Goal: Task Accomplishment & Management: Manage account settings

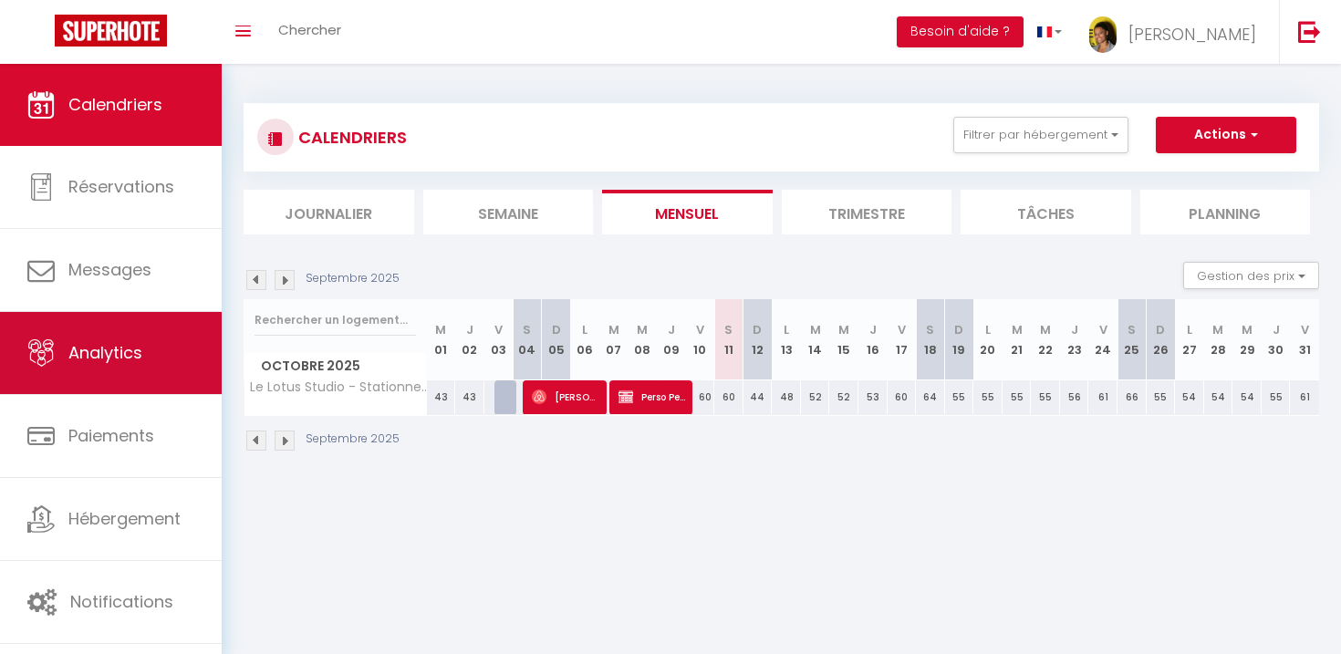
click at [156, 362] on link "Analytics" at bounding box center [111, 353] width 222 height 82
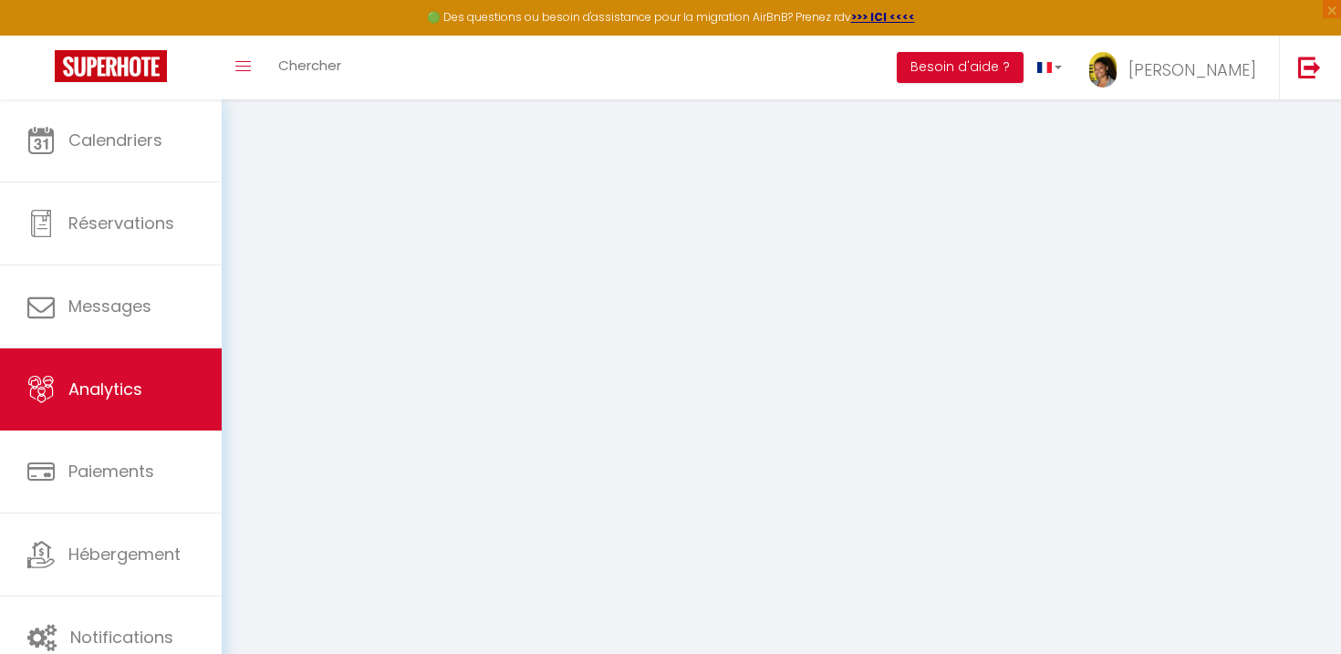
select select "2025"
select select "10"
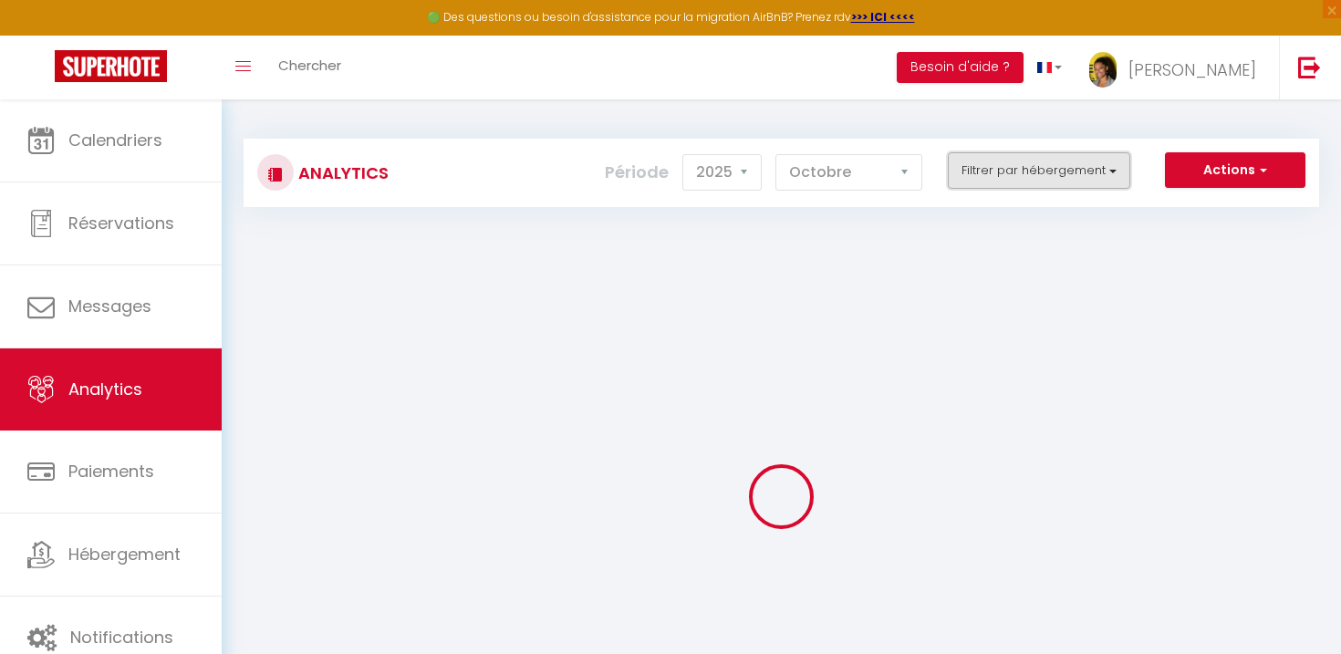
click at [1020, 168] on button "Filtrer par hébergement" at bounding box center [1039, 170] width 182 height 36
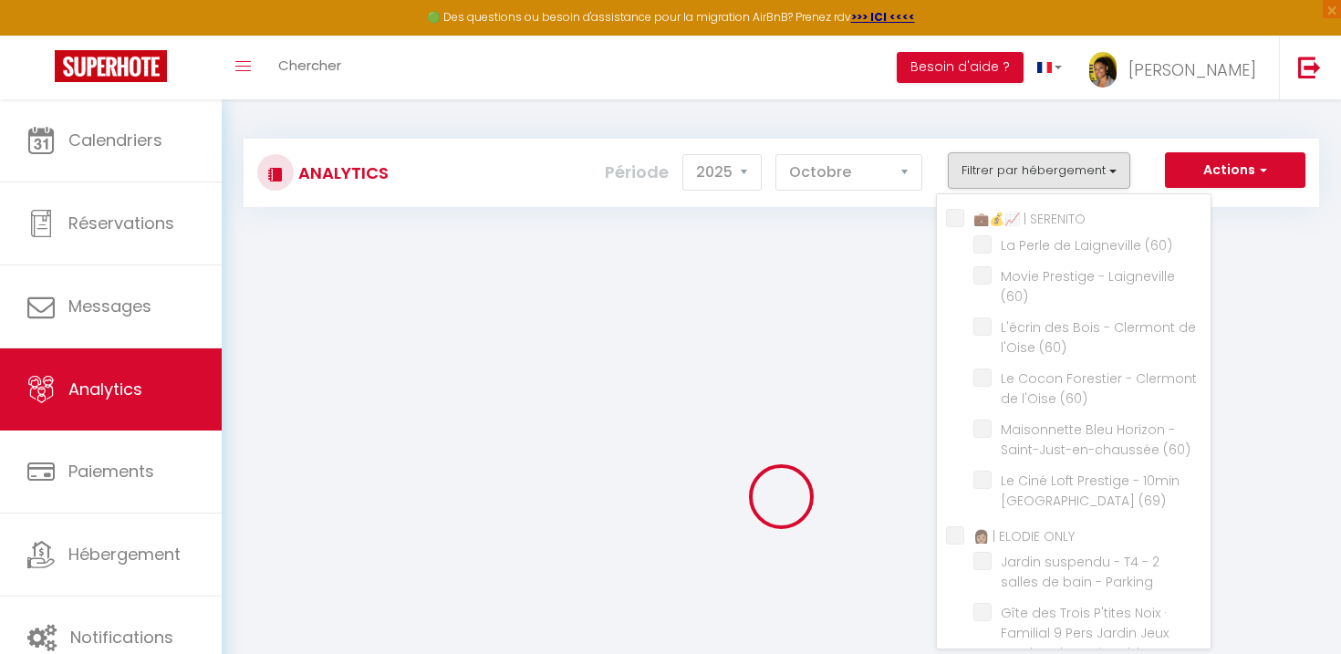
checkbox SERENITO "false"
checkbox \(60\) "false"
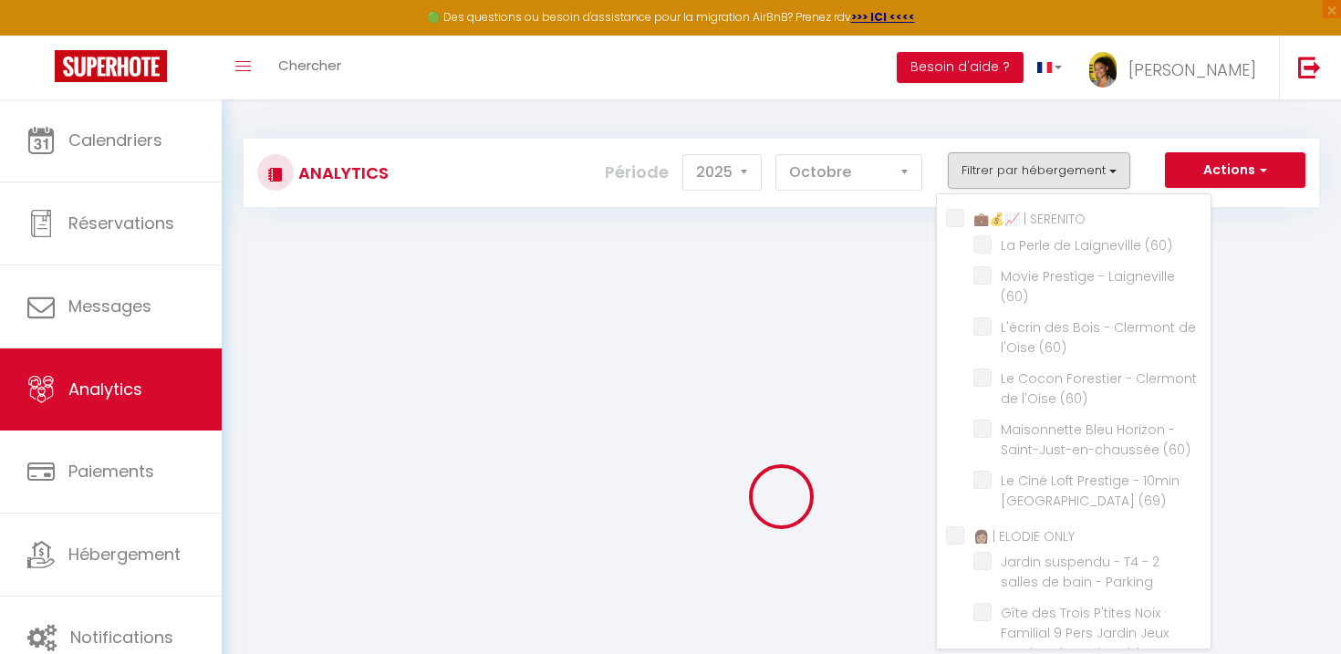
checkbox \(60\) "false"
checkbox \(69\) "false"
checkbox ONLY "false"
checkbox Parking "false"
checkbox Vignoble "false"
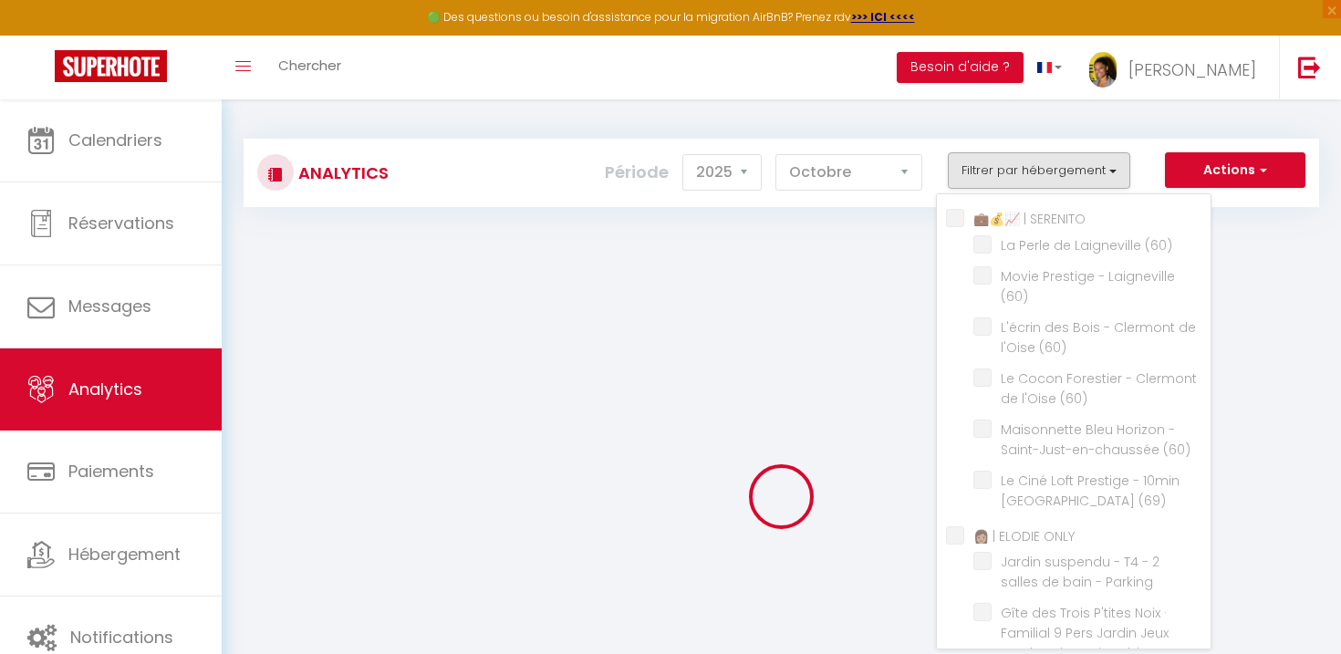
checkbox Gratuit "false"
checkbox \(71\) "false"
checkbox ONLY "false"
checkbox \(93\) "false"
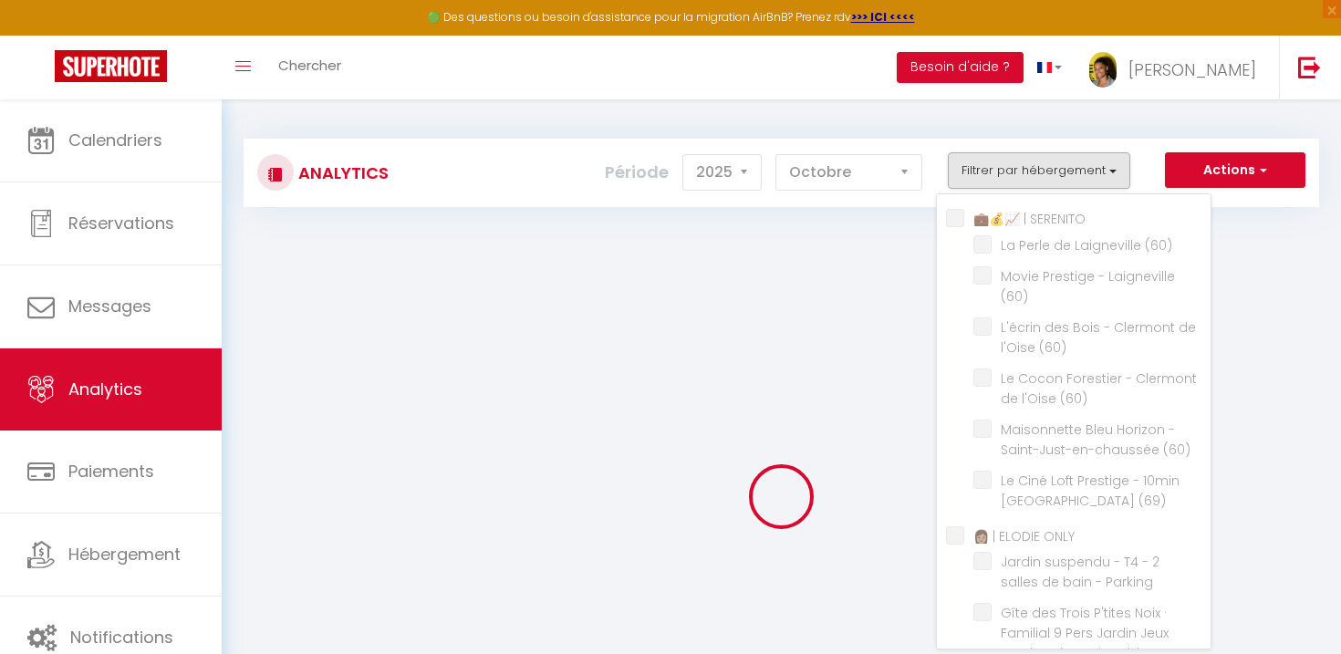
checkbox SERENITO "false"
checkbox \(60\) "false"
checkbox Conciergerie "false"
checkbox Fibre "false"
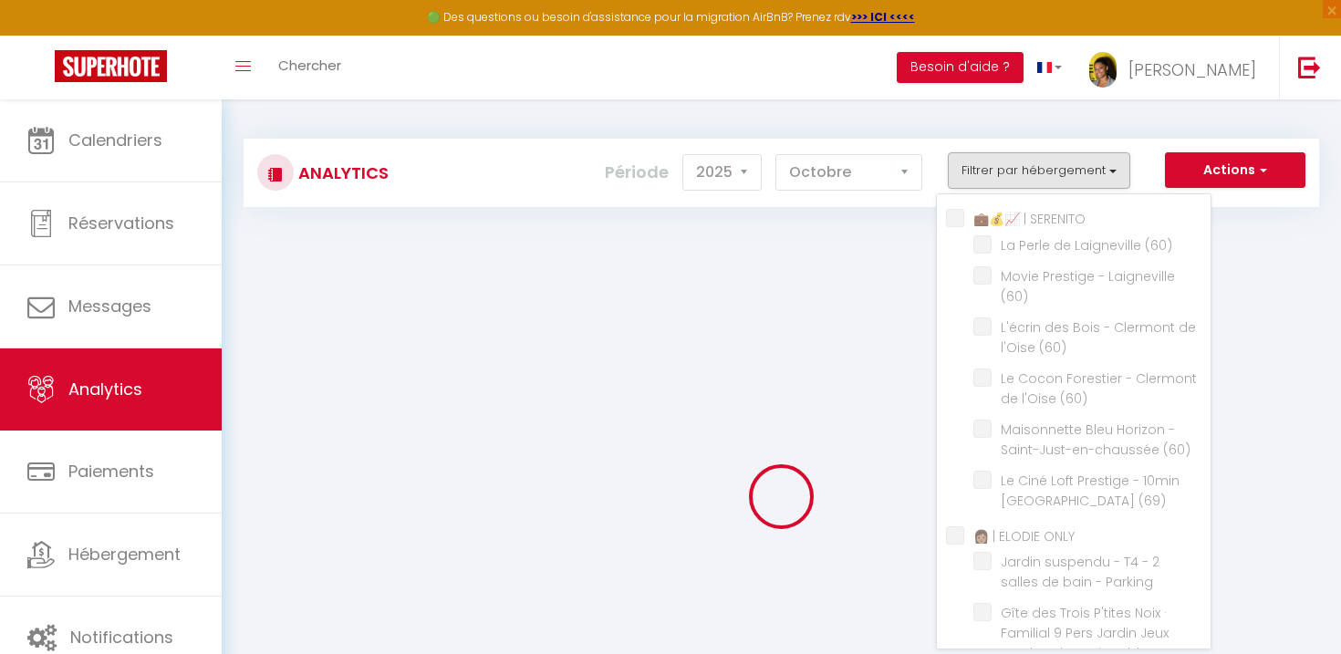
checkbox Fibre "false"
checkbox Studio "false"
checkbox Confort "false"
checkbox B "false"
checkbox Bagneux "false"
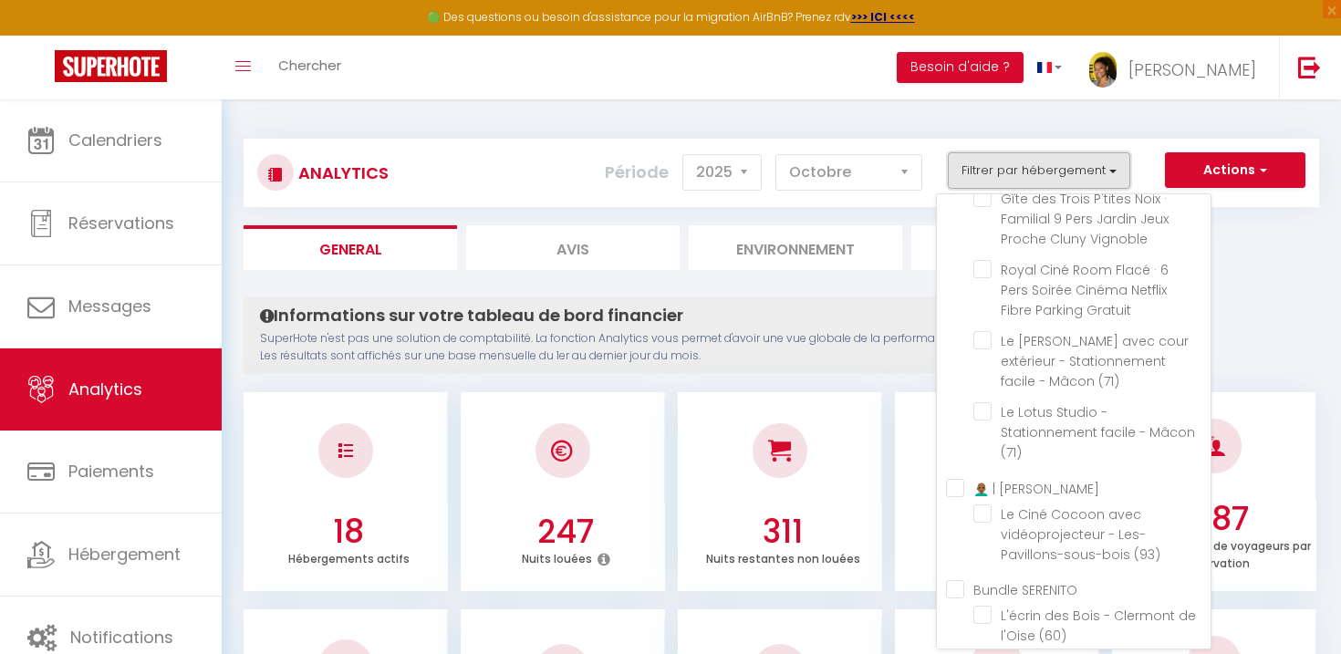
scroll to position [837, 0]
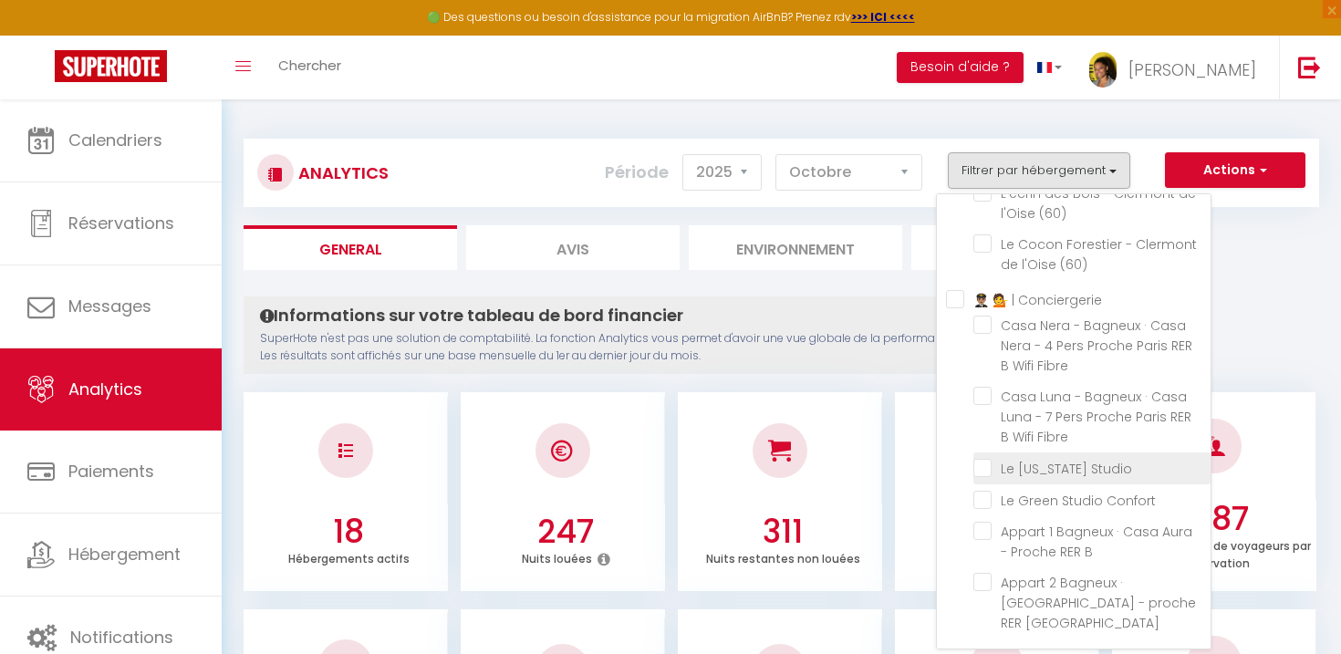
click at [985, 476] on Studio "checkbox" at bounding box center [1092, 467] width 237 height 18
checkbox Studio "true"
checkbox \(60\) "false"
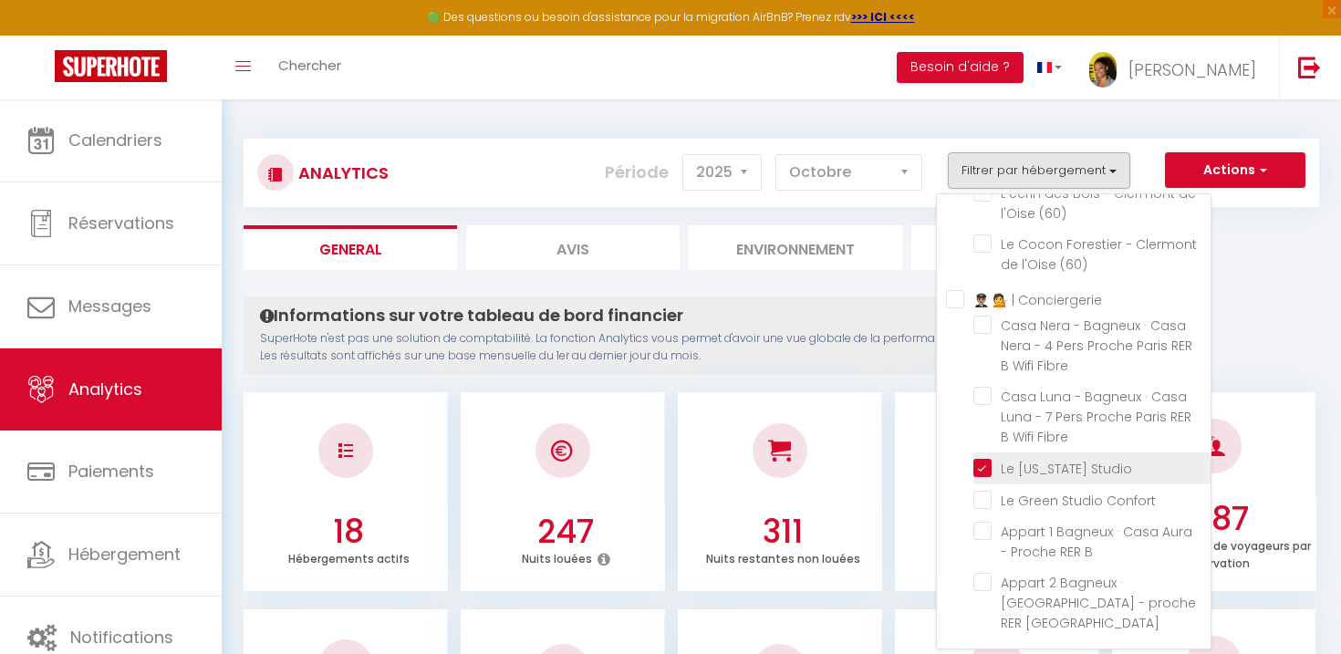
checkbox \(60\) "false"
checkbox \(69\) "false"
checkbox Parking "false"
checkbox Vignoble "false"
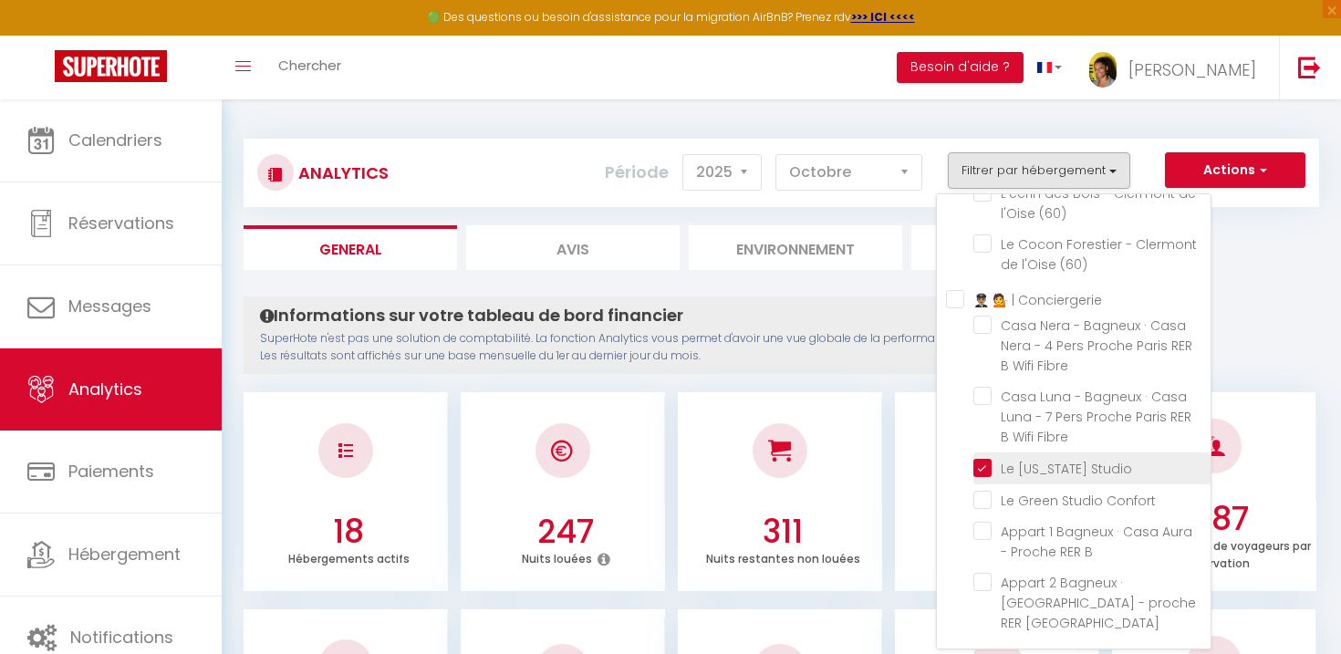
checkbox Gratuit "false"
checkbox \(71\) "false"
checkbox \(93\) "false"
checkbox \(60\) "false"
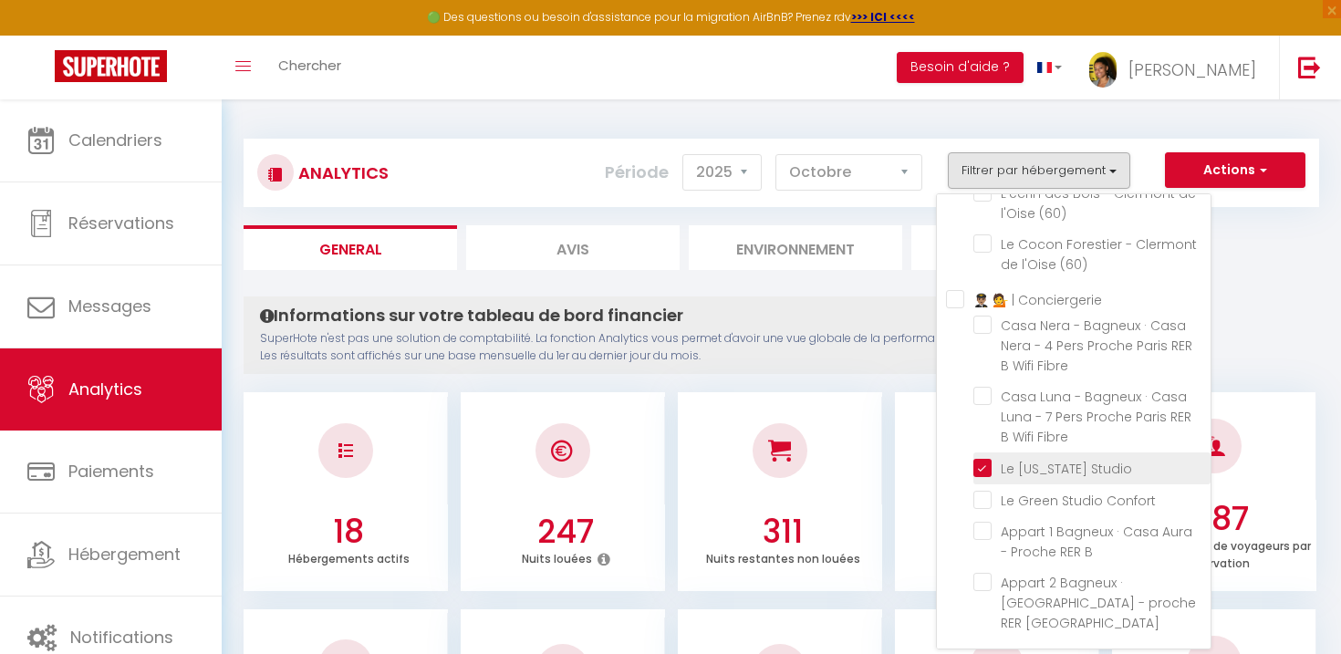
checkbox \(60\) "false"
checkbox Fibre "false"
checkbox Confort "false"
checkbox B "false"
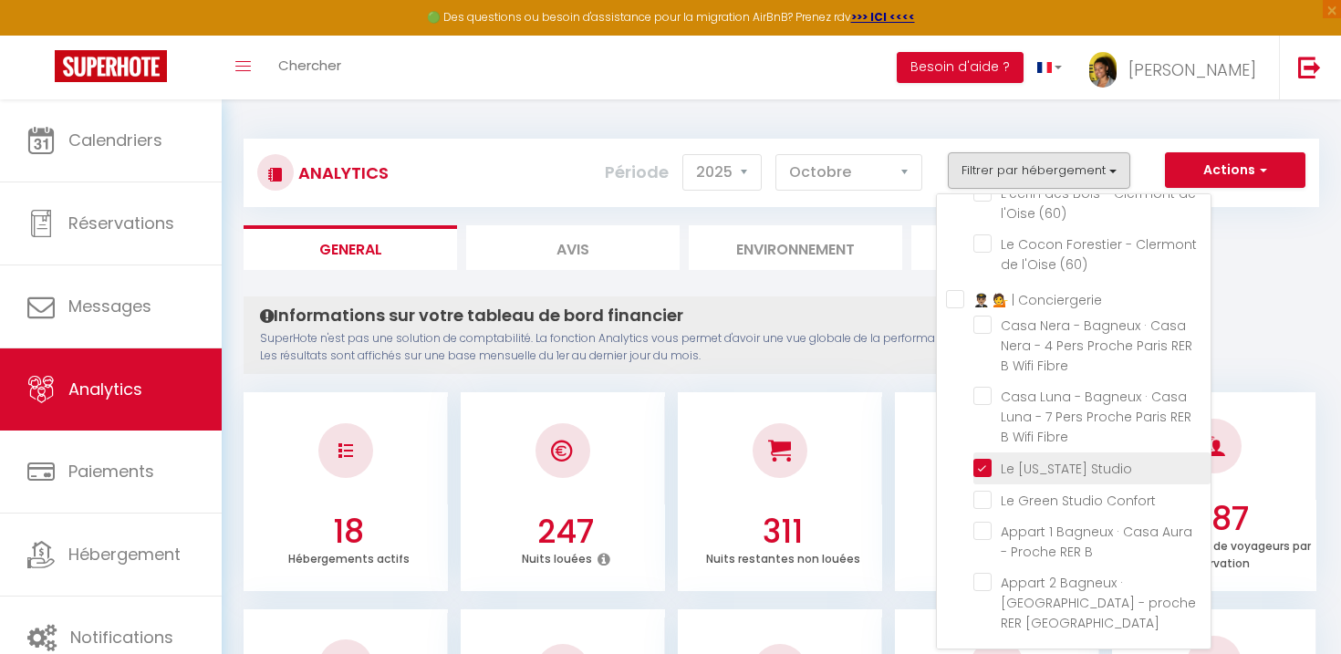
checkbox Bagneux "false"
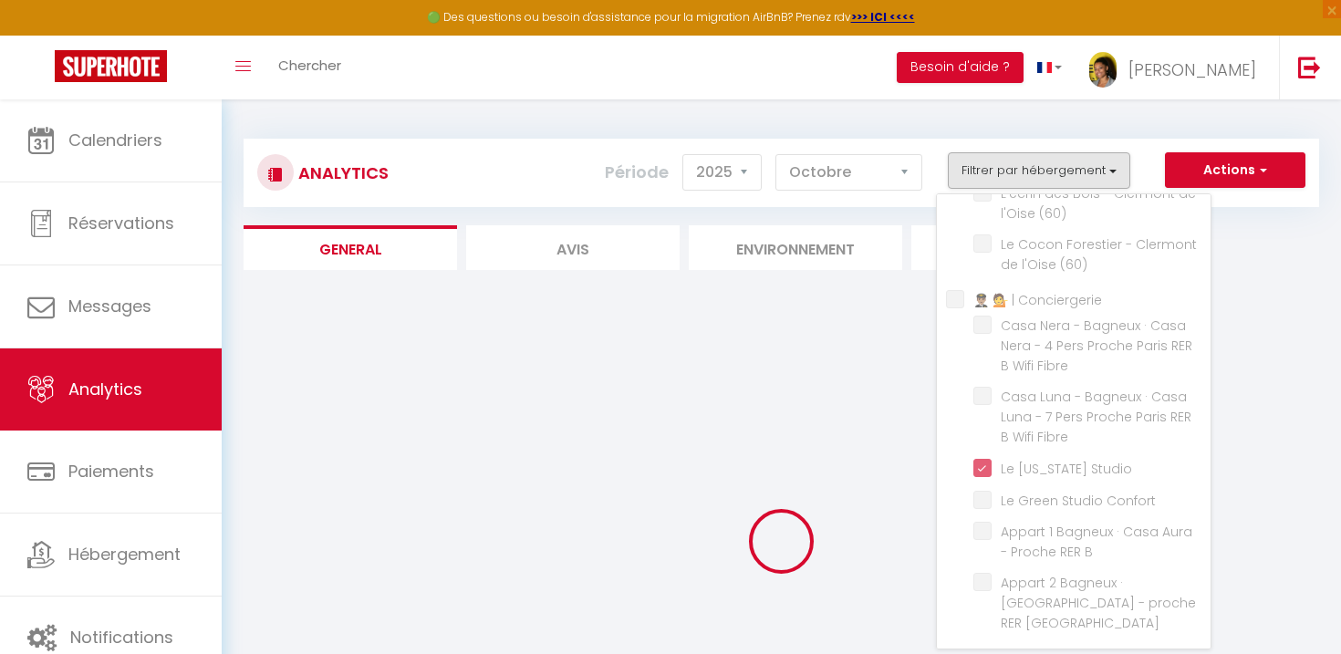
checkbox \(60\) "false"
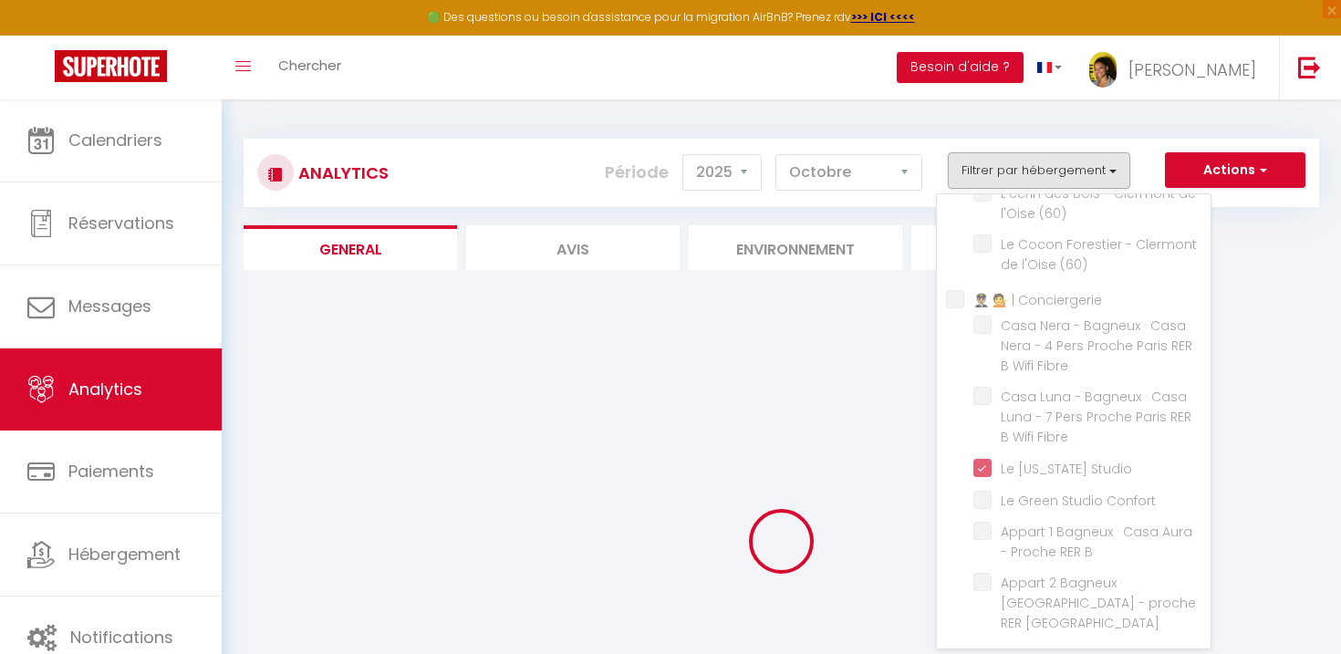
checkbox \(69\) "false"
checkbox Parking "false"
checkbox Vignoble "false"
checkbox Gratuit "false"
checkbox \(71\) "false"
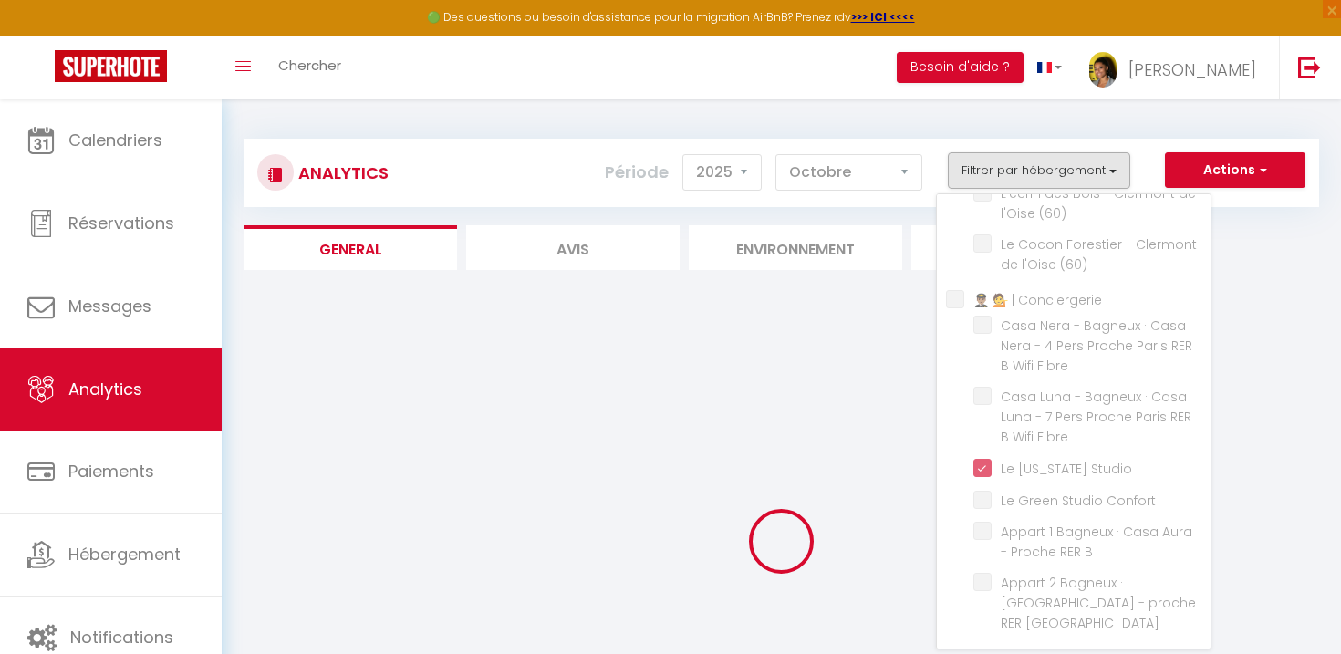
checkbox \(71\) "false"
checkbox \(93\) "false"
checkbox \(60\) "false"
checkbox Fibre "false"
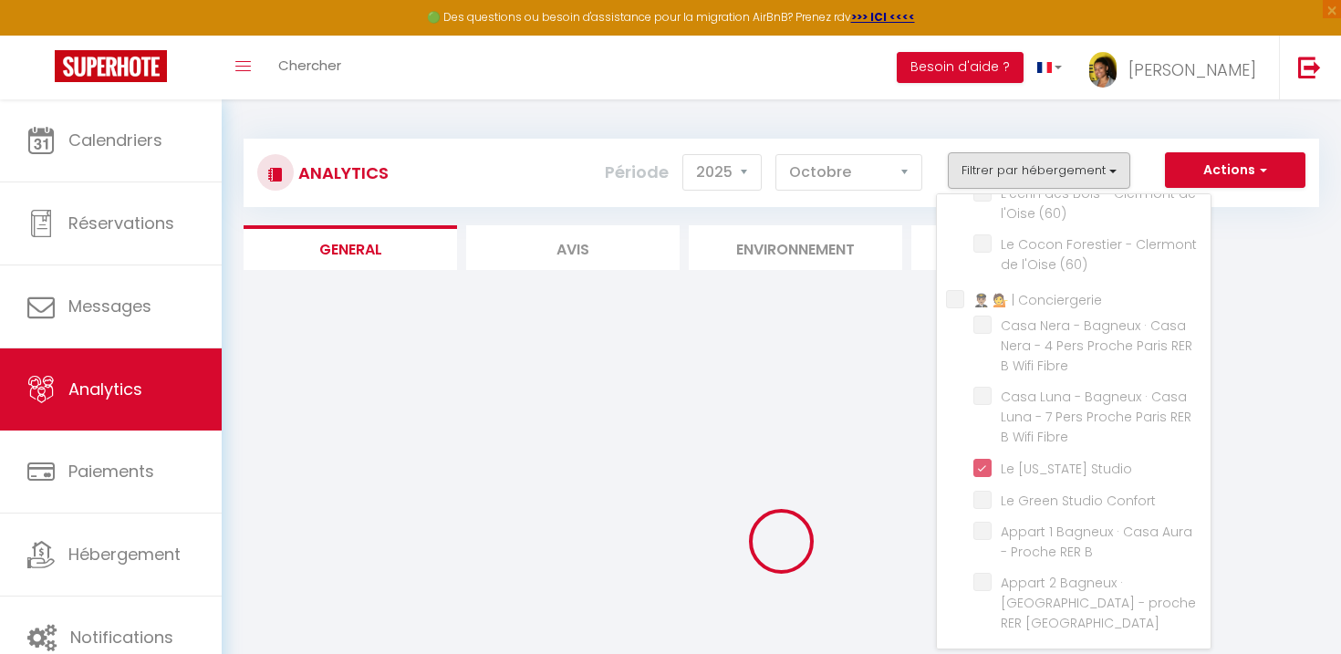
checkbox Fibre "false"
checkbox Confort "false"
checkbox B "false"
checkbox Bagneux "false"
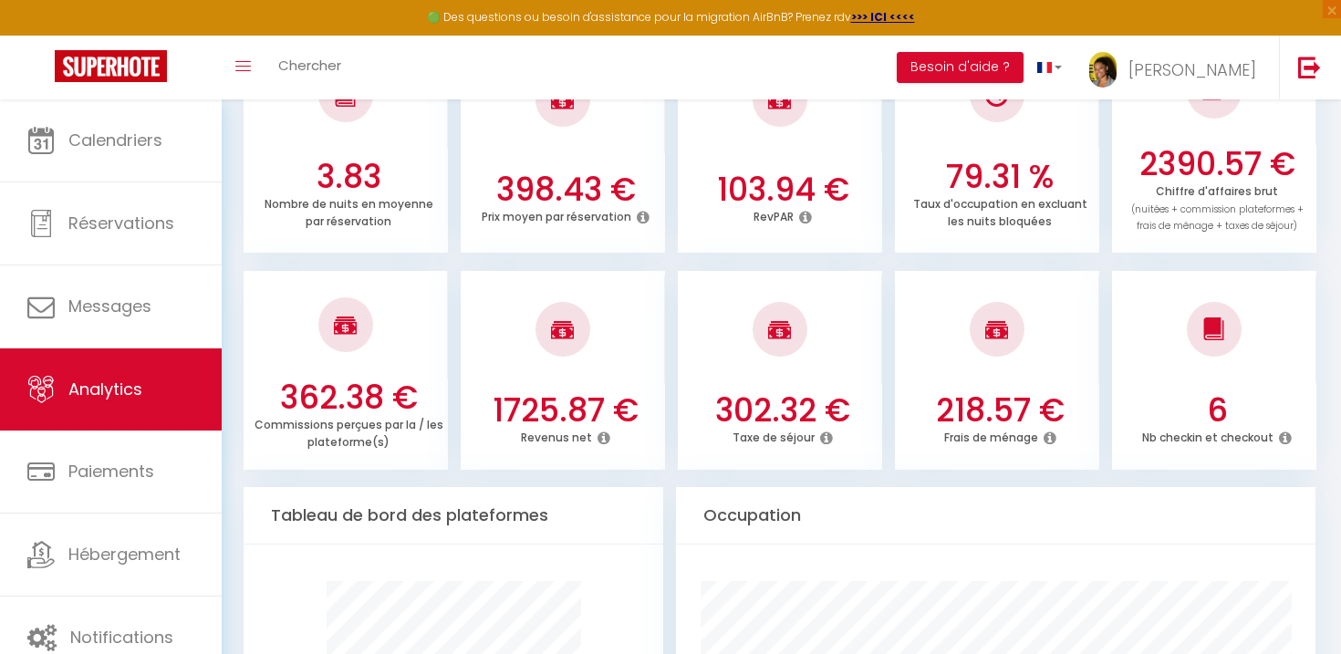
scroll to position [618, 0]
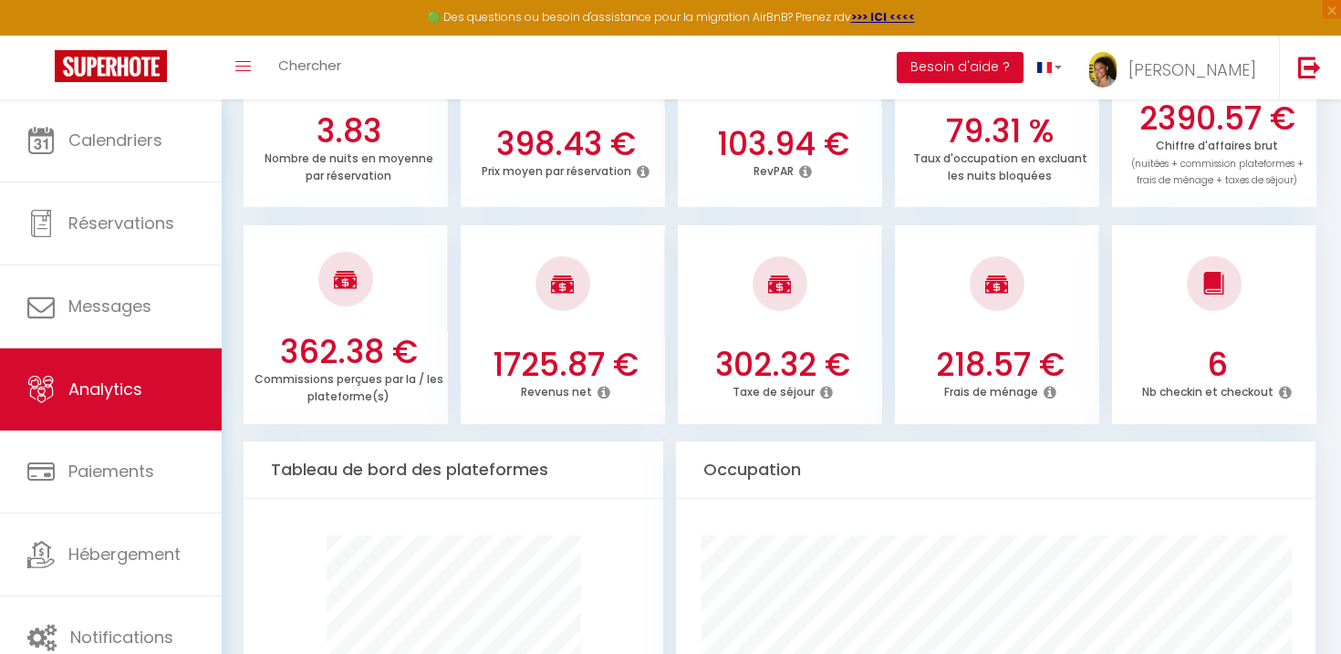
click at [552, 375] on h3 "1725.87 €" at bounding box center [566, 365] width 190 height 38
copy h3 "1725.87"
click at [1193, 126] on h3 "2390.57 €" at bounding box center [1217, 118] width 190 height 38
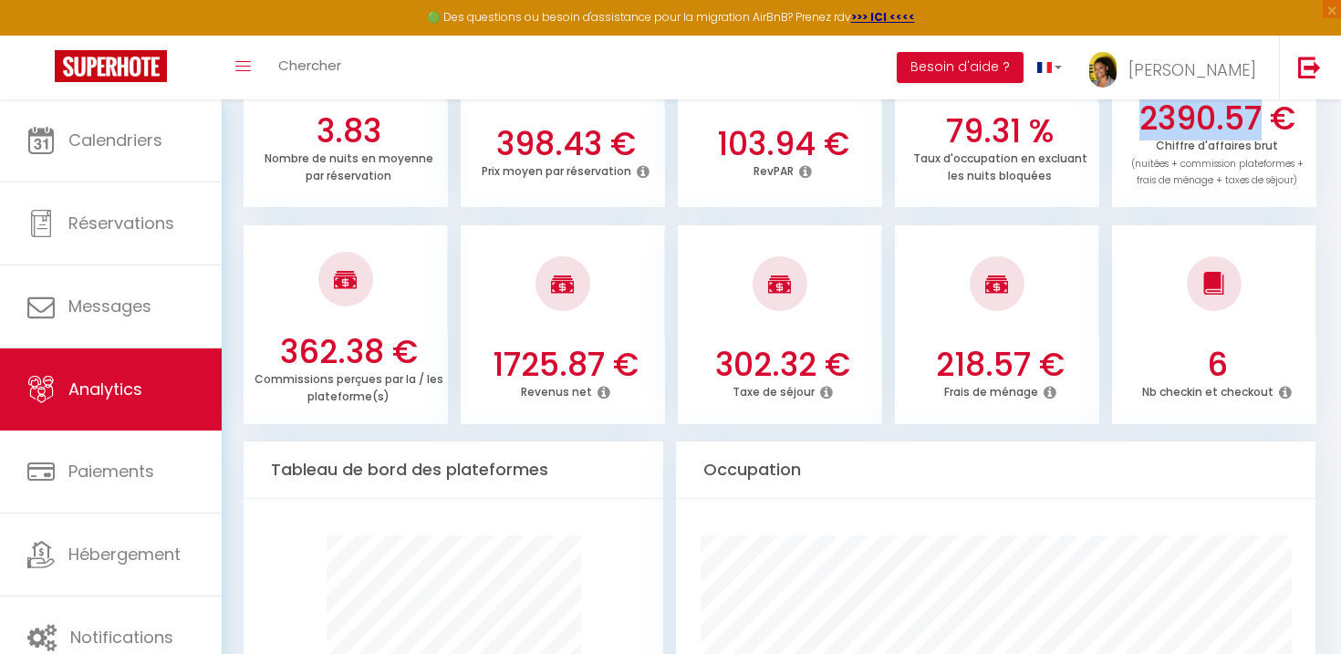
copy h3 "2390.57"
click at [772, 365] on h3 "302.32 €" at bounding box center [783, 365] width 190 height 38
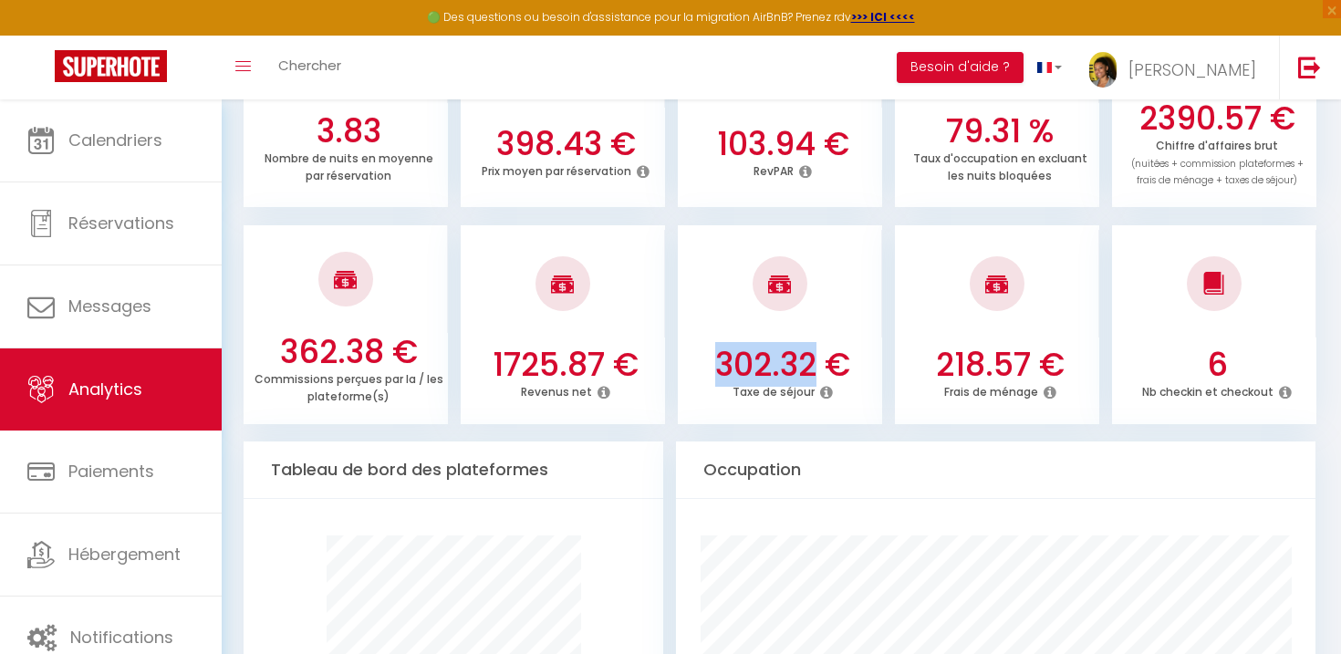
click at [772, 365] on h3 "302.32 €" at bounding box center [783, 365] width 190 height 38
copy h3 "302.32"
click at [991, 376] on h3 "218.57 €" at bounding box center [1000, 365] width 190 height 38
copy h3 "218.57"
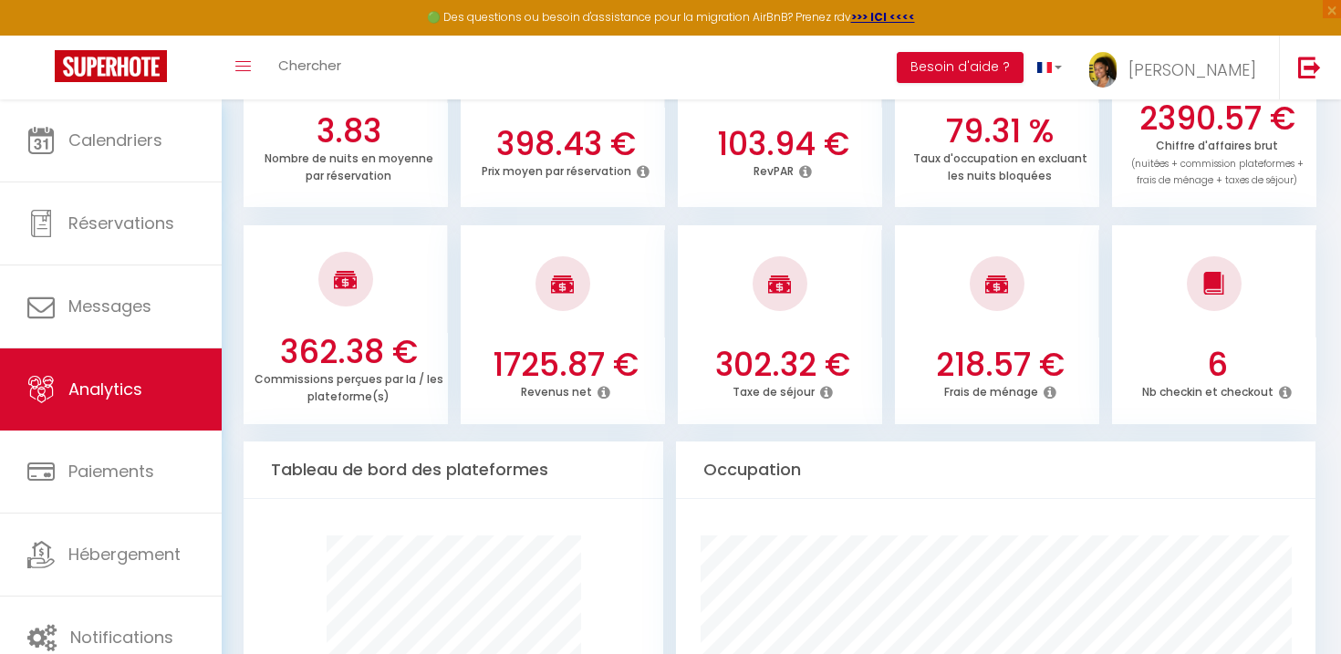
click at [549, 369] on h3 "1725.87 €" at bounding box center [566, 365] width 190 height 38
copy h3 "1725.87"
click at [344, 342] on h3 "362.38 €" at bounding box center [349, 352] width 190 height 38
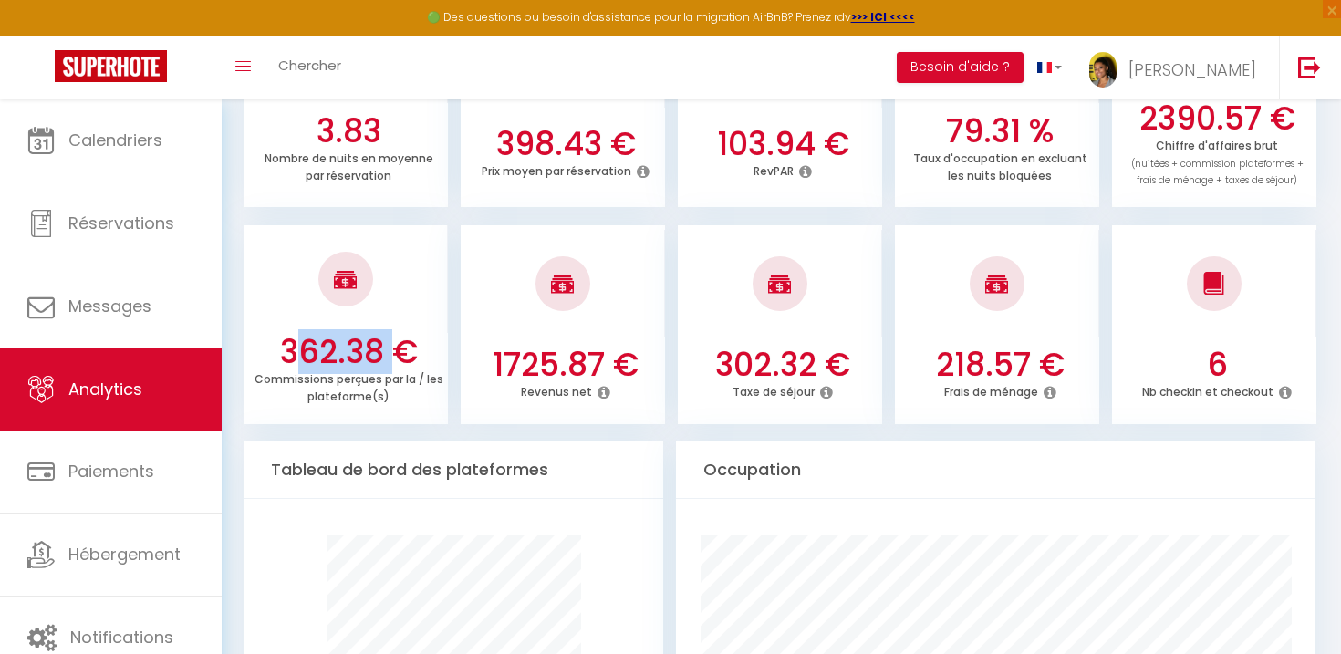
copy h3 "362.38"
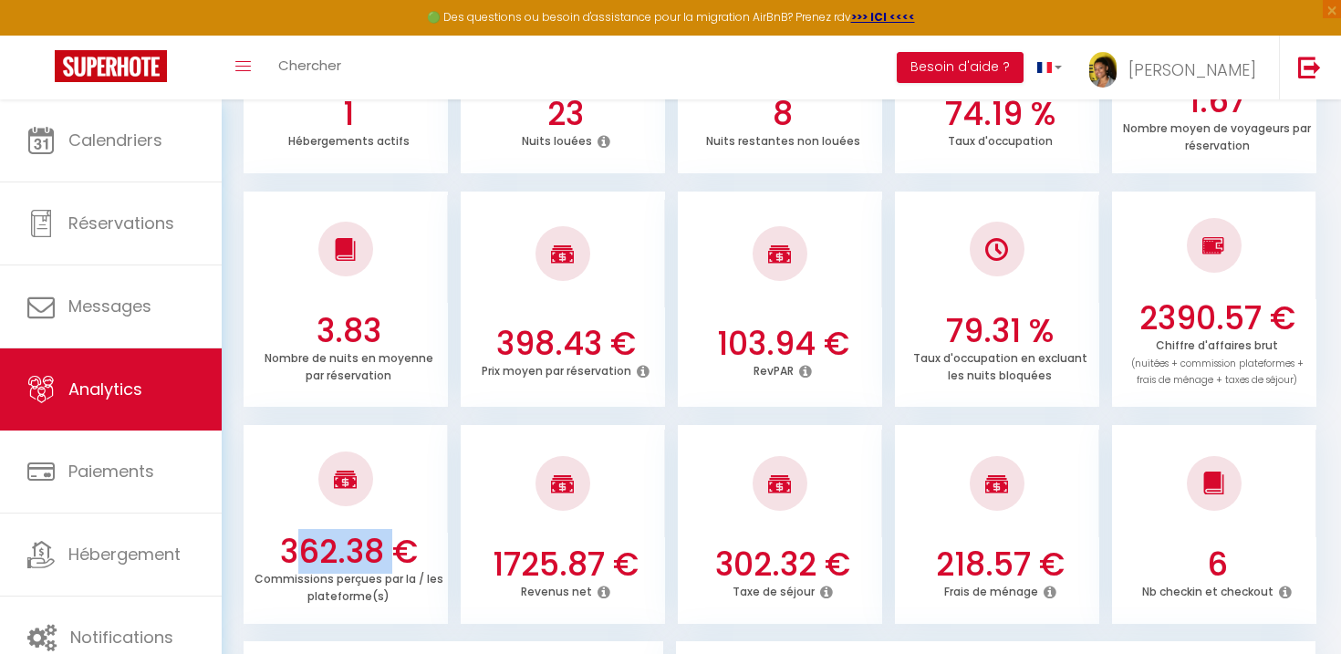
scroll to position [257, 0]
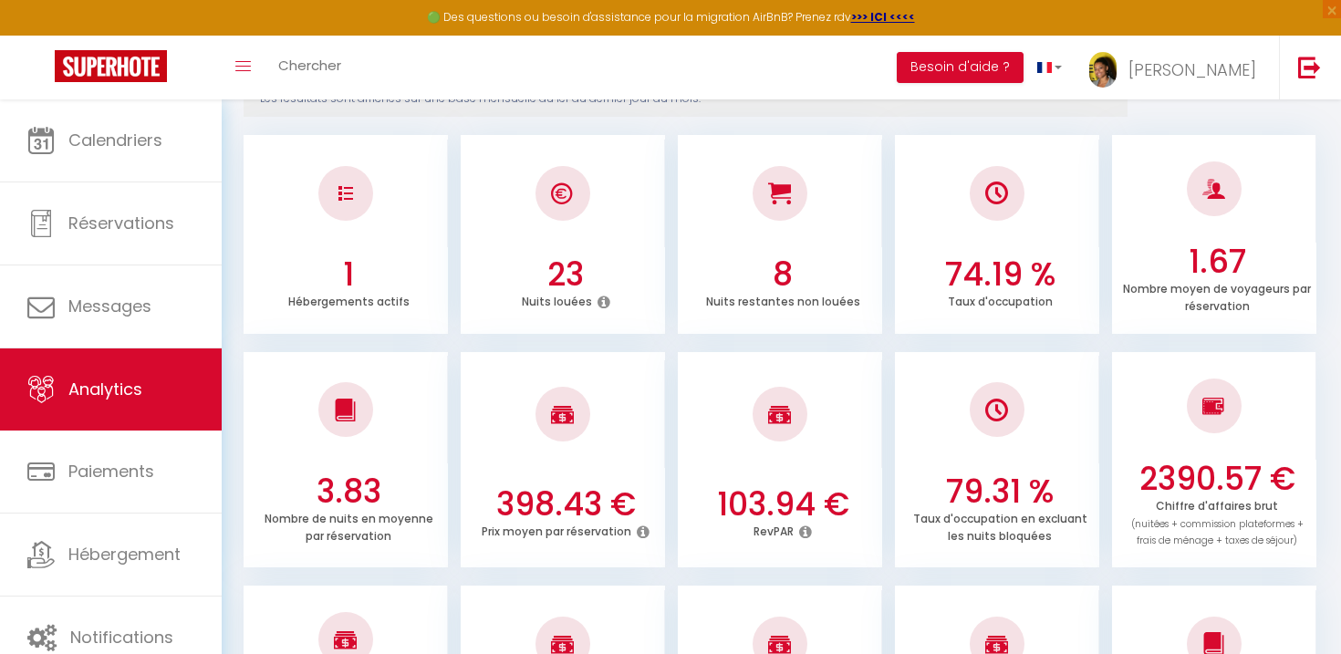
click at [983, 261] on h3 "74.19 %" at bounding box center [1000, 274] width 190 height 38
copy h3 "74.19"
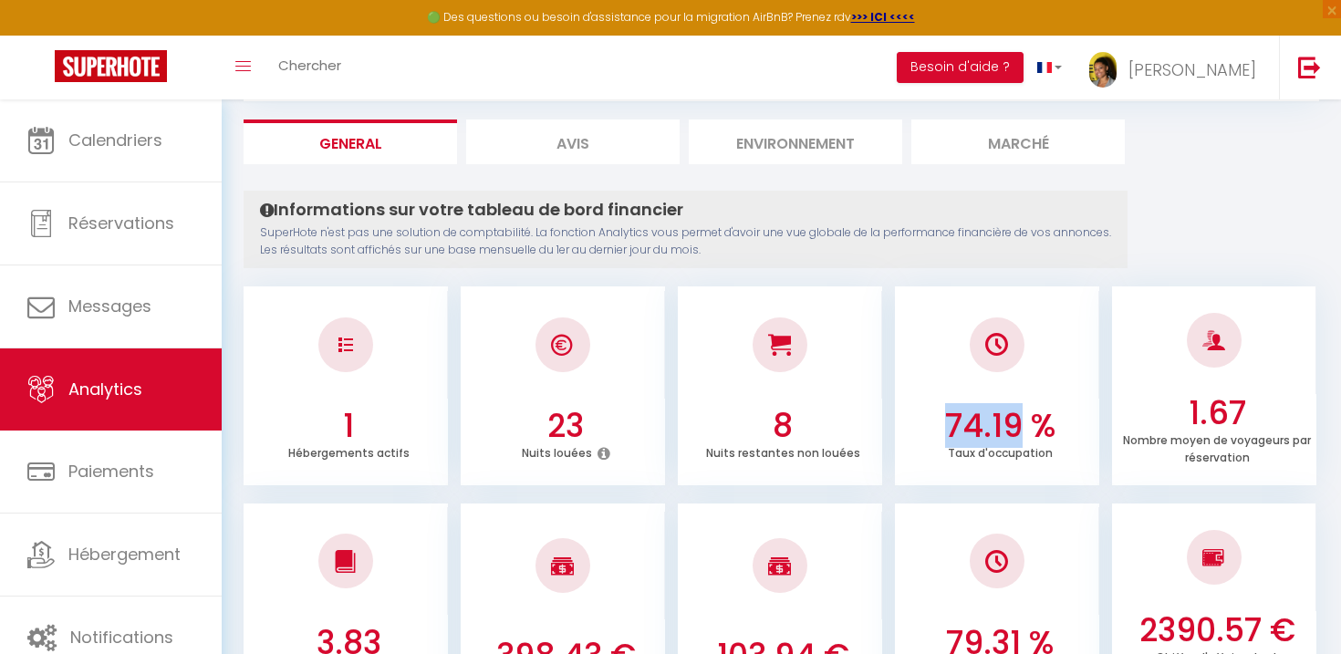
scroll to position [0, 0]
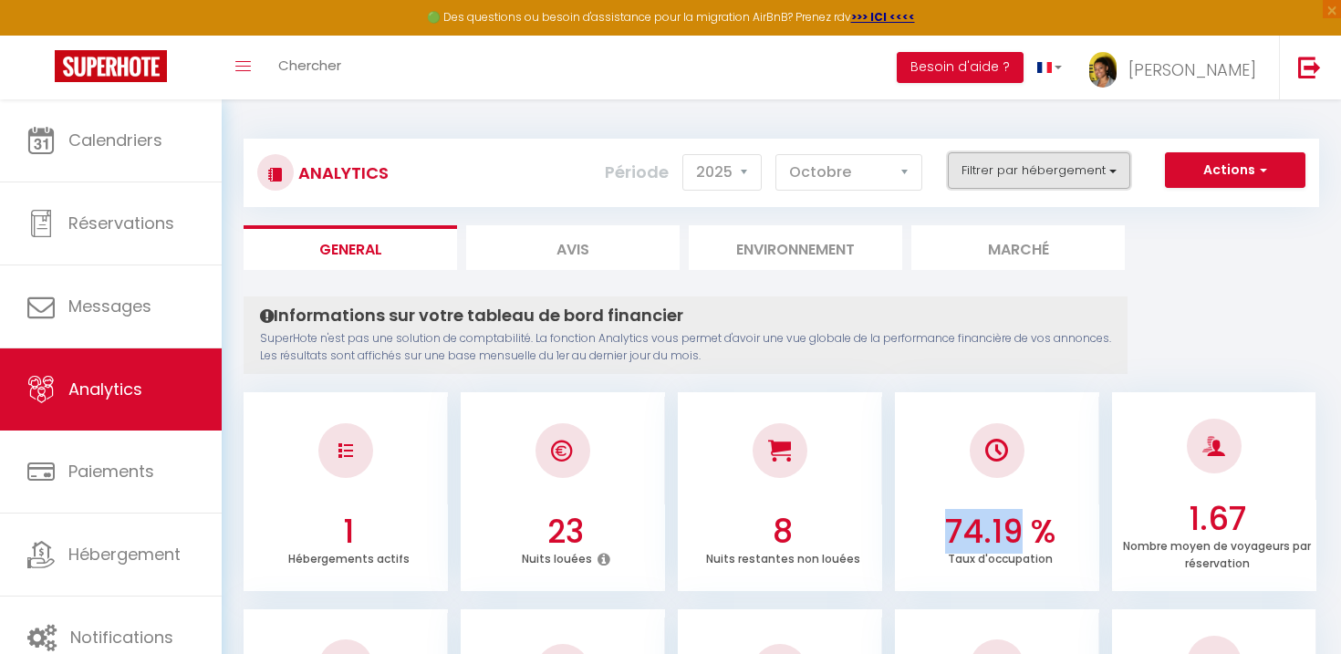
click at [1037, 168] on button "Filtrer par hébergement" at bounding box center [1039, 170] width 182 height 36
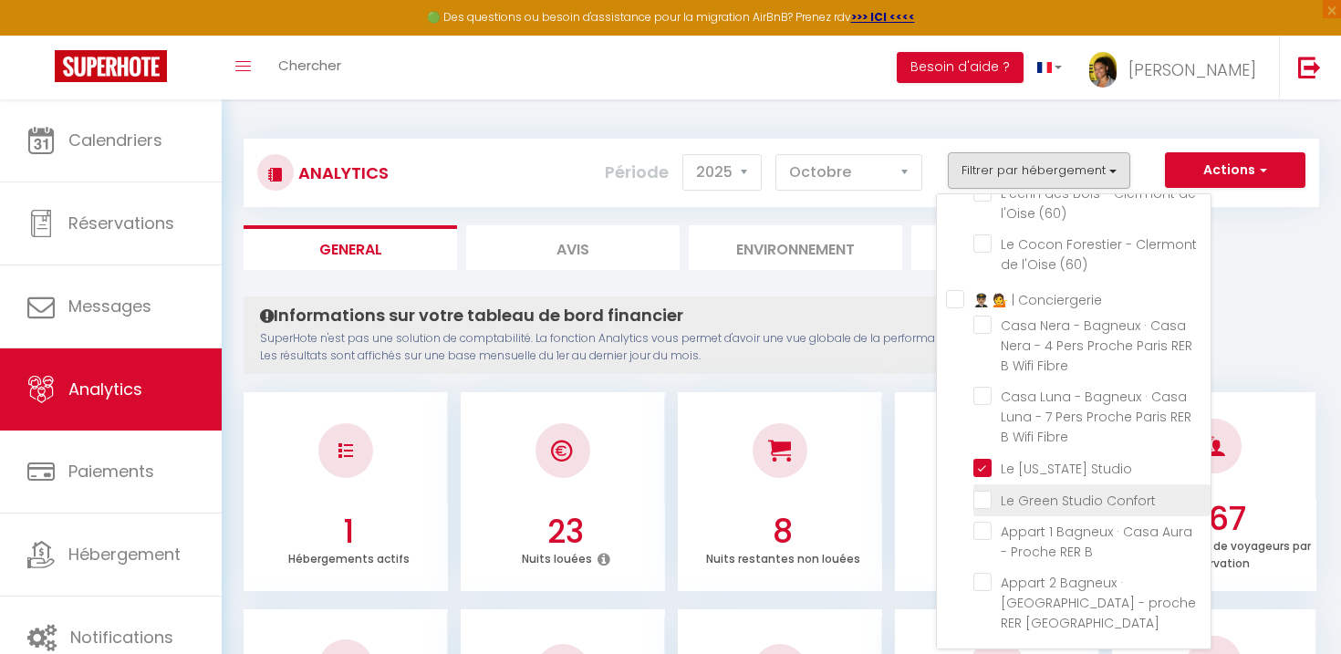
click at [985, 508] on Confort "checkbox" at bounding box center [1092, 499] width 237 height 18
checkbox Confort "true"
checkbox \(60\) "false"
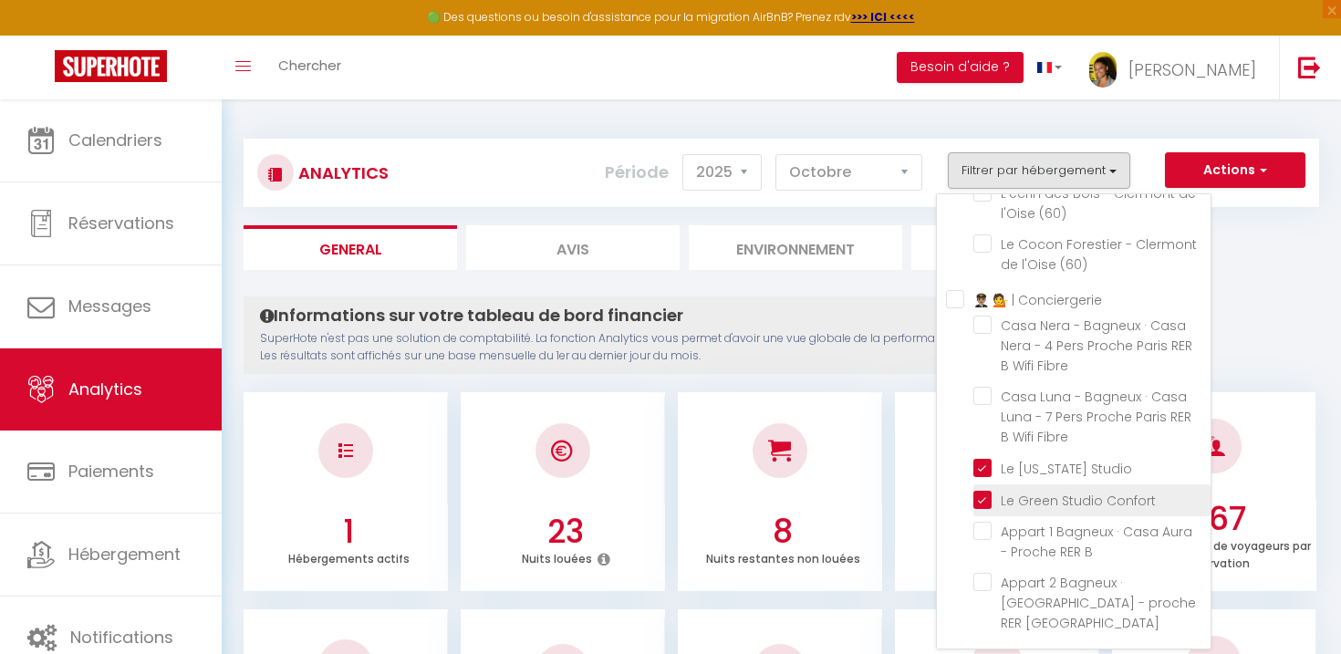
checkbox \(60\) "false"
checkbox \(69\) "false"
checkbox Parking "false"
checkbox Vignoble "false"
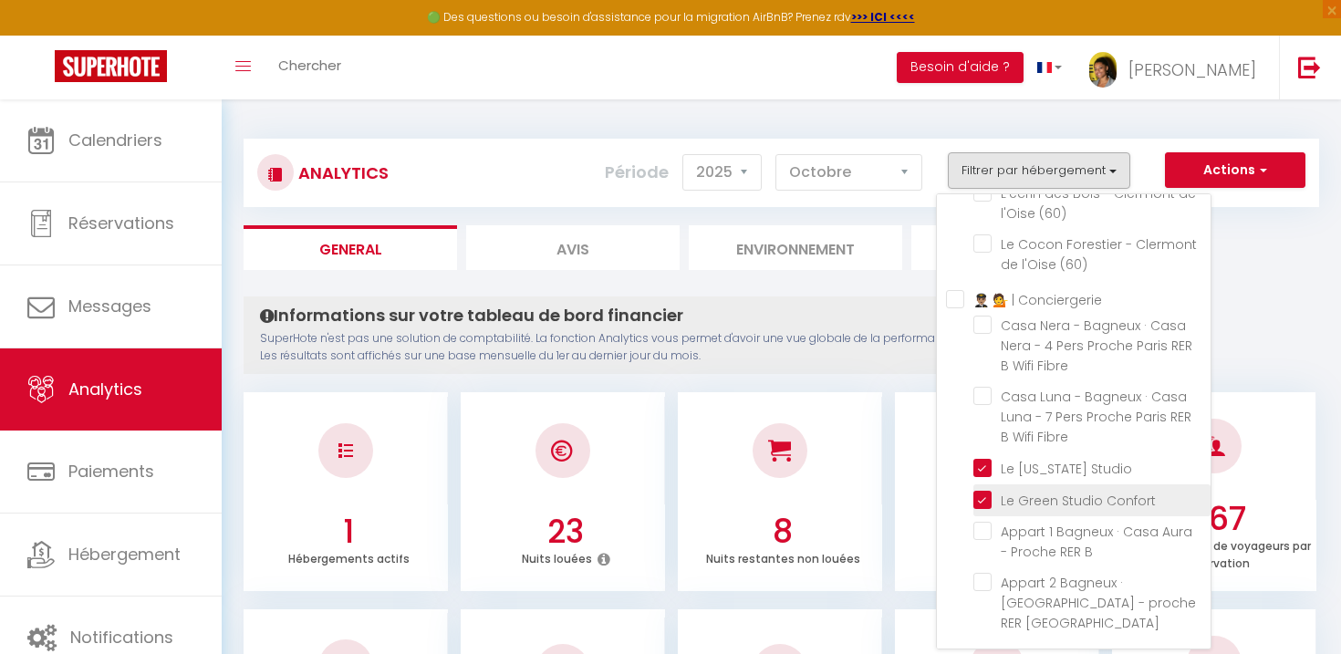
checkbox Gratuit "false"
checkbox \(71\) "false"
checkbox \(93\) "false"
checkbox \(60\) "false"
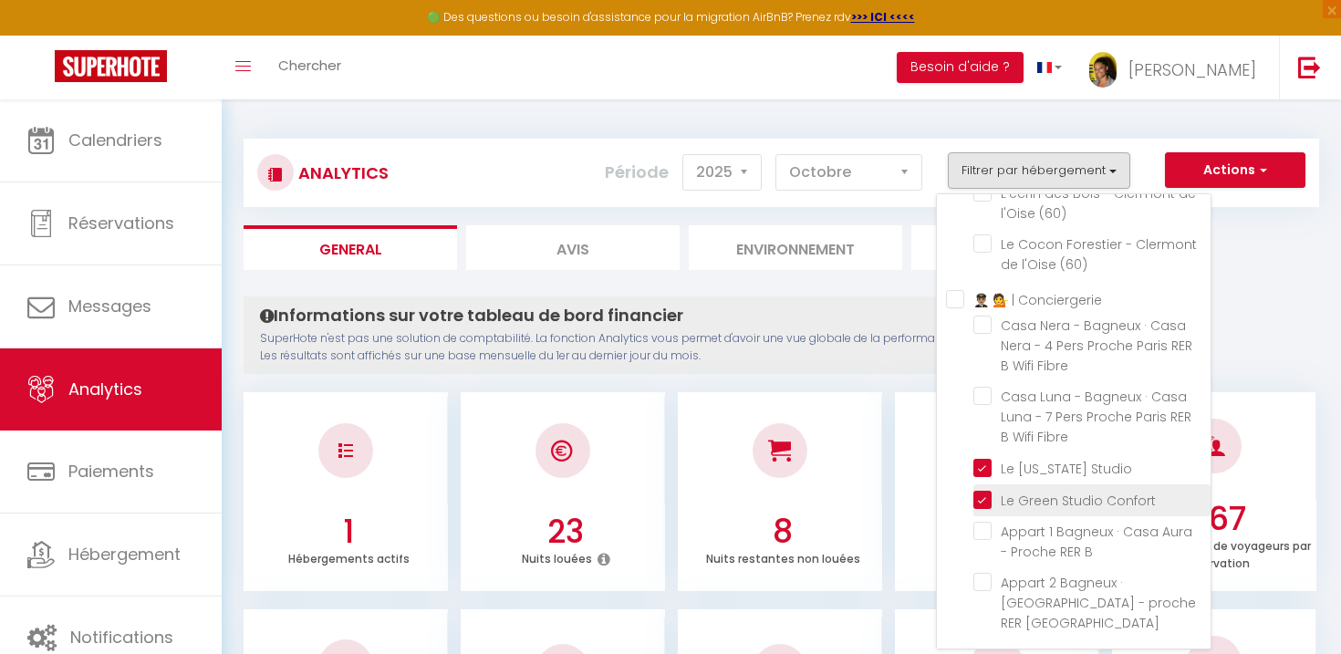
checkbox \(60\) "false"
checkbox Fibre "false"
checkbox B "false"
checkbox Bagneux "false"
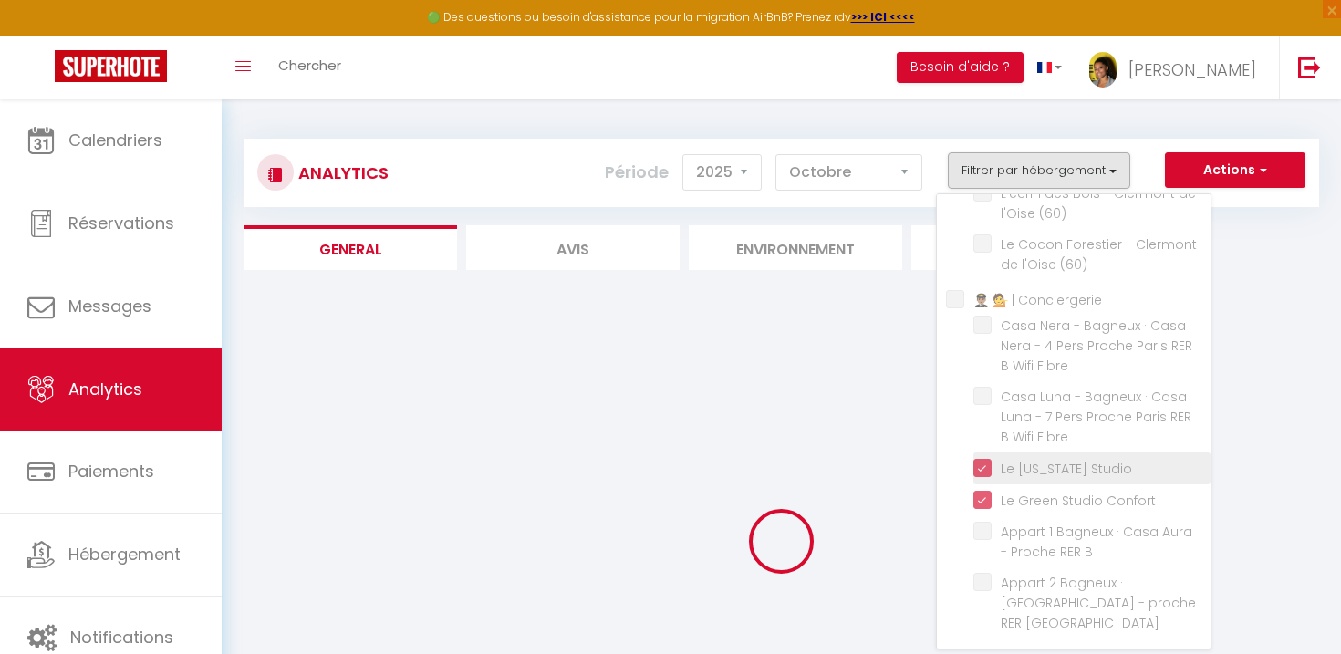
checkbox \(60\) "false"
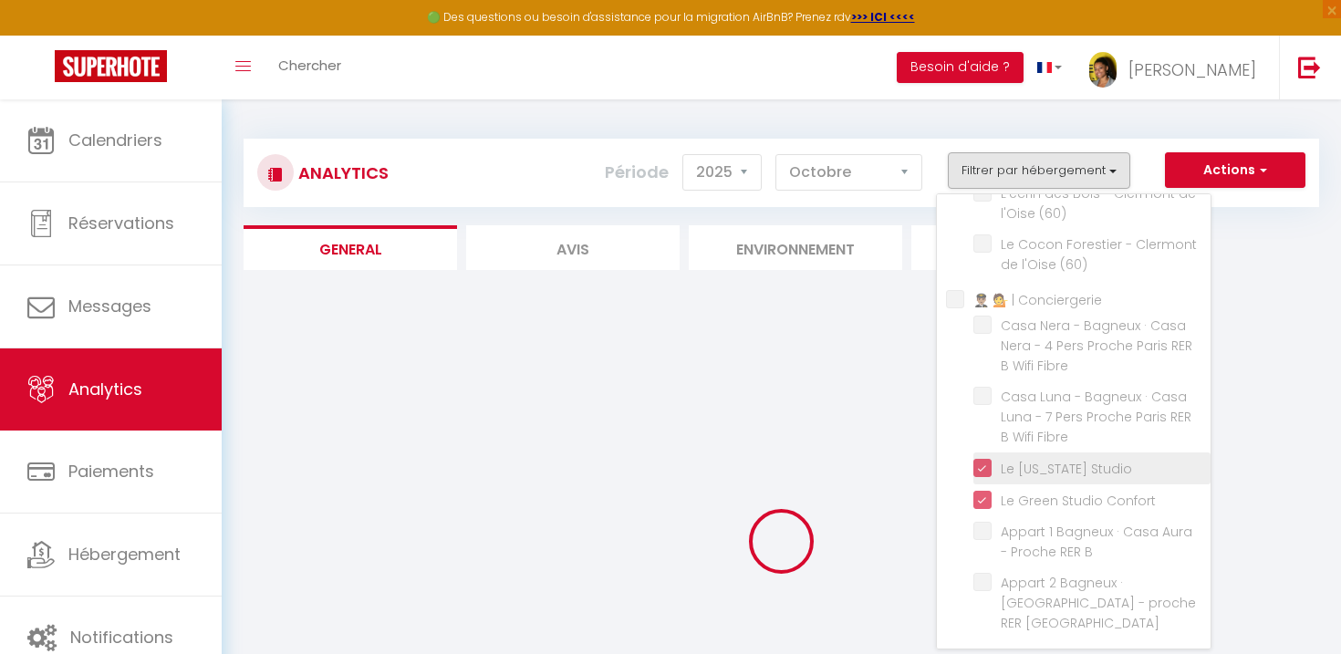
checkbox \(69\) "false"
checkbox Parking "false"
checkbox Vignoble "false"
checkbox Gratuit "false"
checkbox \(71\) "false"
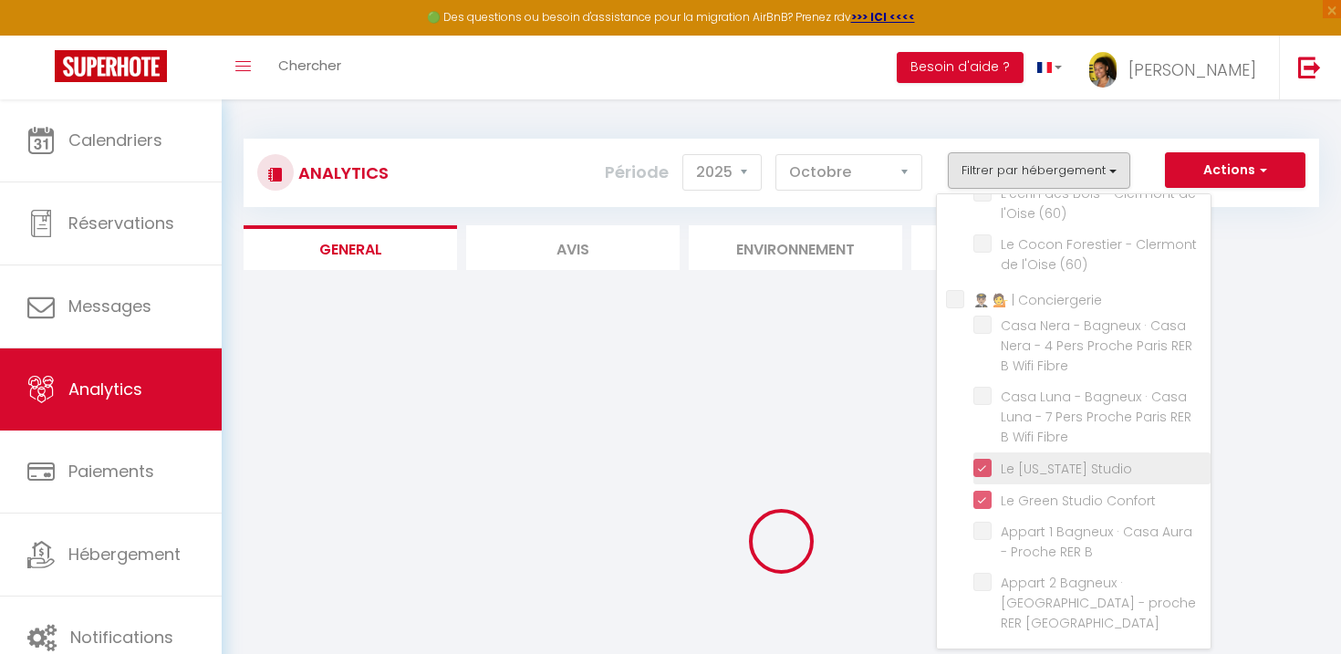
checkbox \(71\) "false"
checkbox \(93\) "false"
checkbox \(60\) "false"
checkbox Fibre "false"
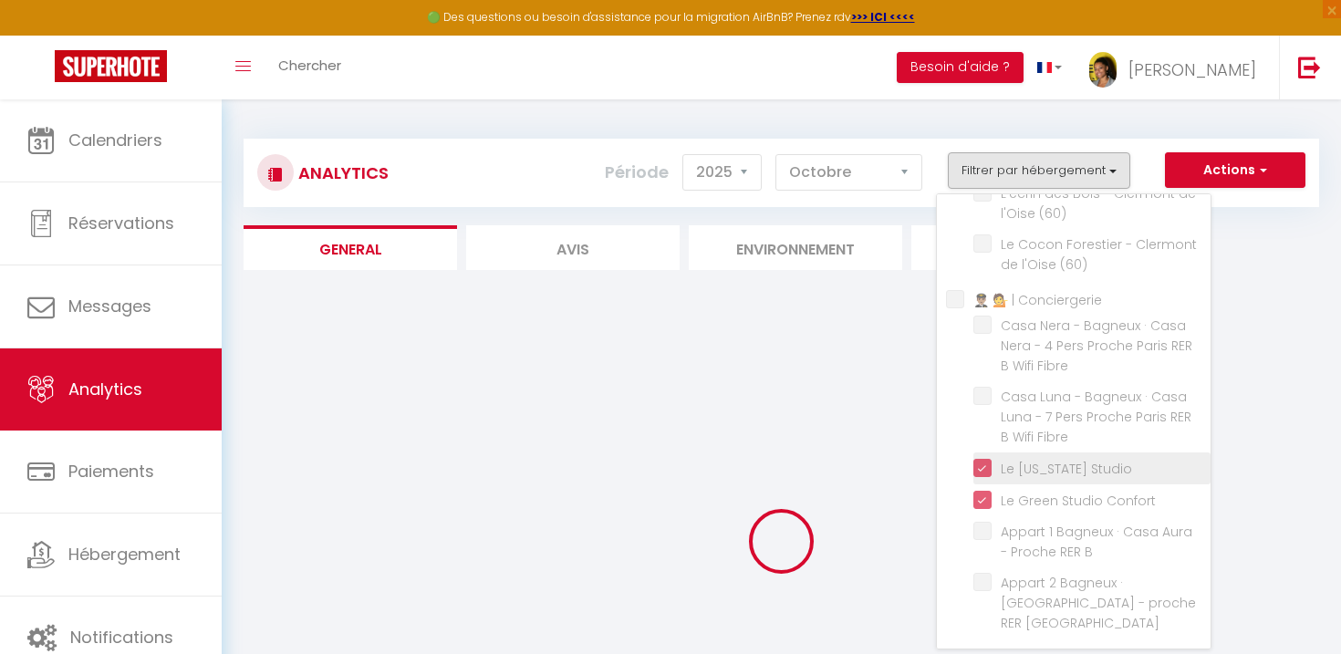
checkbox Fibre "false"
checkbox B "false"
checkbox Bagneux "false"
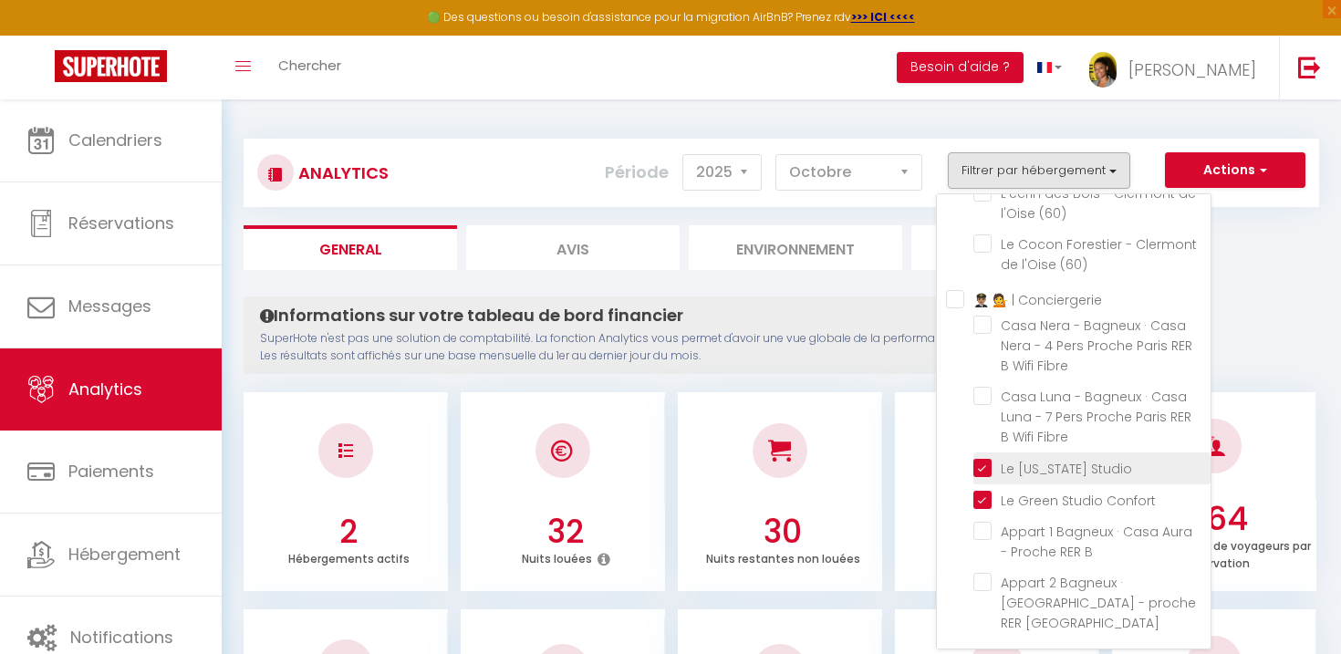
click at [985, 476] on Studio "checkbox" at bounding box center [1092, 467] width 237 height 18
checkbox Studio "false"
checkbox \(60\) "false"
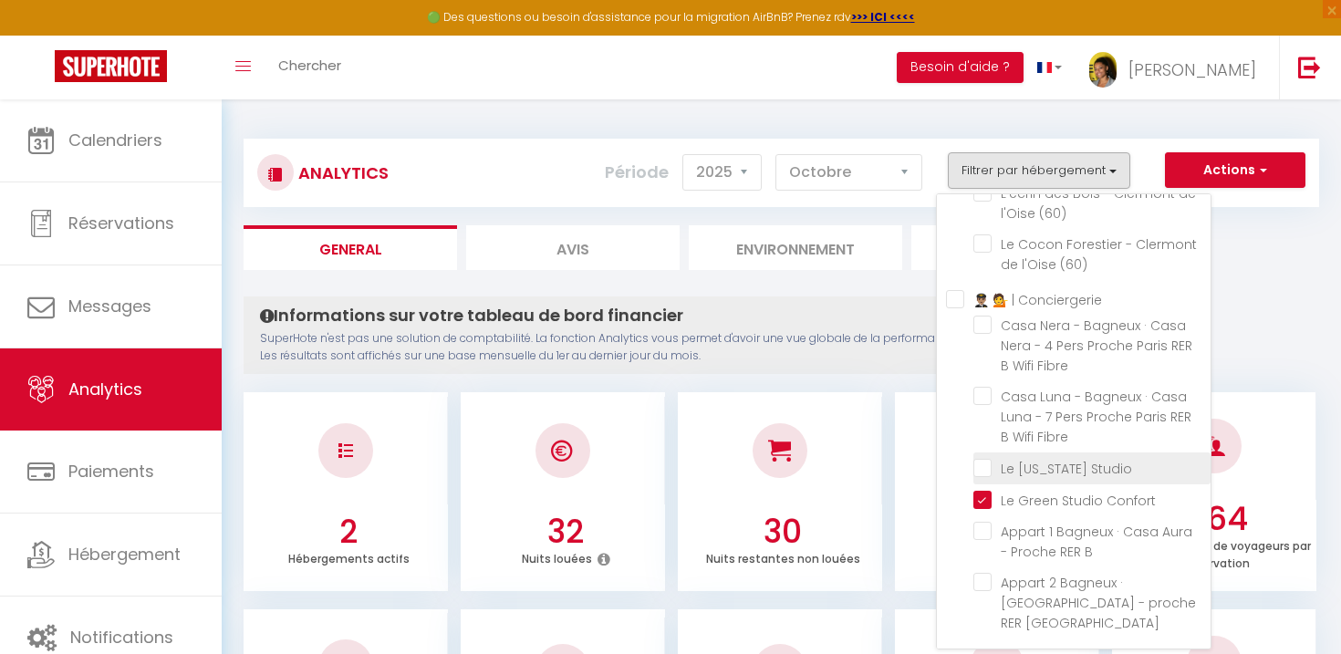
checkbox \(60\) "false"
checkbox \(69\) "false"
checkbox Parking "false"
checkbox Vignoble "false"
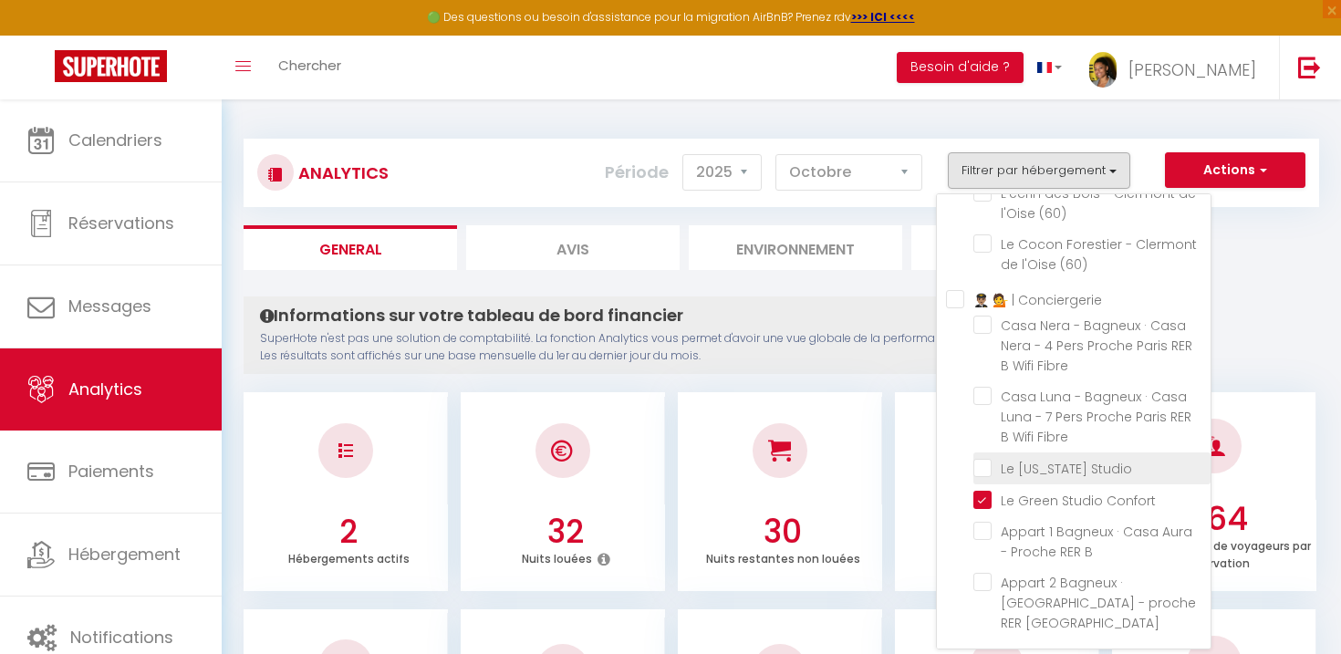
checkbox Gratuit "false"
checkbox \(71\) "false"
checkbox \(93\) "false"
checkbox \(60\) "false"
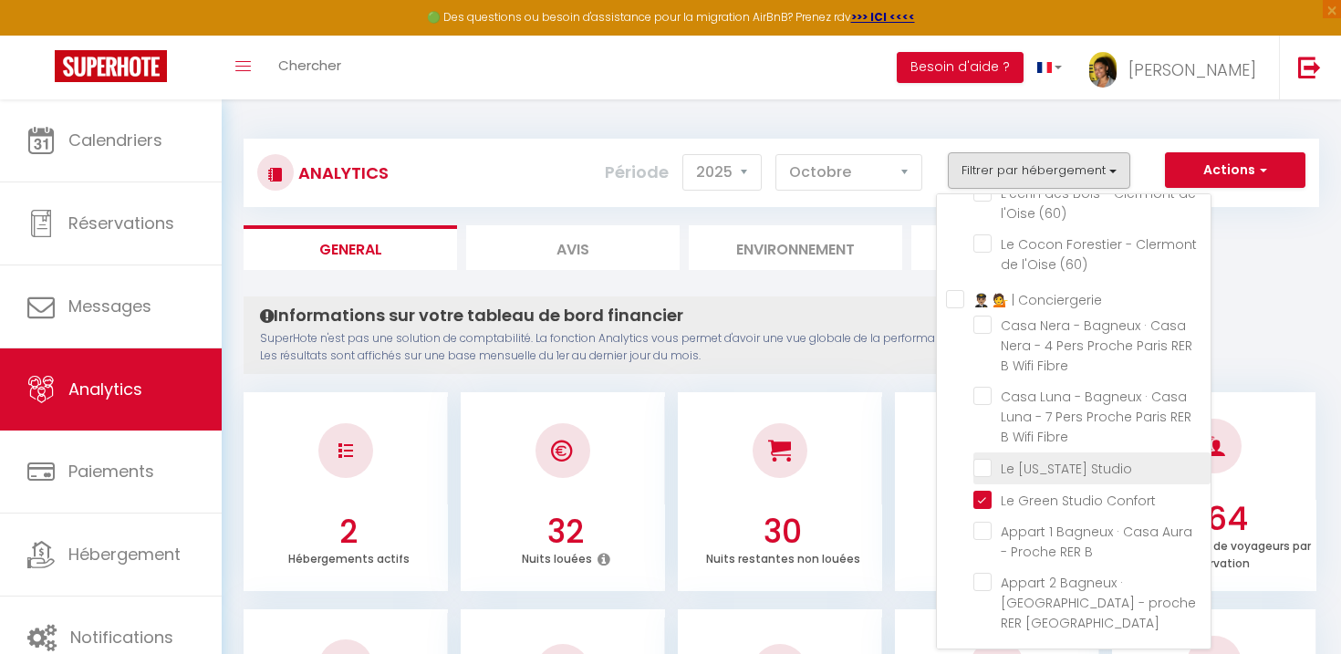
checkbox \(60\) "false"
checkbox Fibre "false"
checkbox B "false"
checkbox Bagneux "false"
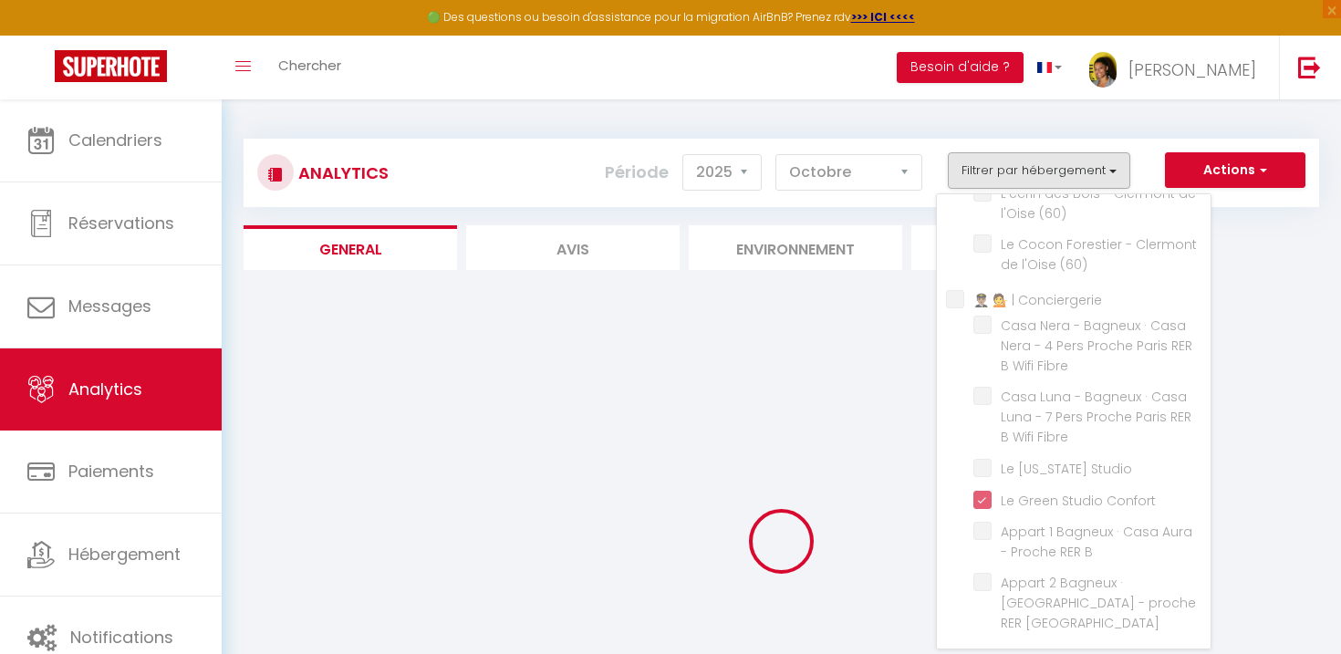
checkbox \(60\) "false"
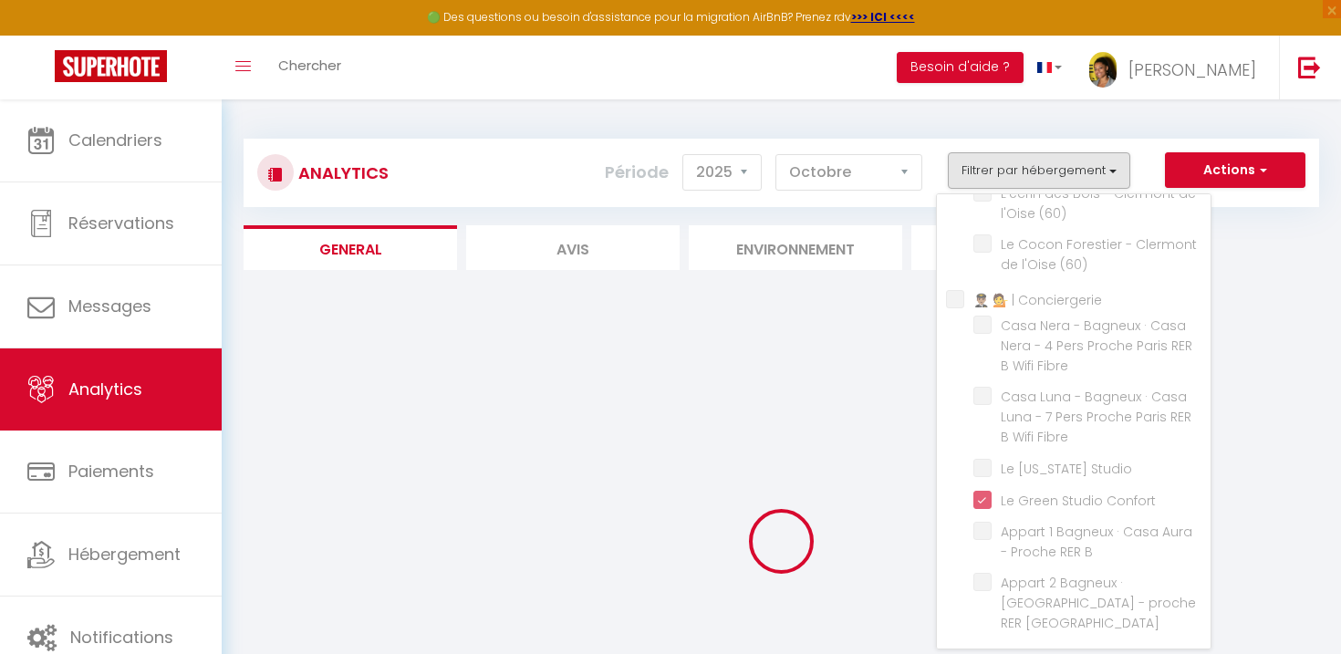
checkbox \(69\) "false"
checkbox Parking "false"
checkbox Vignoble "false"
checkbox Gratuit "false"
checkbox \(71\) "false"
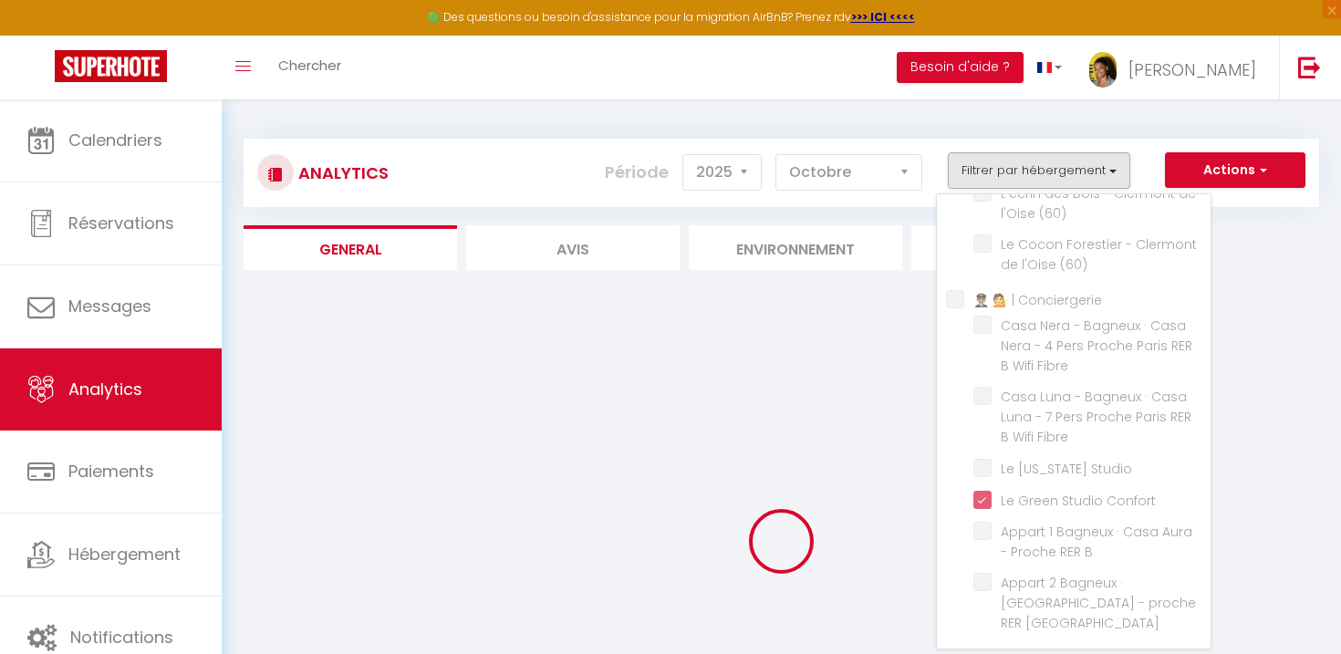
checkbox \(71\) "false"
checkbox \(93\) "false"
checkbox \(60\) "false"
checkbox Fibre "false"
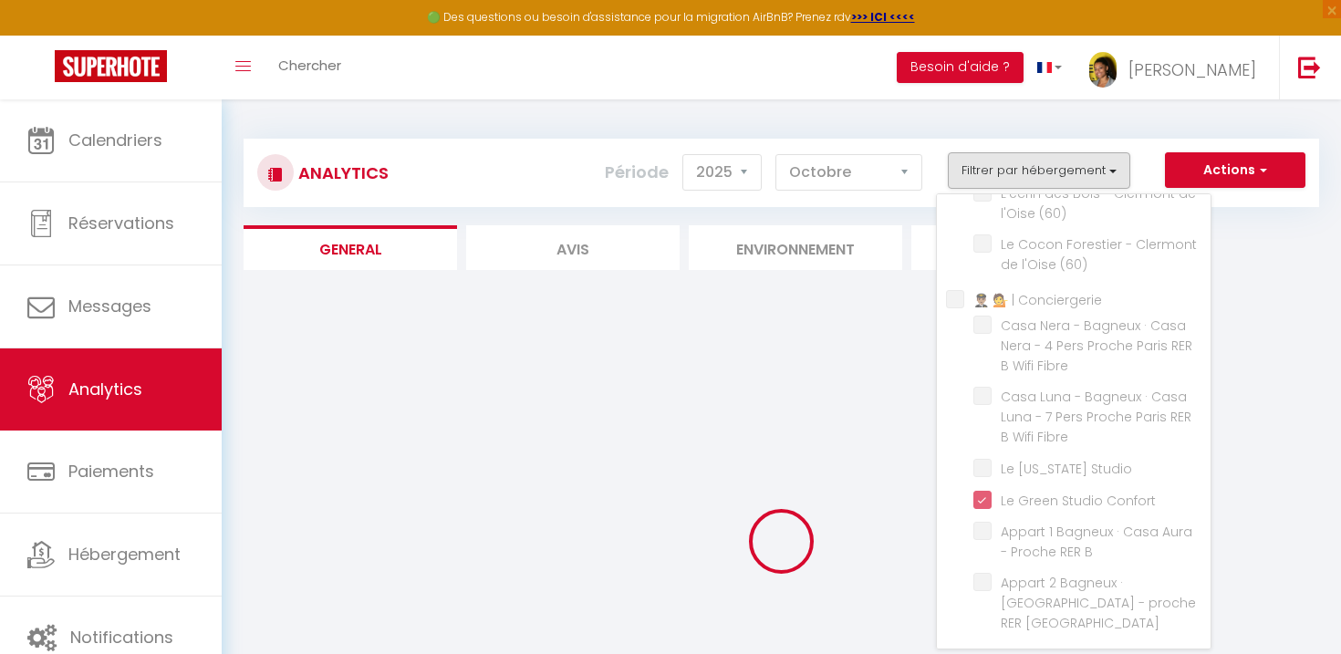
checkbox Fibre "false"
checkbox B "false"
checkbox Bagneux "false"
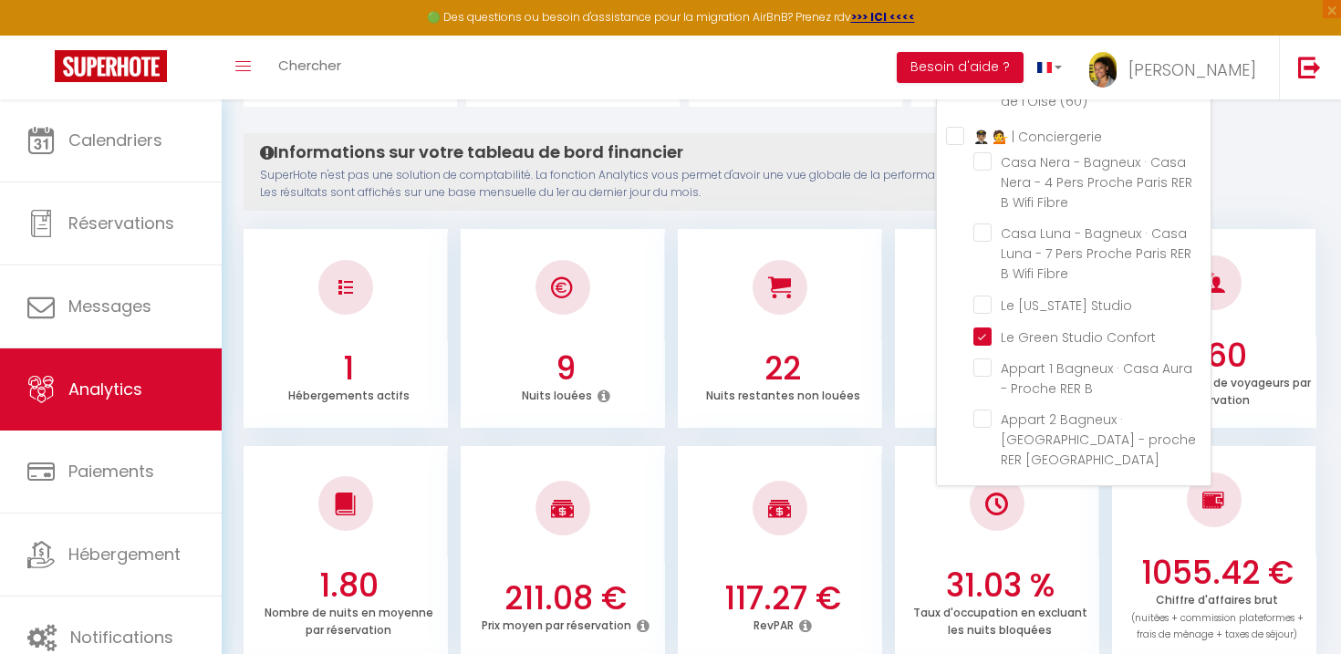
scroll to position [293, 0]
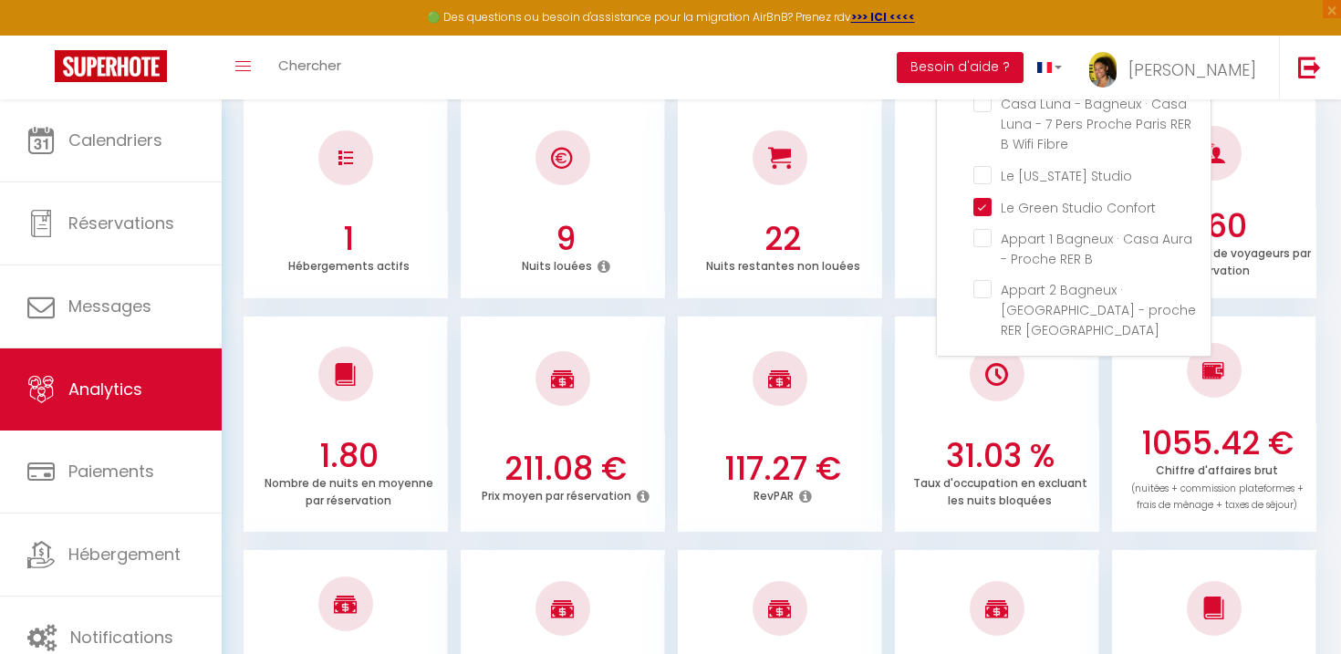
click at [899, 474] on div "31.03 % Taux d'occupation en excluant les nuits bloquées" at bounding box center [997, 482] width 204 height 91
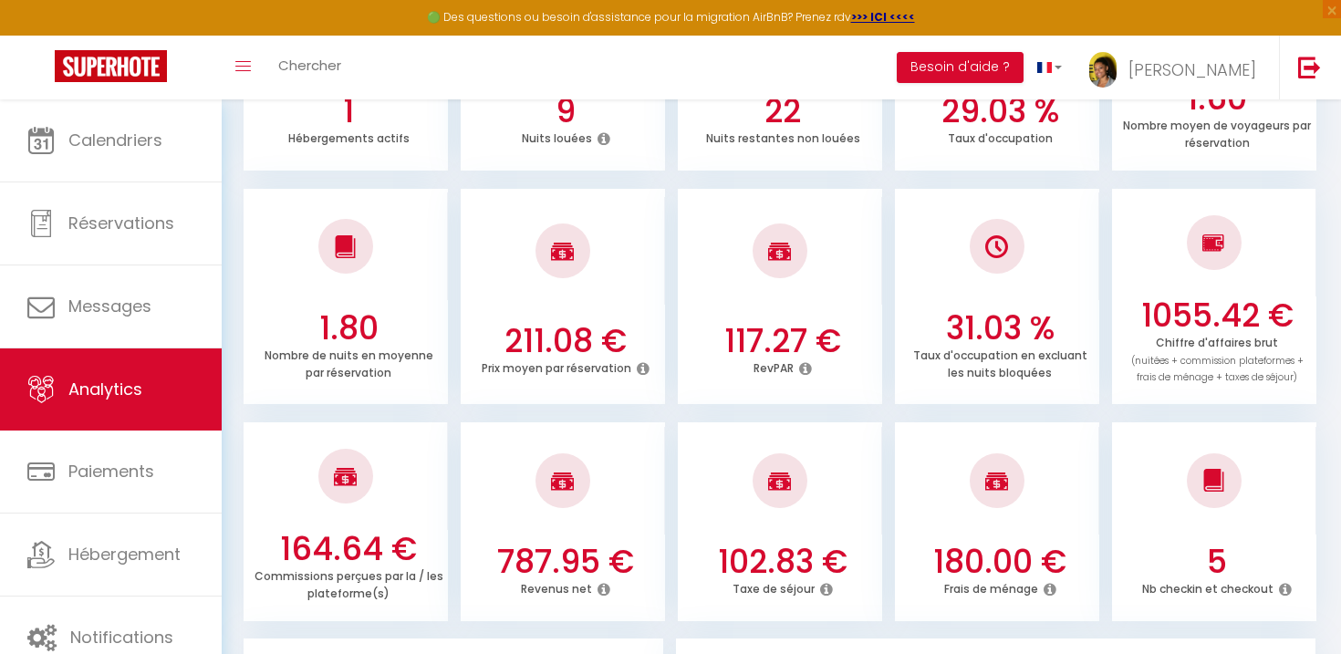
scroll to position [441, 0]
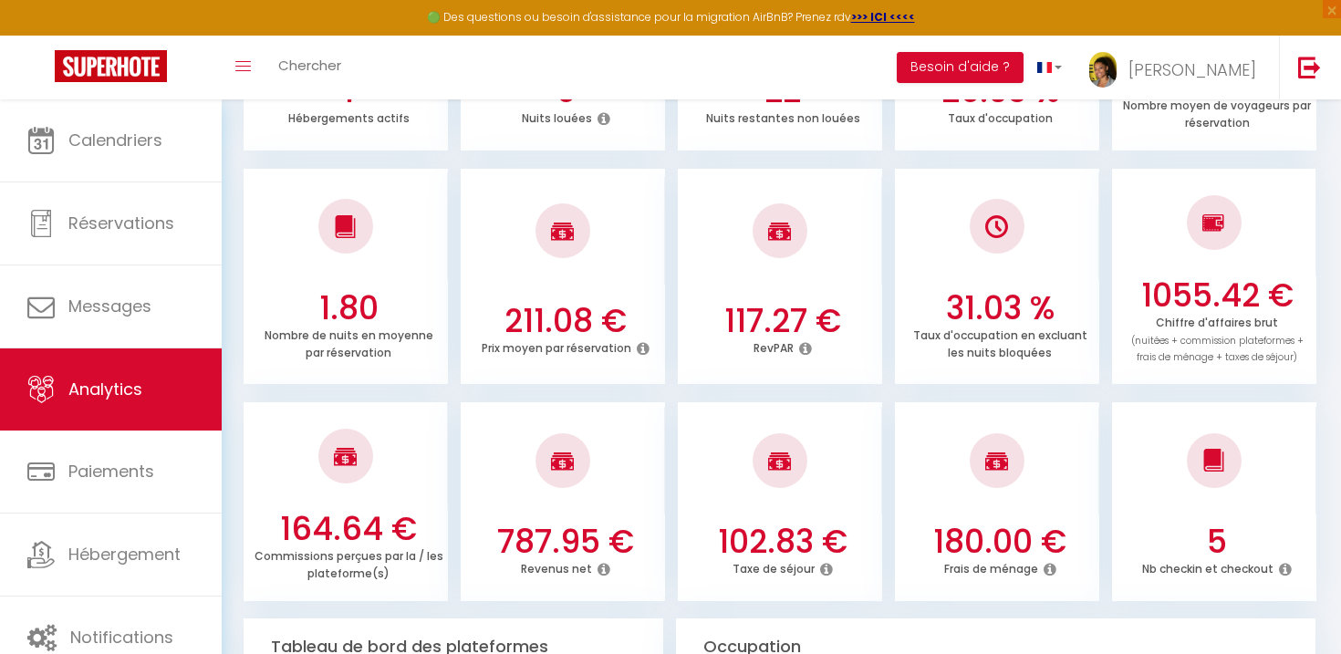
click at [1210, 297] on h3 "1055.42 €" at bounding box center [1217, 295] width 190 height 38
copy h3 "1055.42"
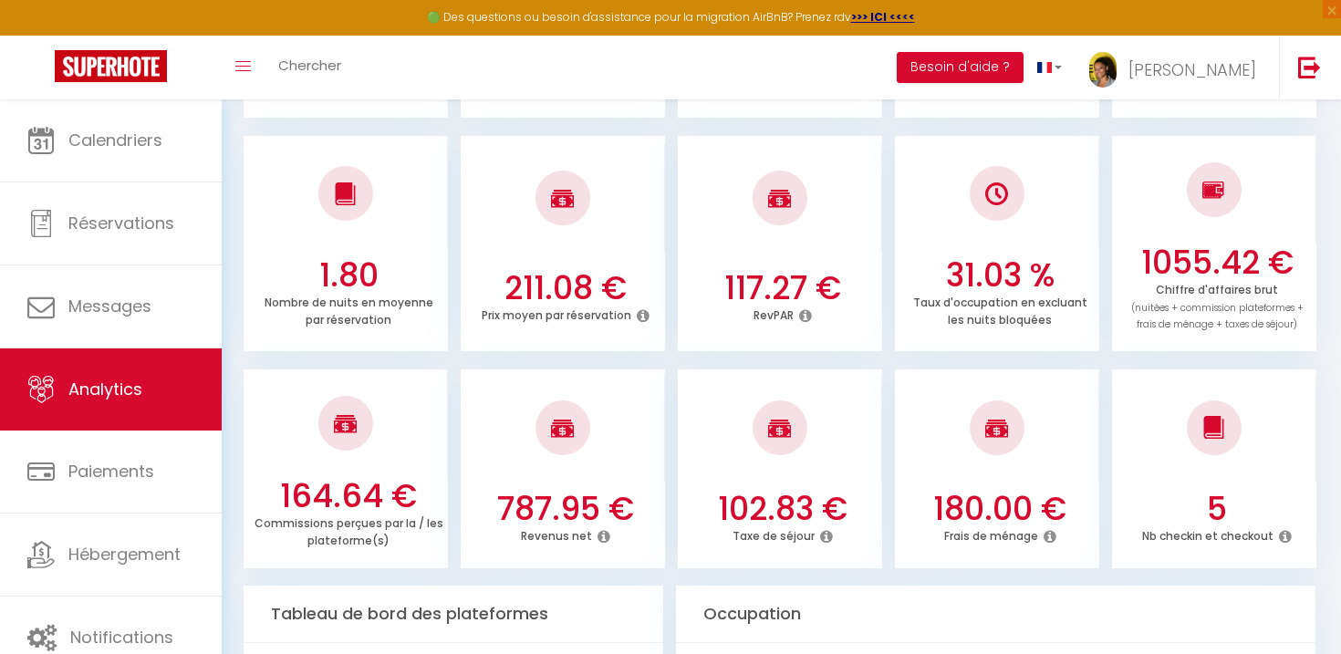
click at [794, 503] on h3 "102.83 €" at bounding box center [783, 509] width 190 height 38
copy h3 "102.83"
click at [376, 483] on h3 "164.64 €" at bounding box center [349, 496] width 190 height 38
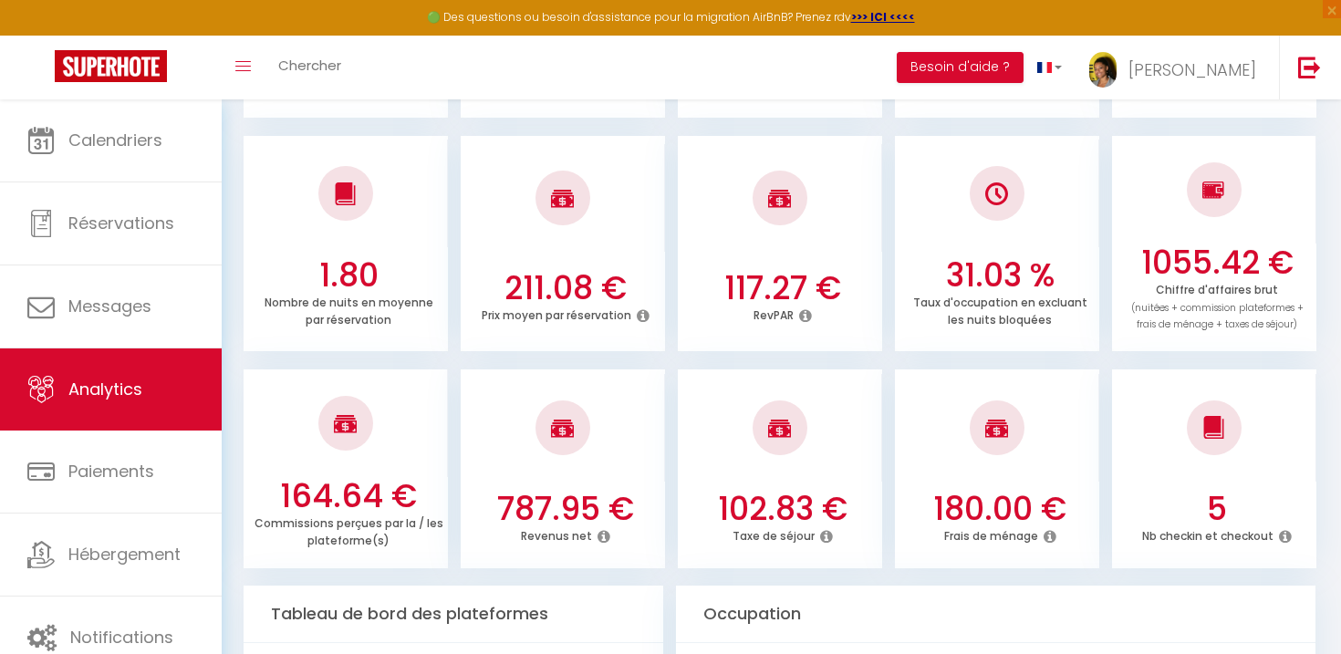
click at [348, 492] on h3 "164.64 €" at bounding box center [349, 496] width 190 height 38
copy h3 "164.64"
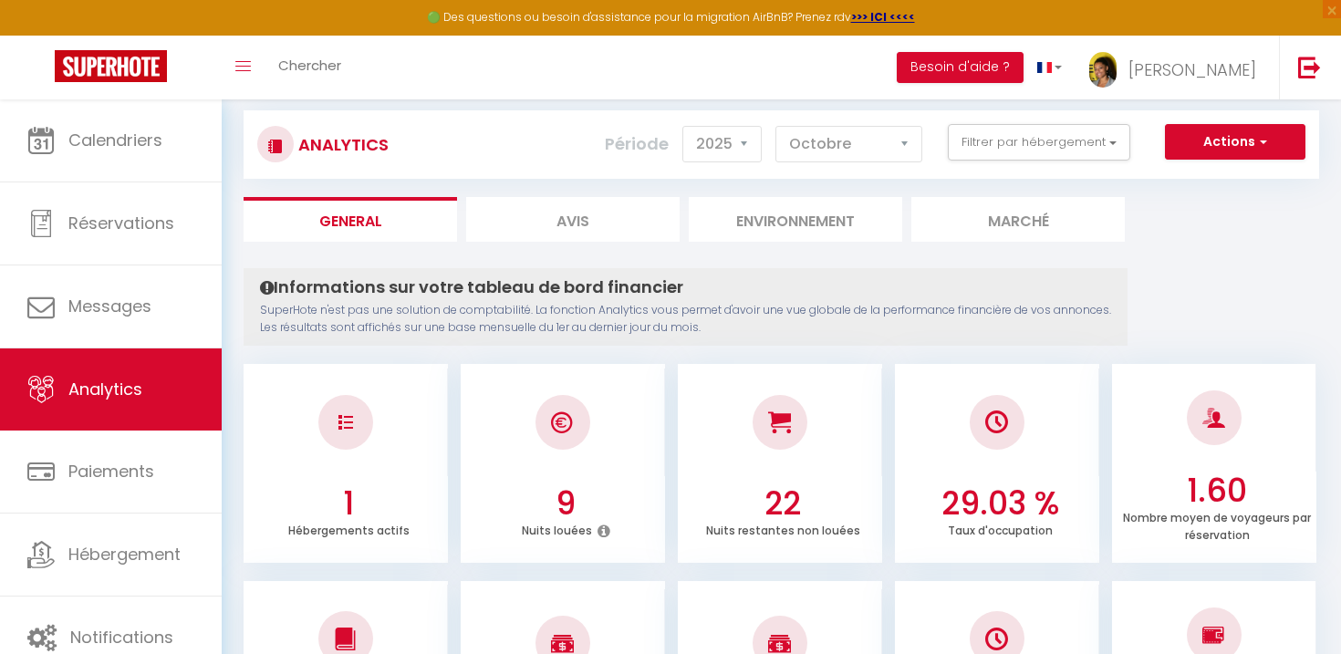
scroll to position [0, 0]
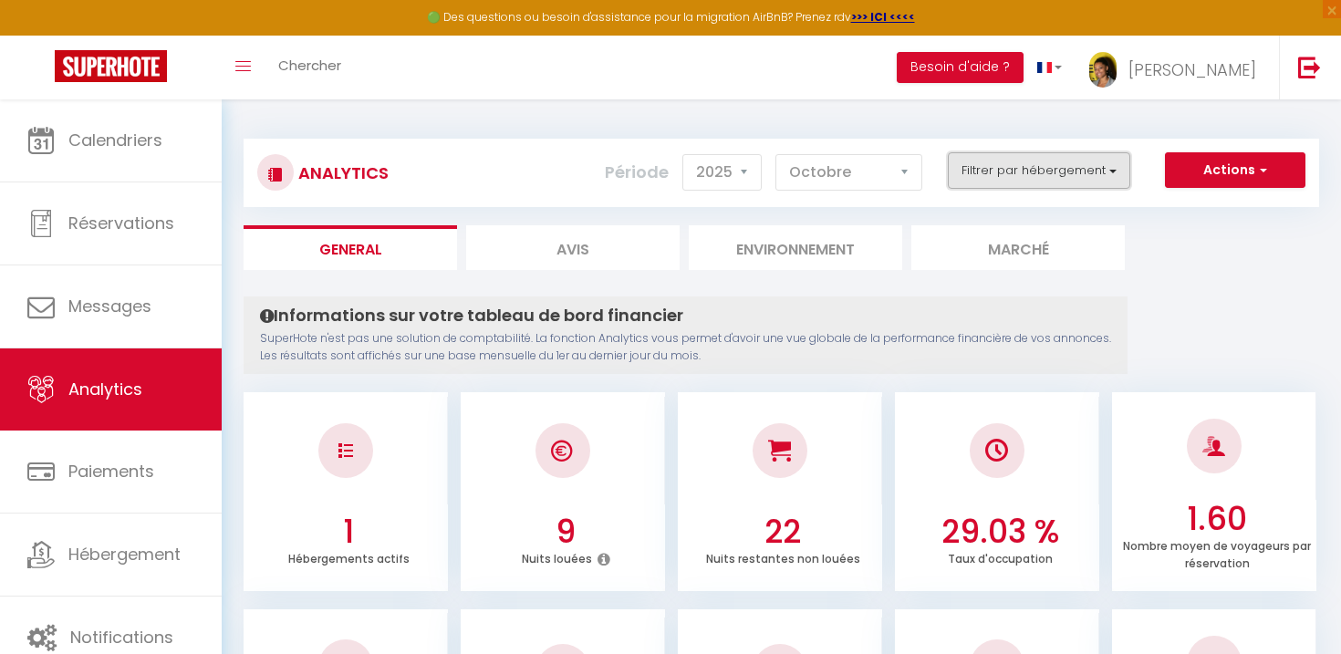
click at [1049, 182] on button "Filtrer par hébergement" at bounding box center [1039, 170] width 182 height 36
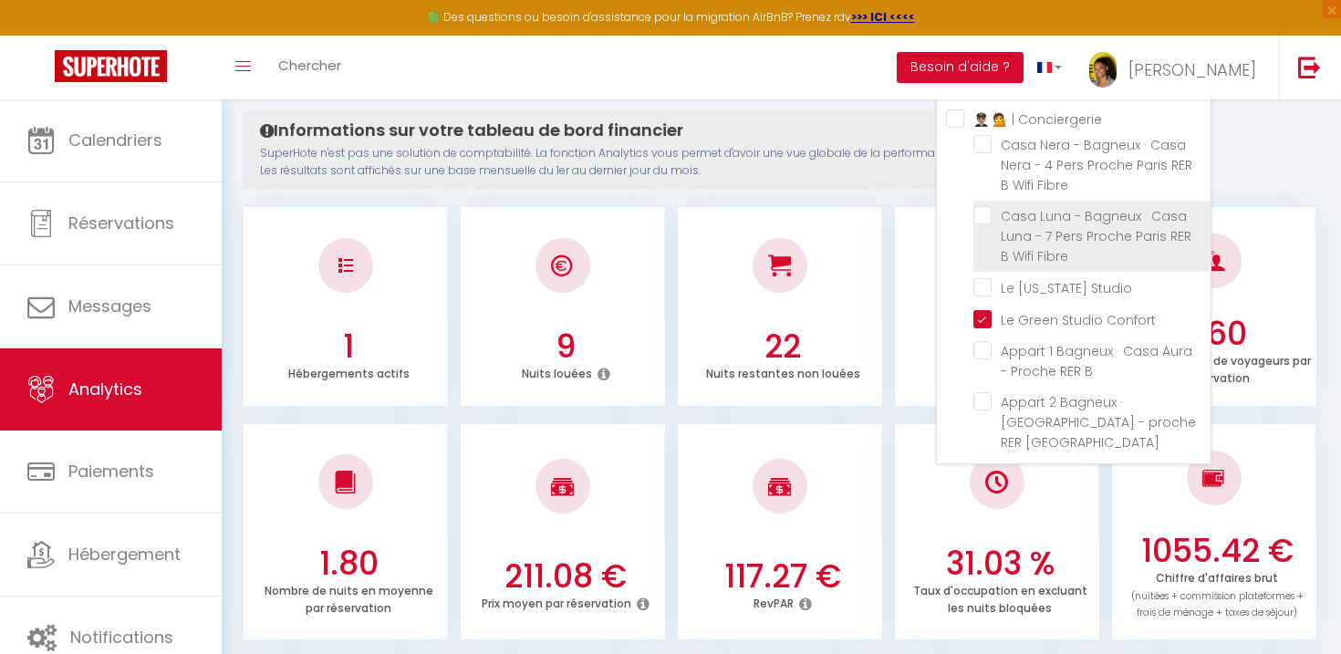
scroll to position [837, 0]
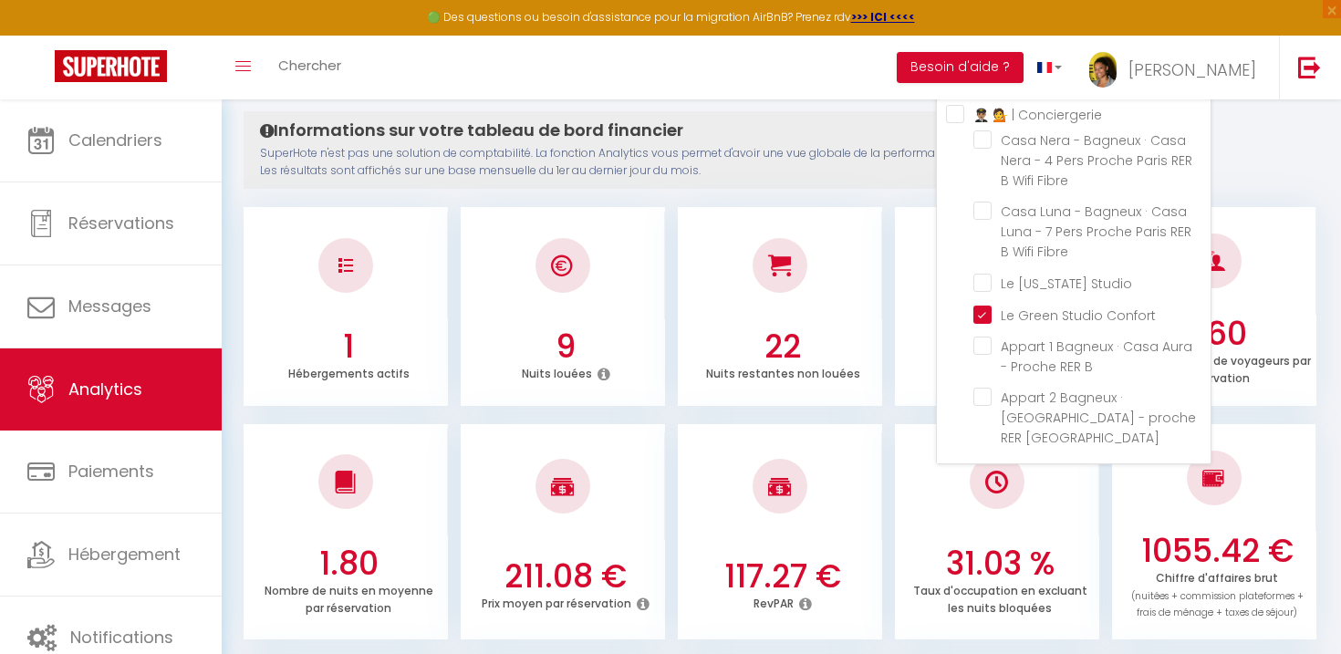
click at [664, 181] on div "Informations sur votre tableau de bord financier SuperHote n'est pas une soluti…" at bounding box center [686, 150] width 884 height 78
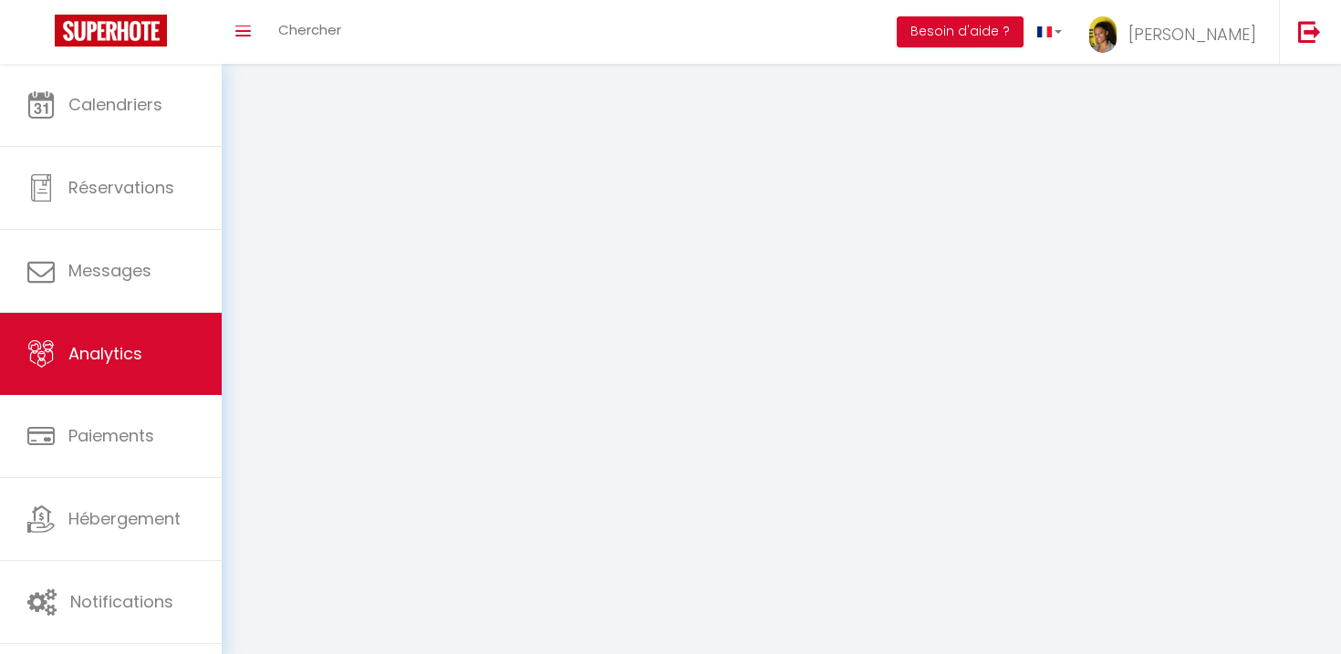
select select "2025"
select select "10"
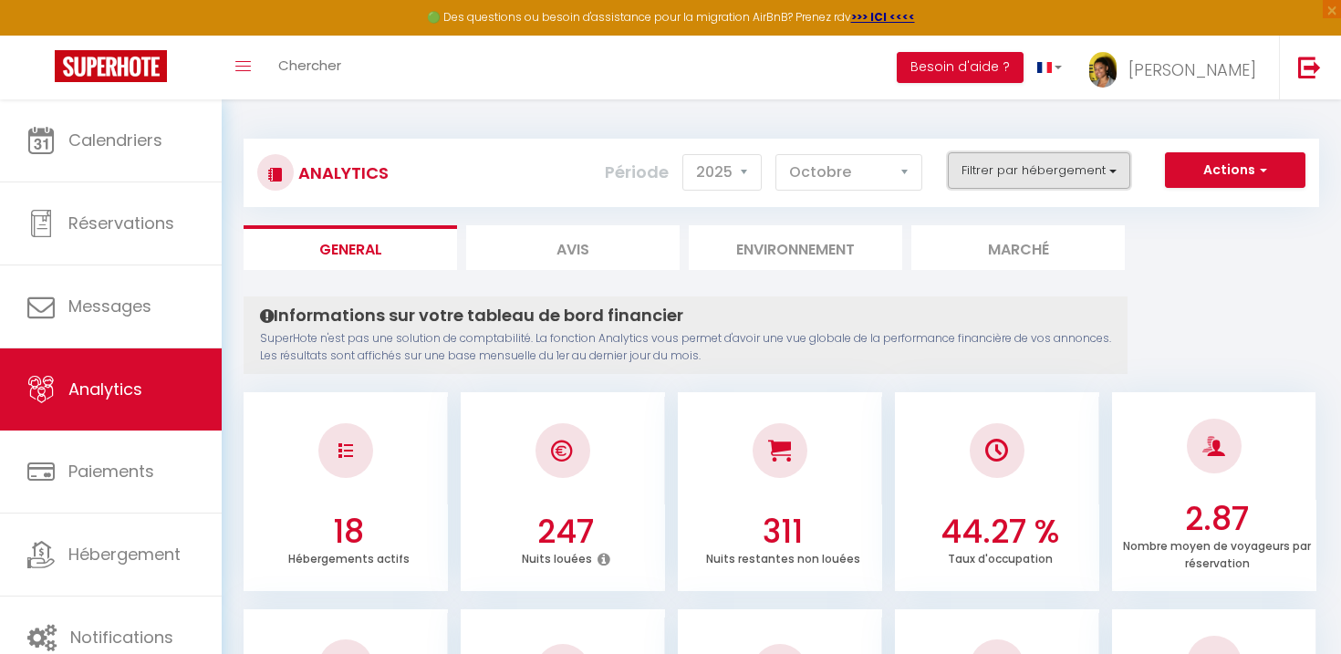
click at [1026, 182] on button "Filtrer par hébergement" at bounding box center [1039, 170] width 182 height 36
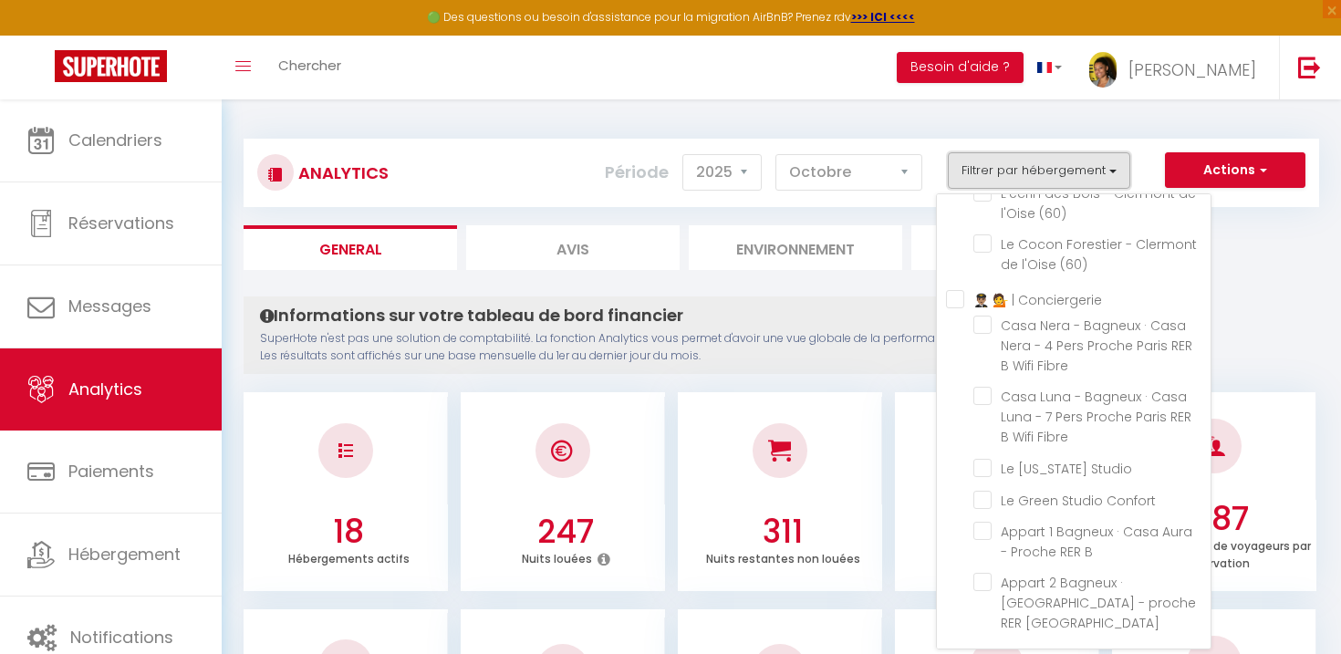
scroll to position [99, 0]
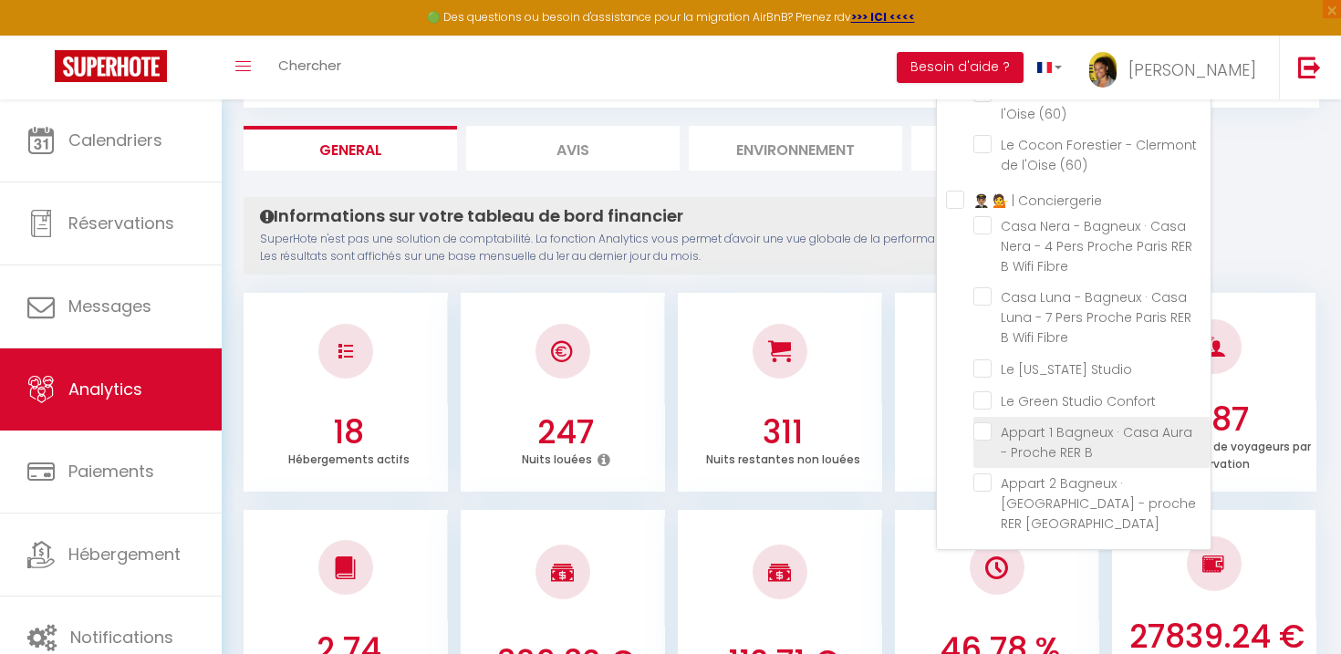
click at [988, 441] on B "checkbox" at bounding box center [1092, 431] width 237 height 18
checkbox B "true"
checkbox \(60\) "false"
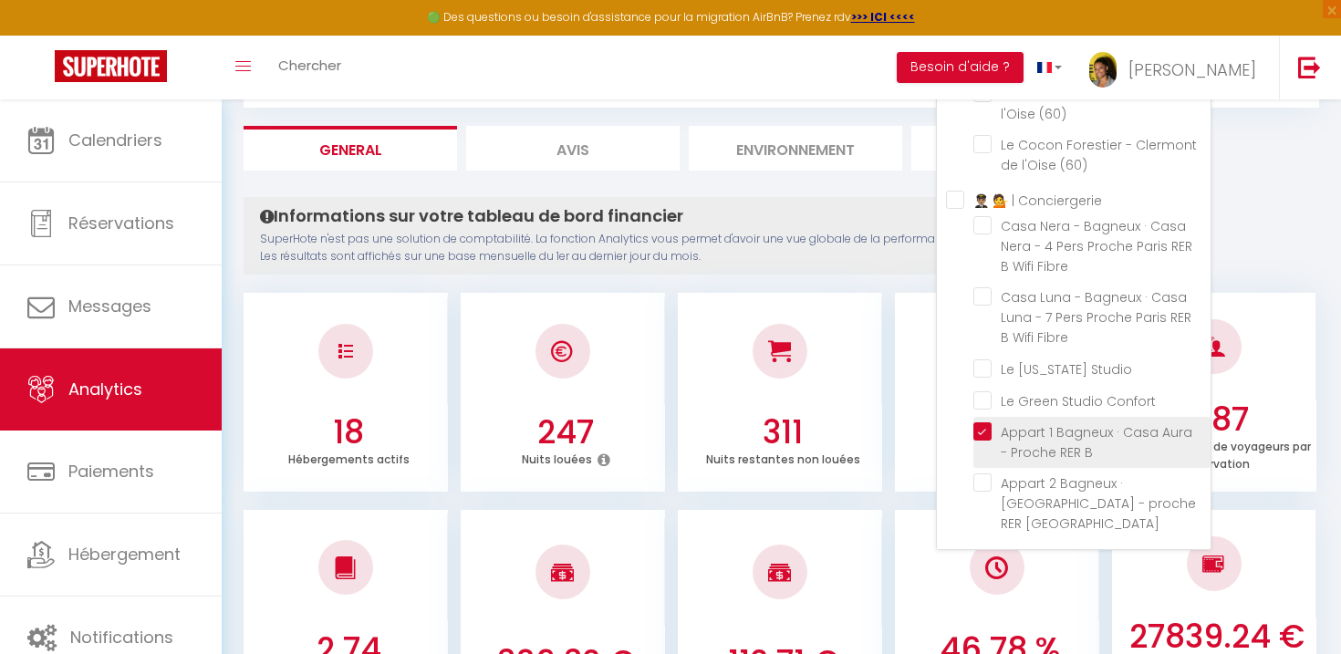
checkbox \(60\) "false"
checkbox \(69\) "false"
checkbox Parking "false"
checkbox Vignoble "false"
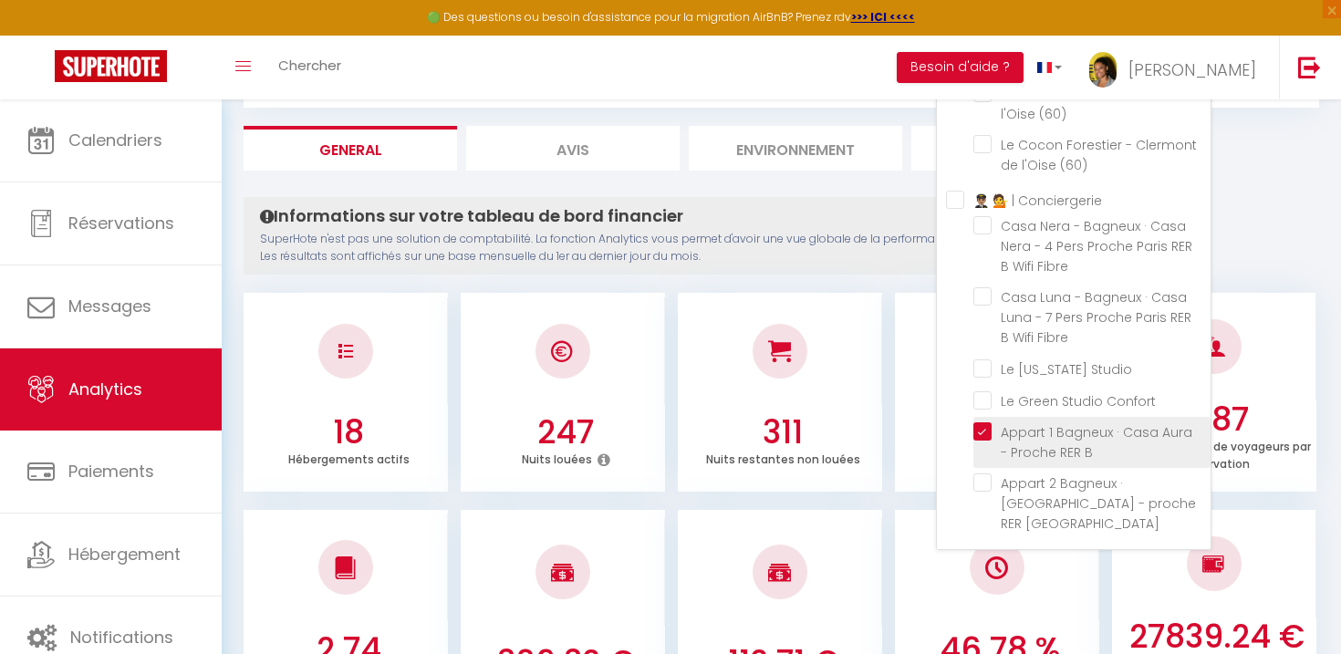
checkbox Gratuit "false"
checkbox \(71\) "false"
checkbox \(93\) "false"
checkbox \(60\) "false"
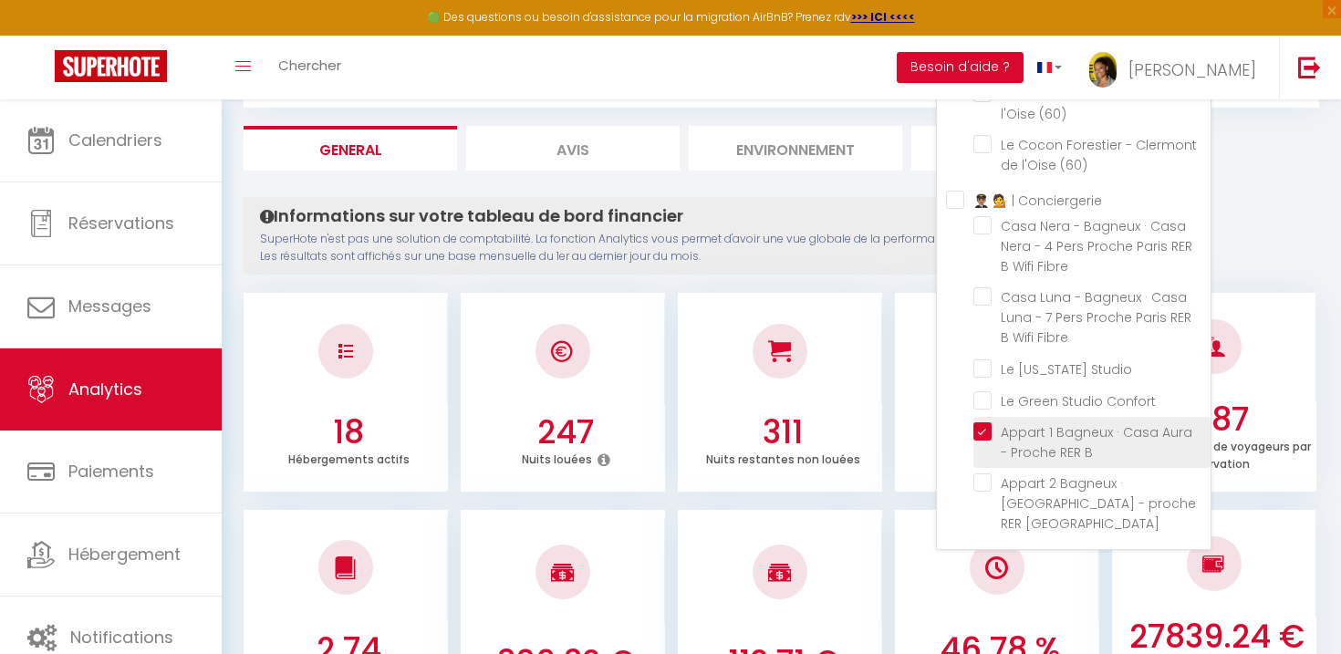
checkbox \(60\) "false"
checkbox Fibre "false"
checkbox Studio "false"
checkbox Confort "false"
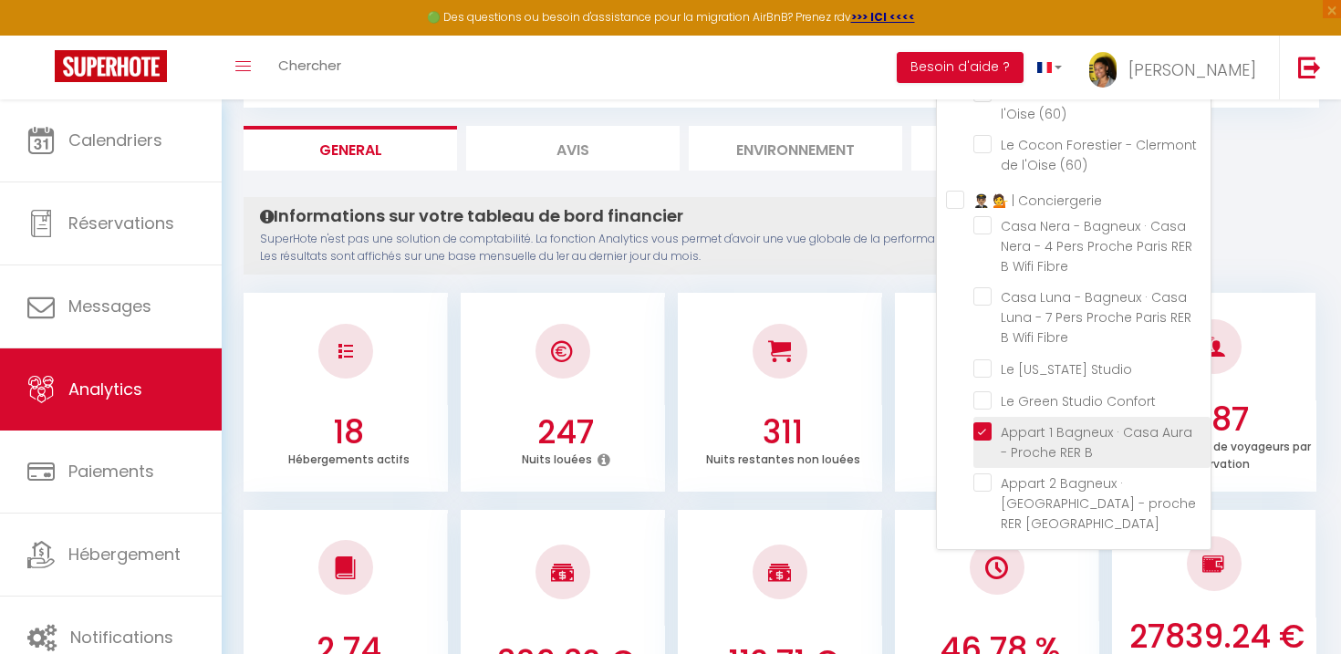
checkbox Bagneux "false"
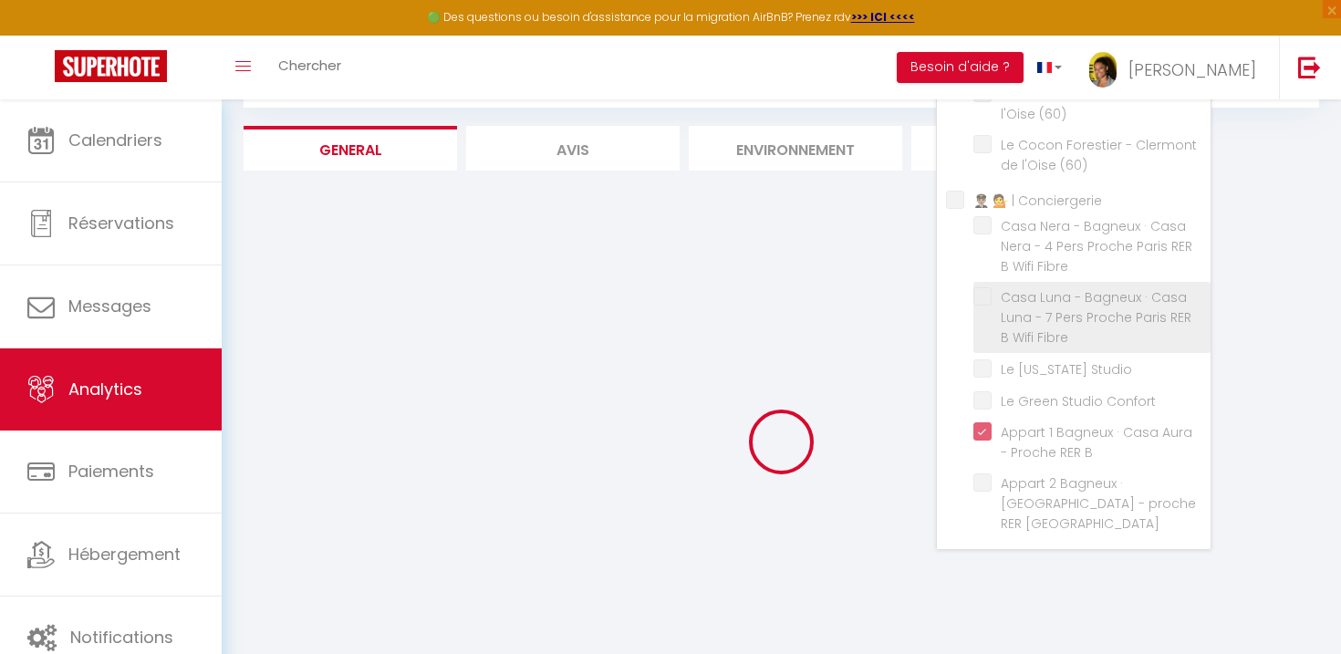
checkbox \(60\) "false"
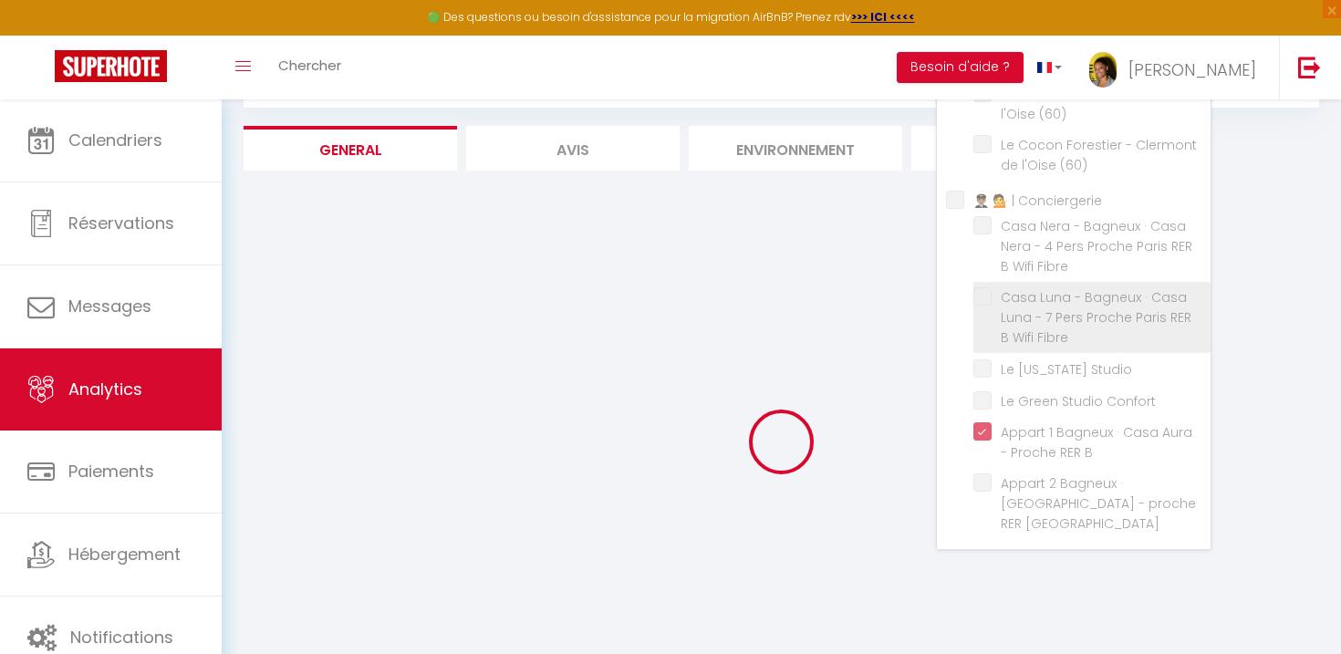
checkbox \(69\) "false"
checkbox Parking "false"
checkbox Vignoble "false"
checkbox Gratuit "false"
checkbox \(71\) "false"
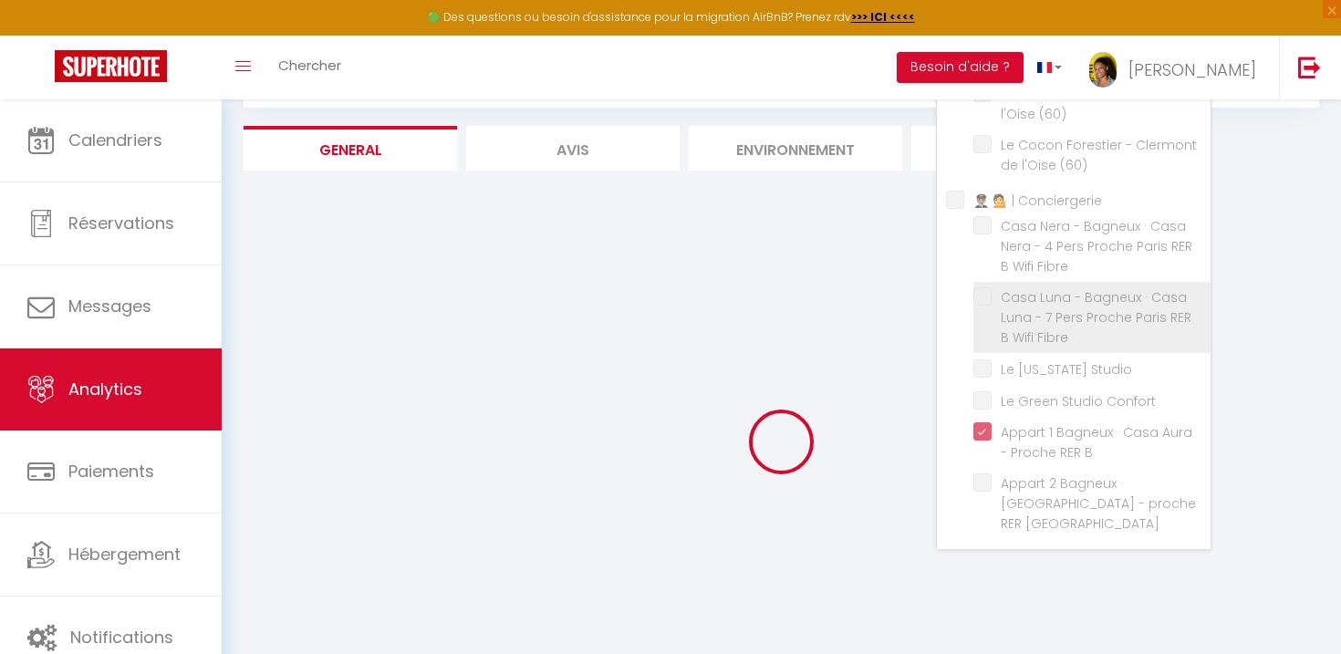
checkbox \(71\) "false"
checkbox \(93\) "false"
checkbox \(60\) "false"
checkbox Fibre "false"
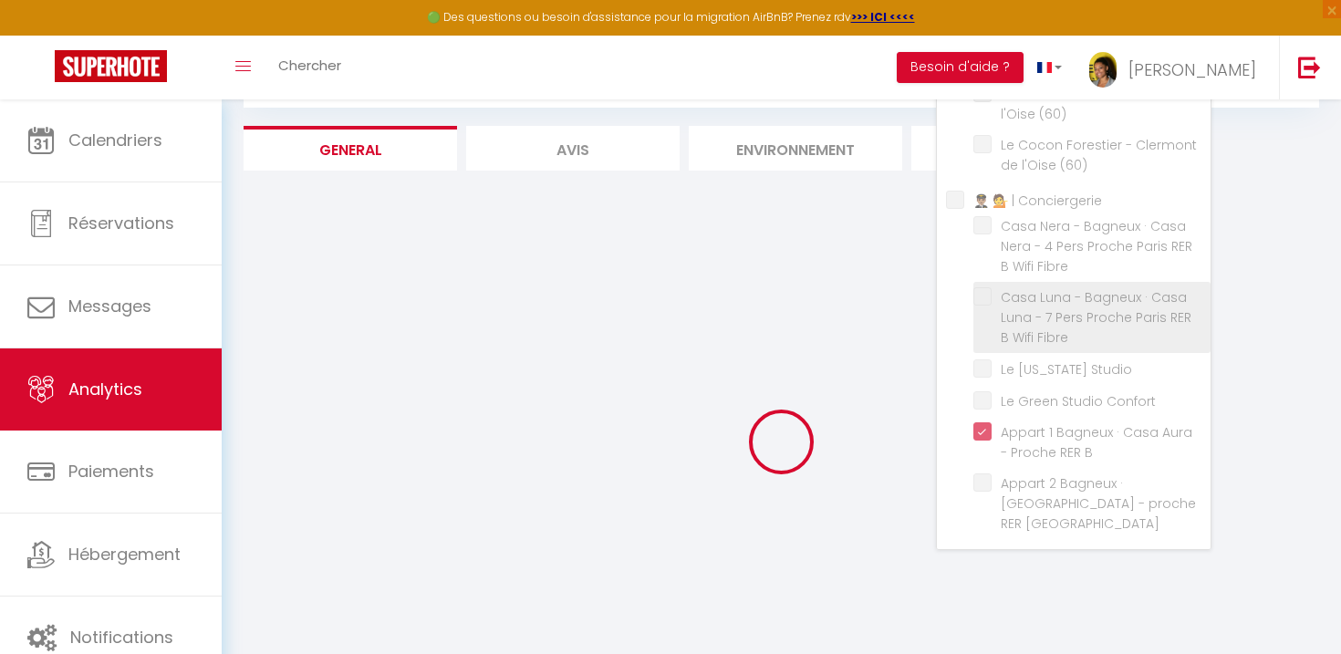
checkbox Fibre "false"
checkbox Studio "false"
checkbox Confort "false"
checkbox Bagneux "false"
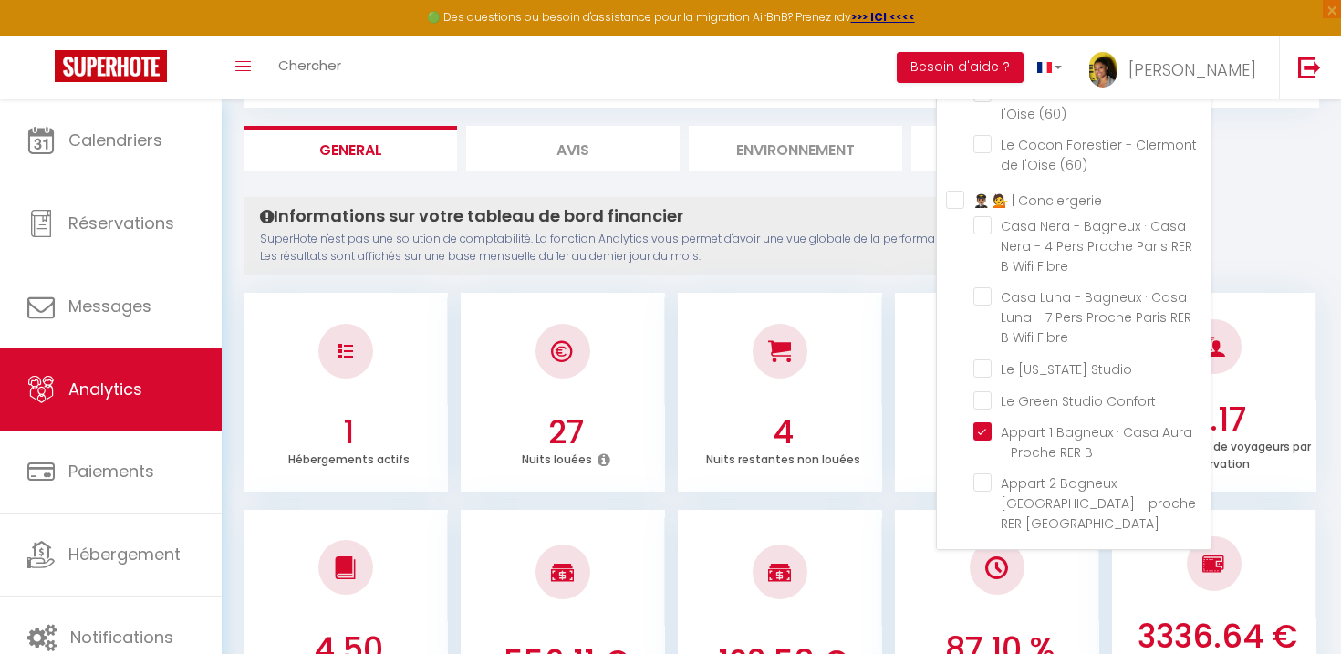
click at [875, 493] on div "4.50 Nombre de nuits en moyenne par réservation 556.11 € Prix moyen par réserva…" at bounding box center [782, 609] width 1076 height 235
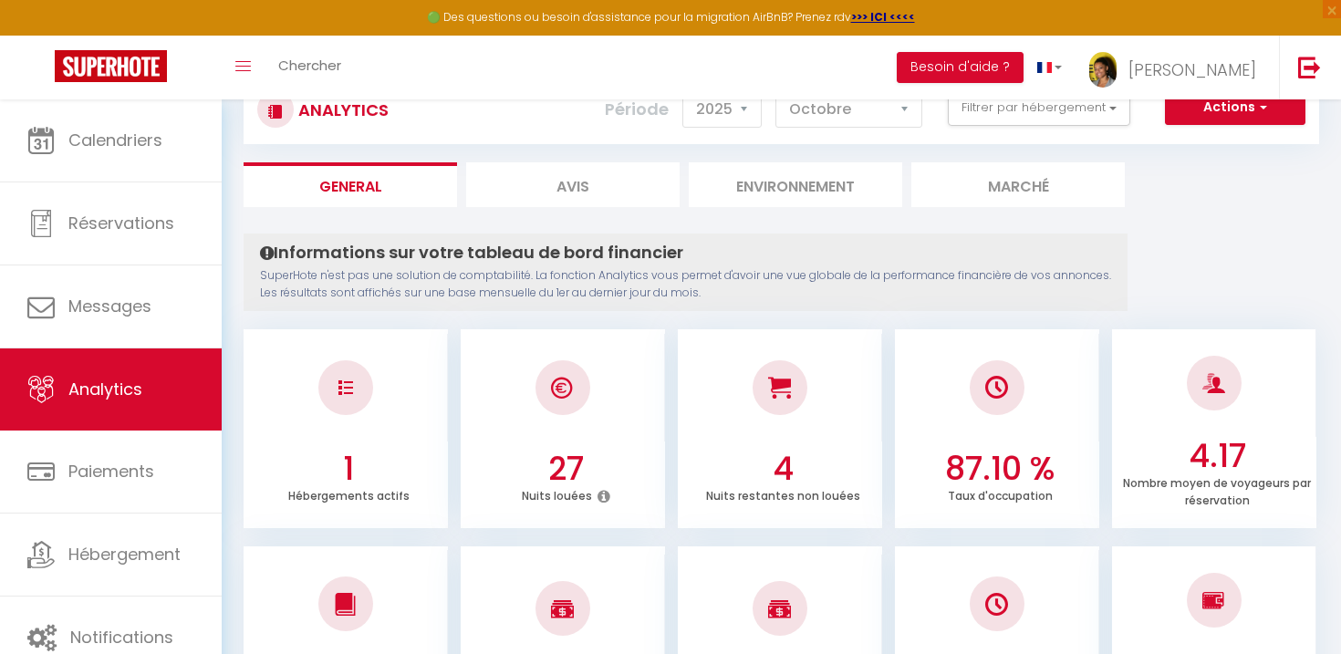
scroll to position [0, 0]
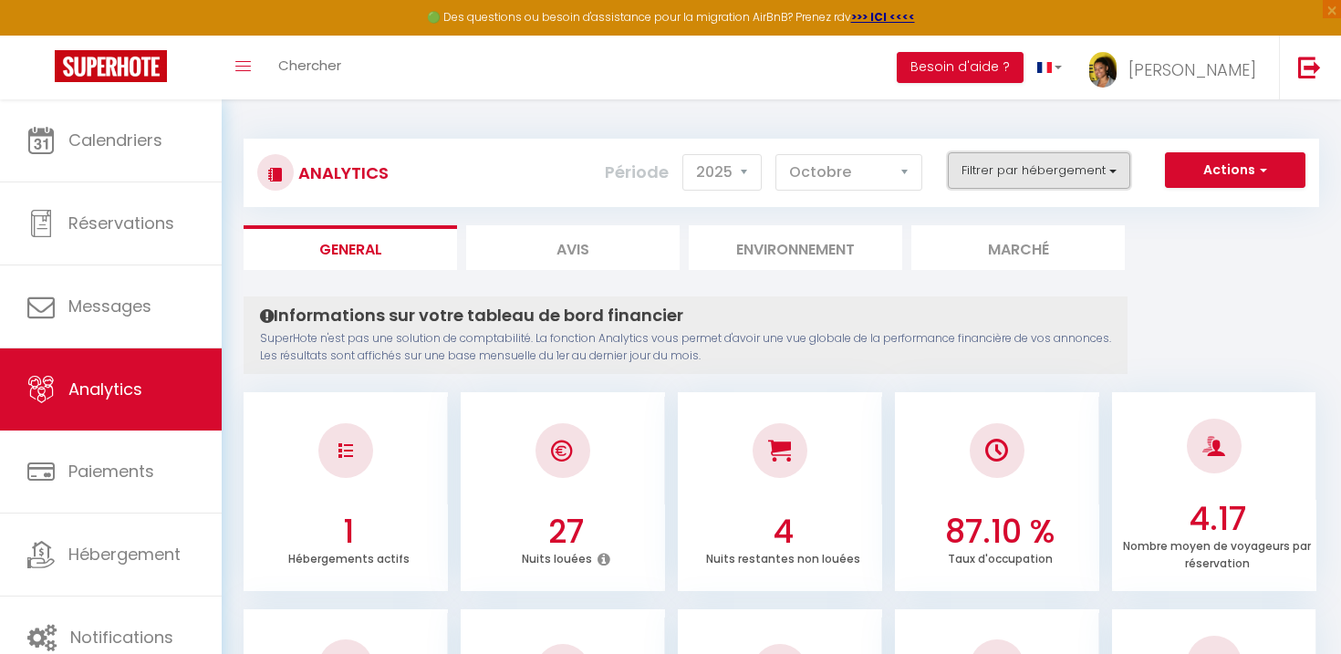
click at [1078, 163] on button "Filtrer par hébergement" at bounding box center [1039, 170] width 182 height 36
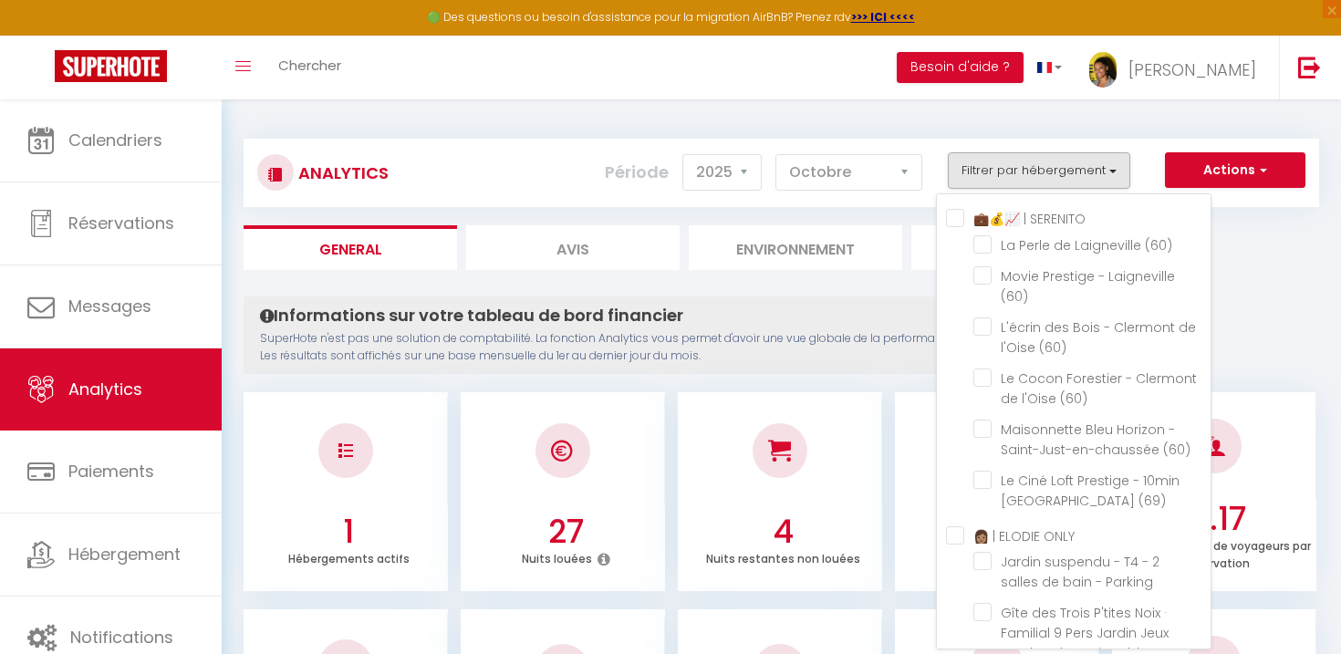
click at [879, 349] on p "SuperHote n'est pas une solution de comptabilité. La fonction Analytics vous pe…" at bounding box center [685, 347] width 851 height 35
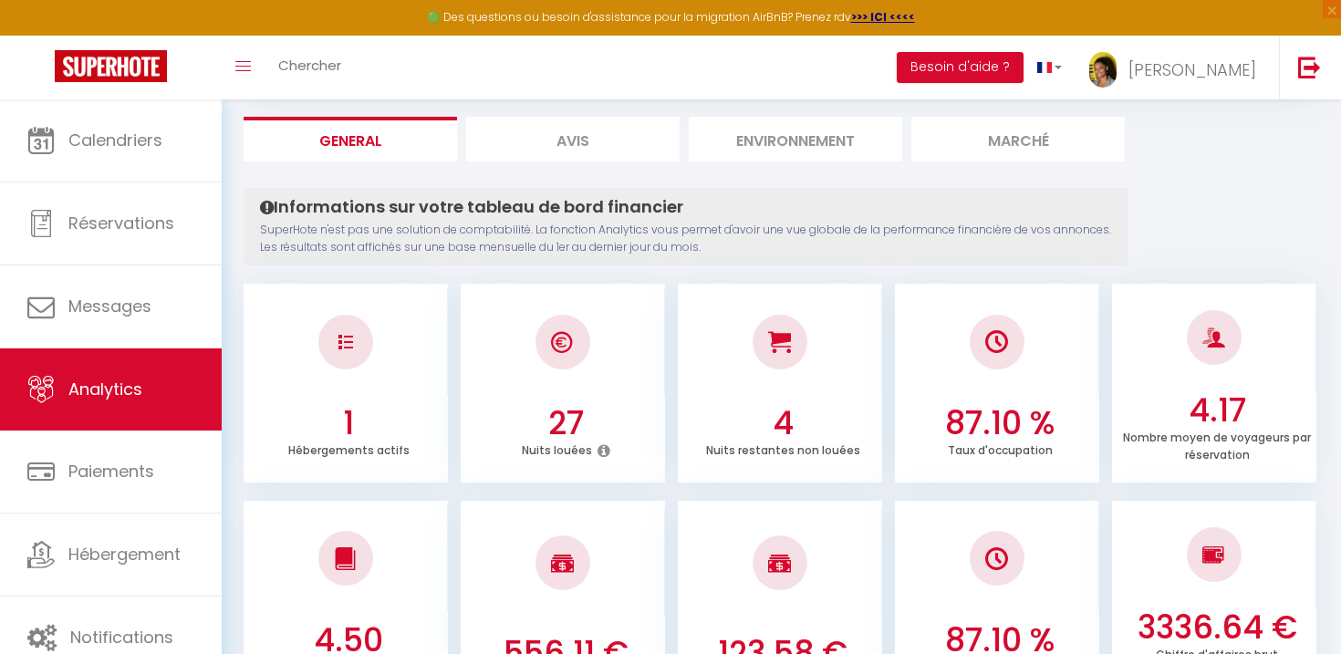
scroll to position [391, 0]
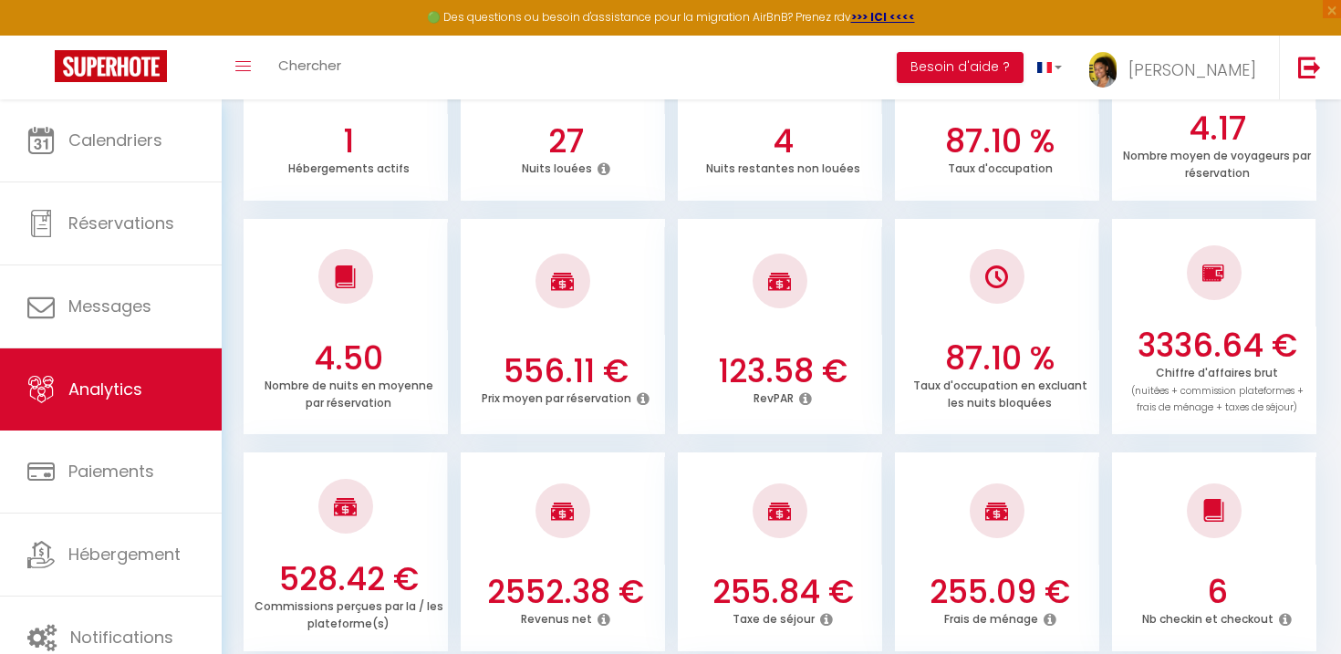
click at [1224, 339] on h3 "3336.64 €" at bounding box center [1217, 346] width 190 height 38
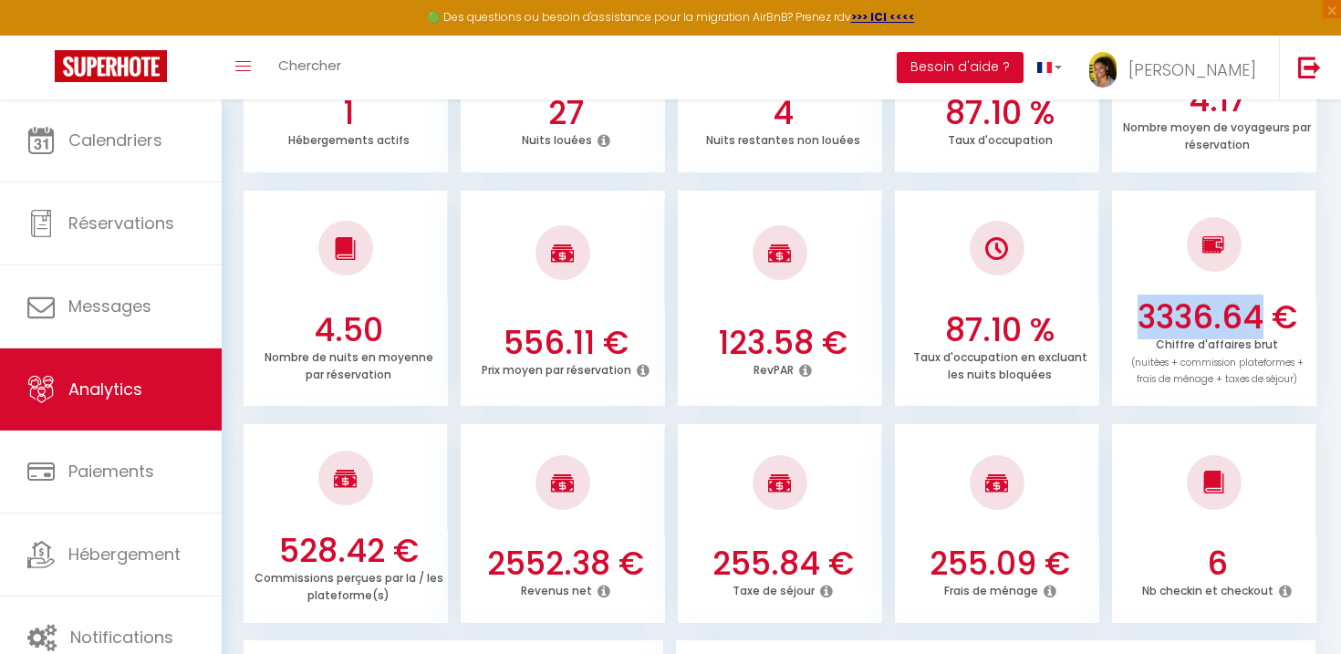
scroll to position [430, 0]
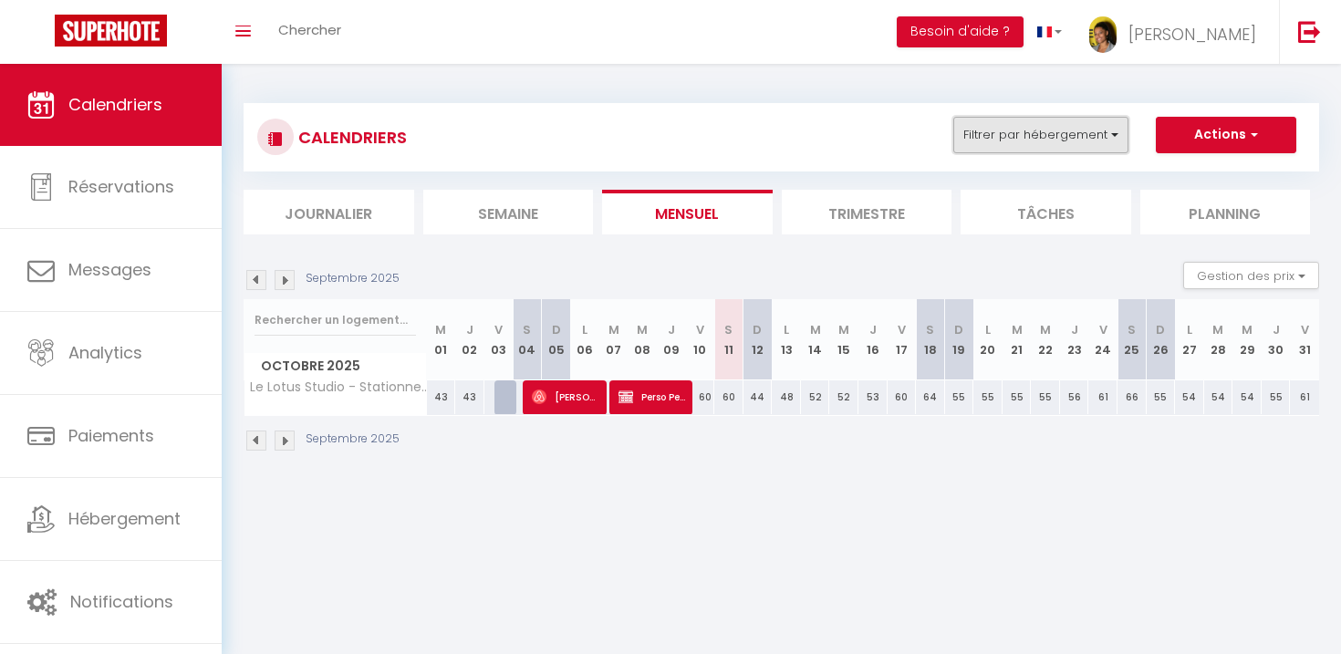
click at [1048, 120] on button "Filtrer par hébergement" at bounding box center [1041, 135] width 175 height 36
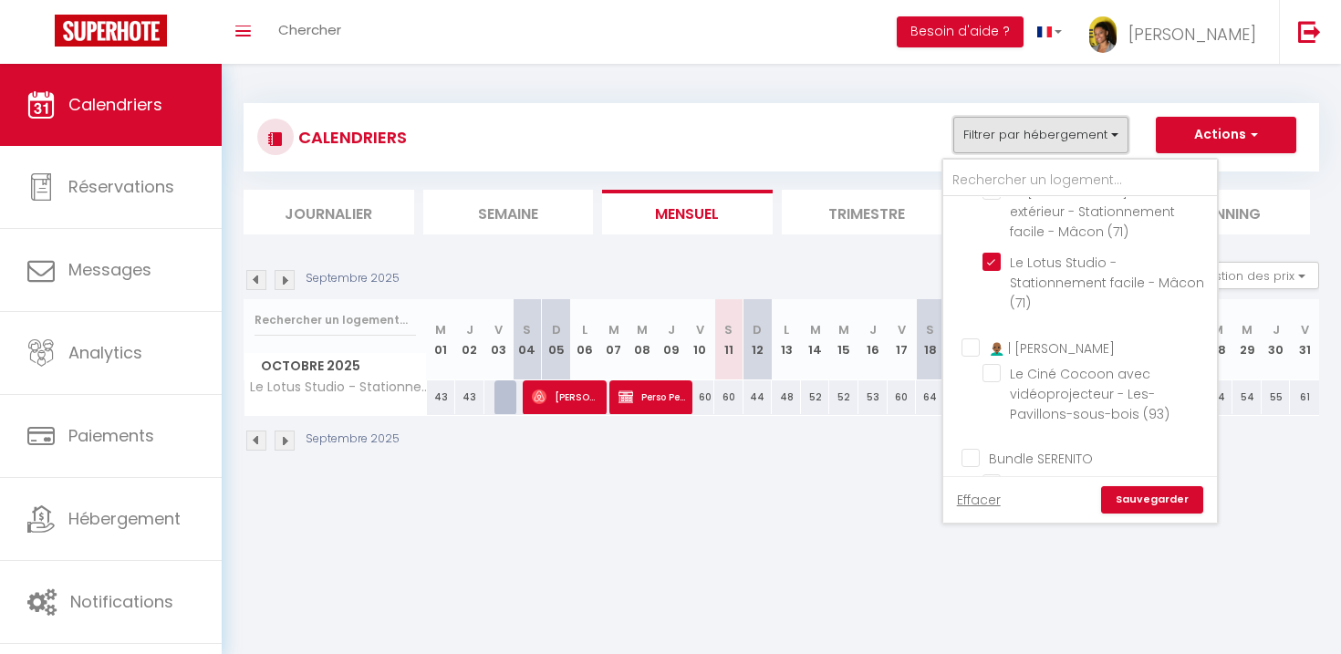
scroll to position [585, 0]
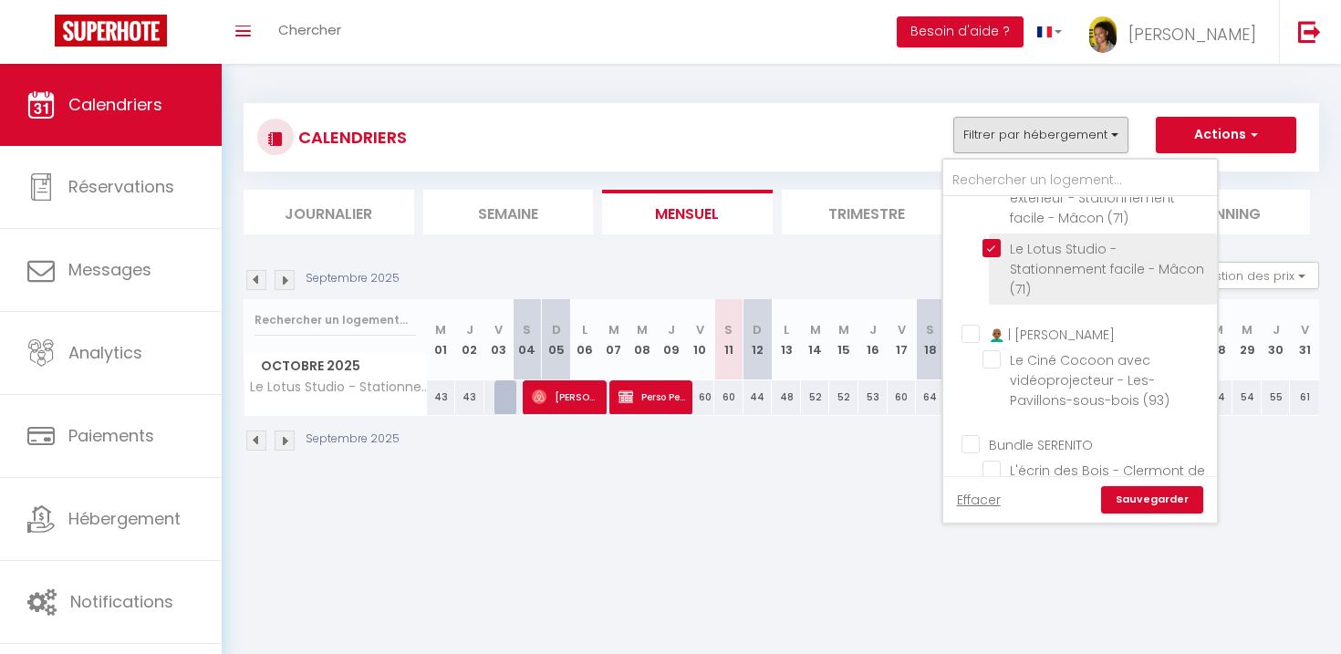
click at [996, 257] on input "Le Lotus Studio - Stationnement facile - Mâcon (71)" at bounding box center [1097, 248] width 228 height 18
checkbox input "false"
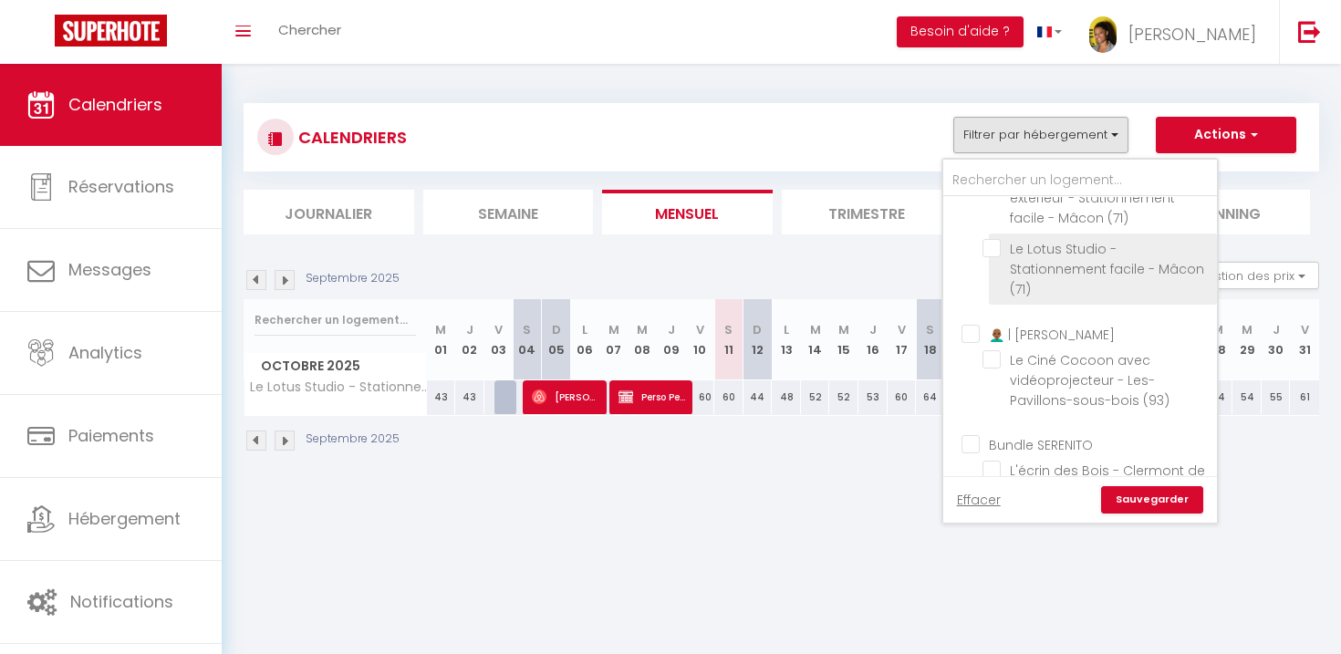
checkbox input "false"
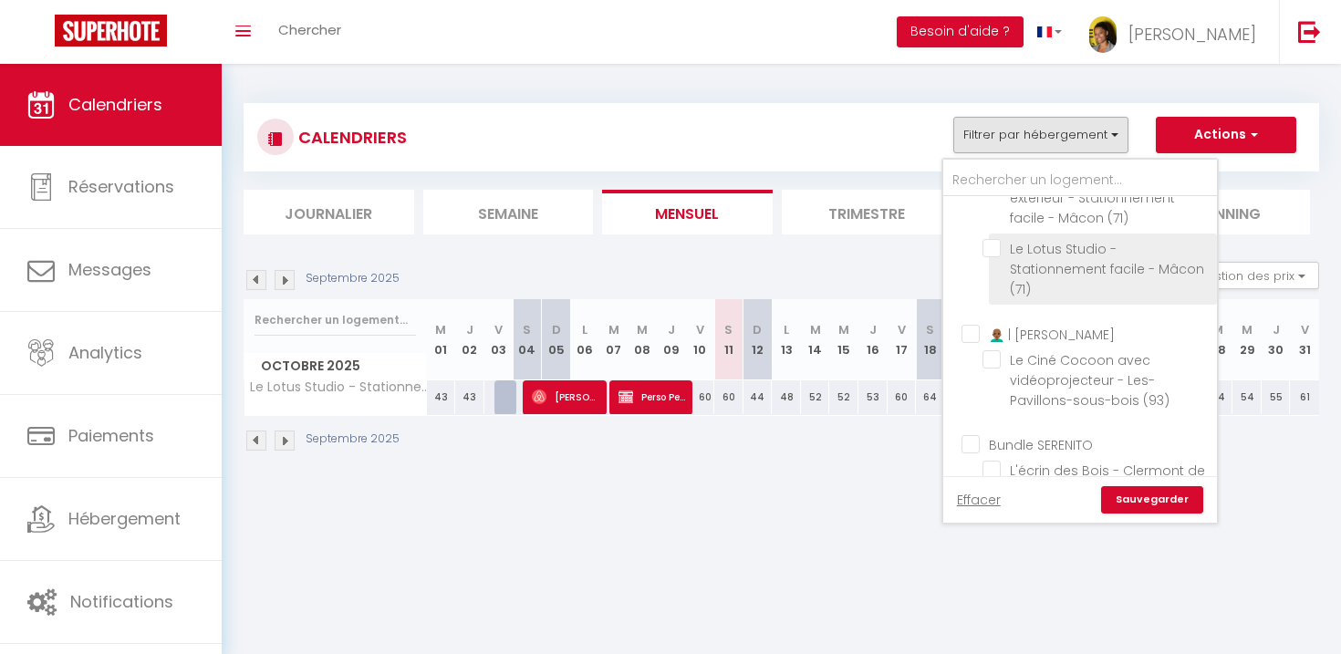
checkbox input "false"
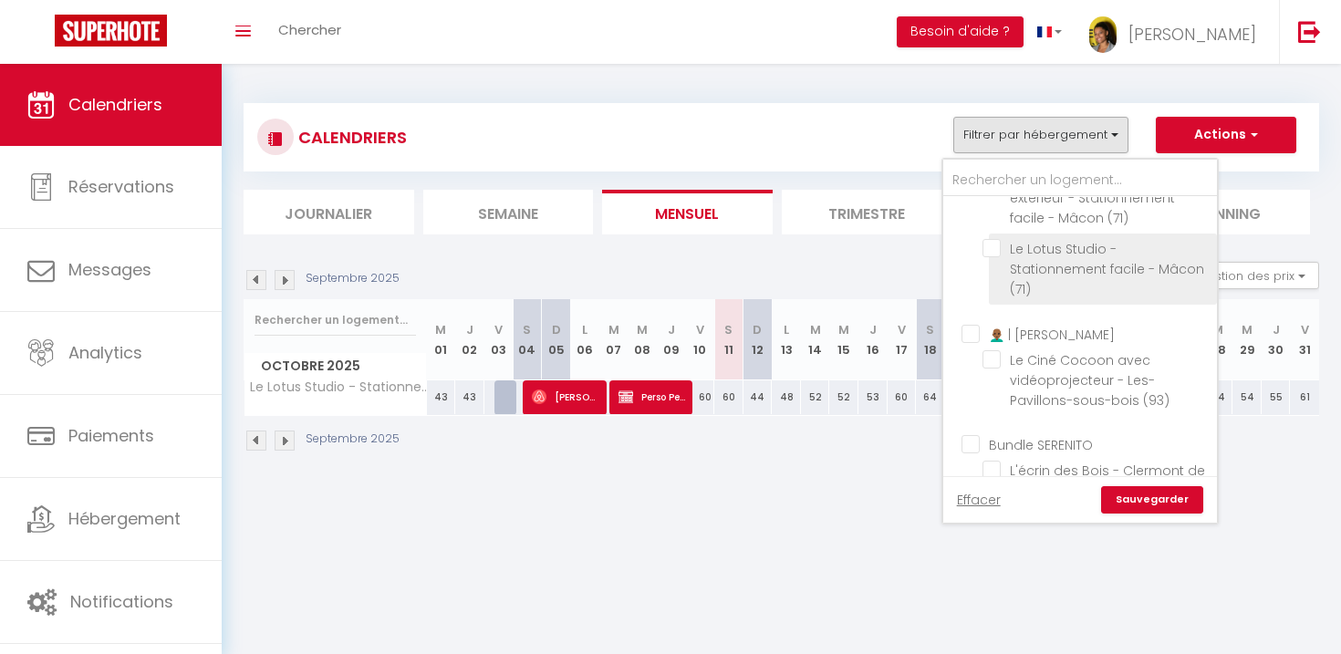
checkbox input "false"
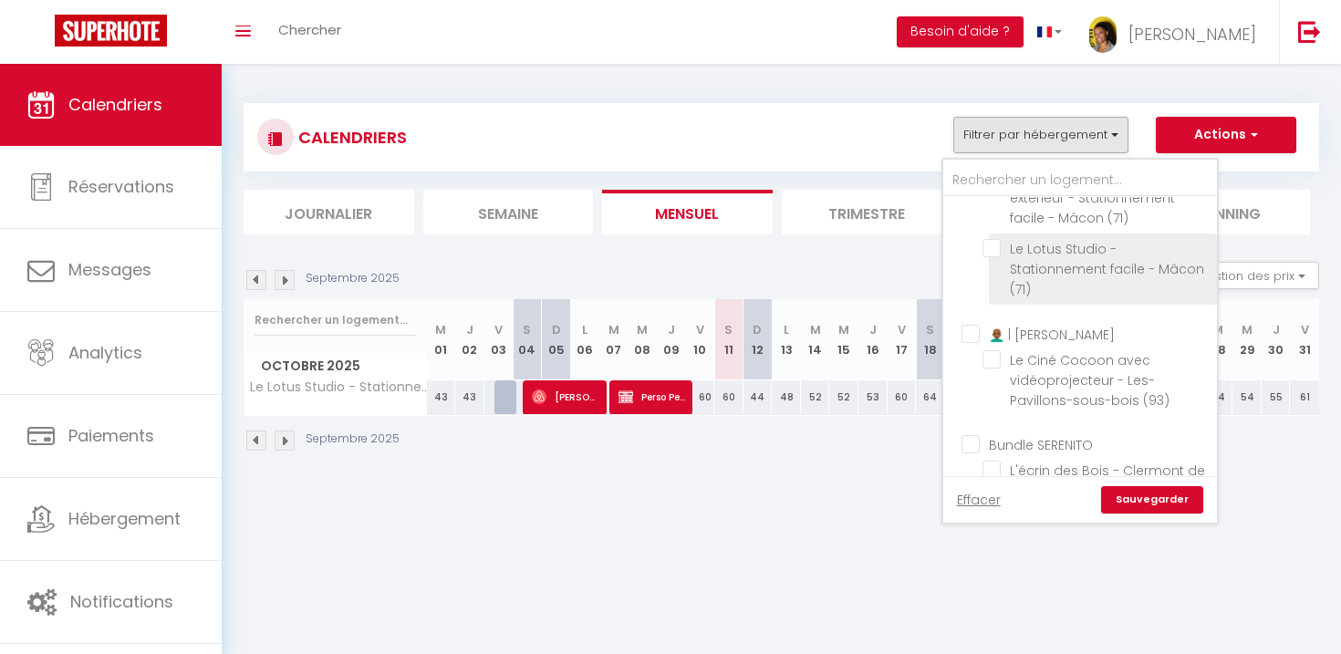
checkbox input "false"
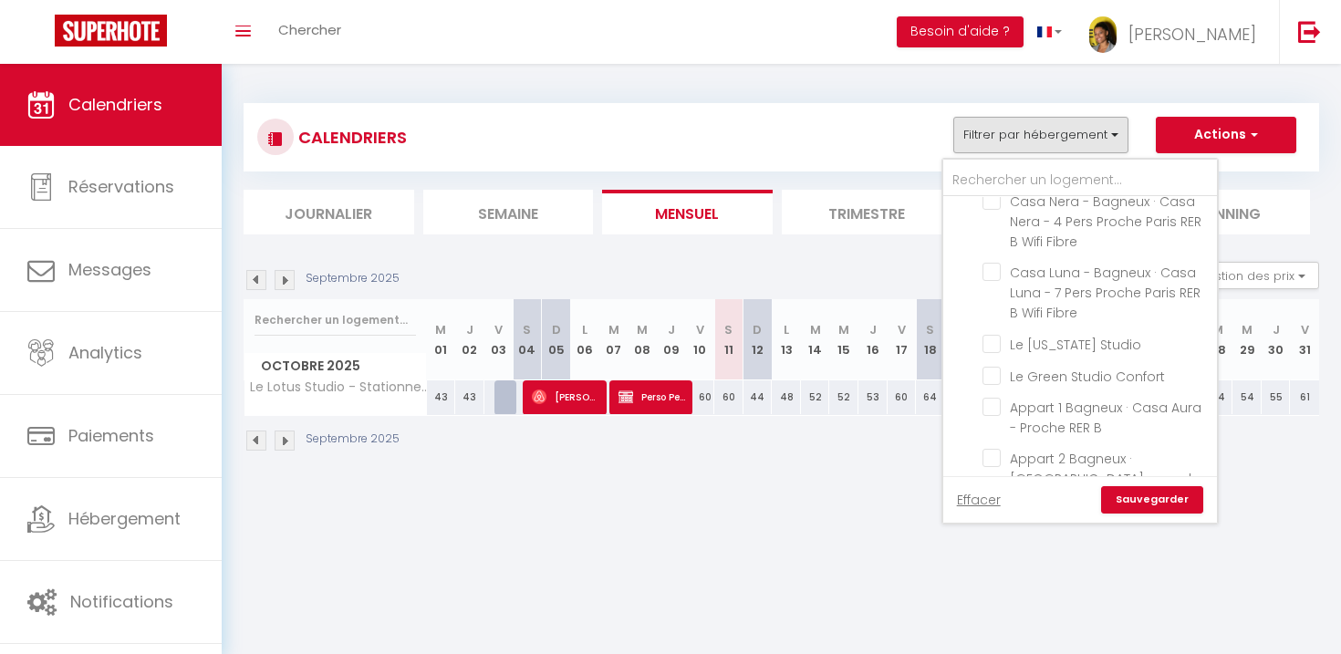
scroll to position [1039, 0]
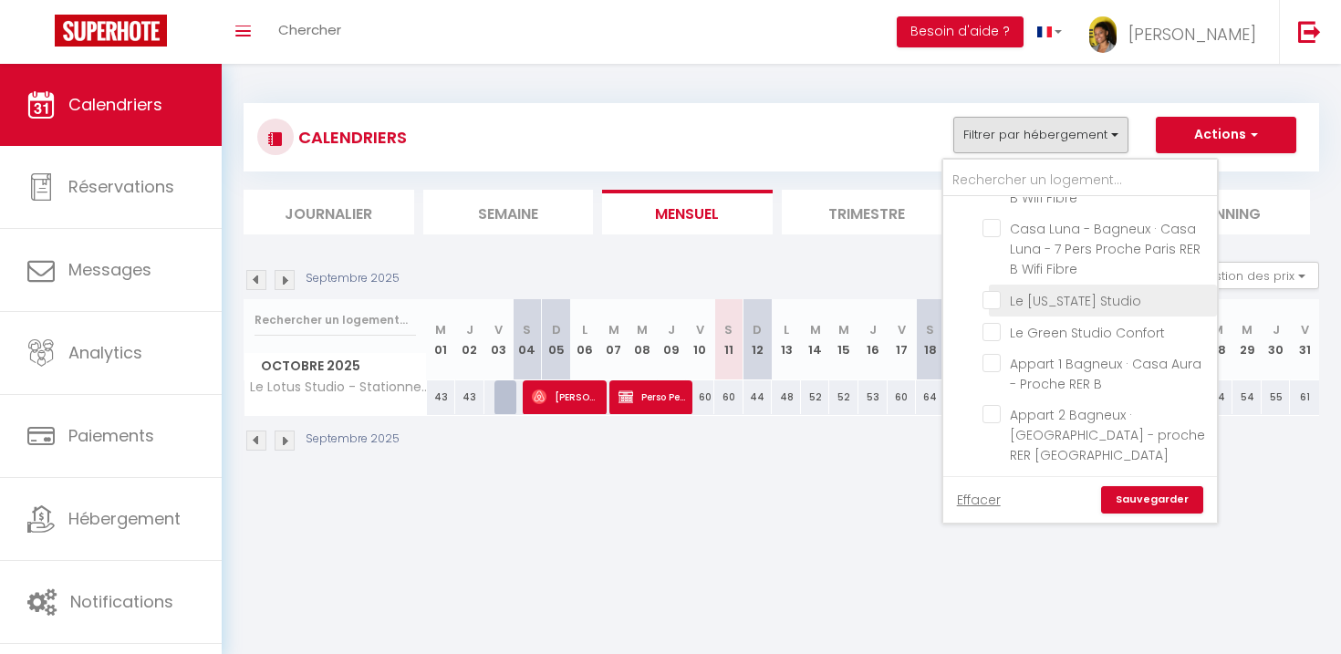
click at [998, 308] on input "Le [US_STATE] Studio" at bounding box center [1097, 299] width 228 height 18
checkbox input "true"
checkbox input "false"
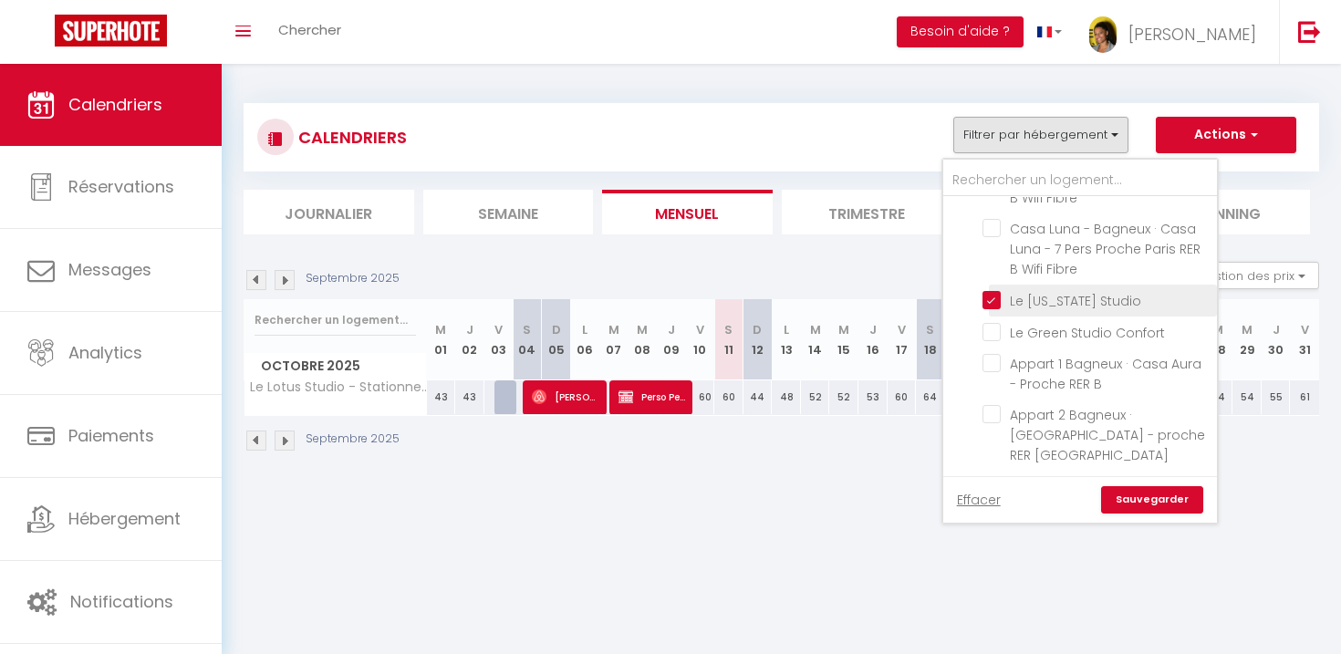
checkbox input "false"
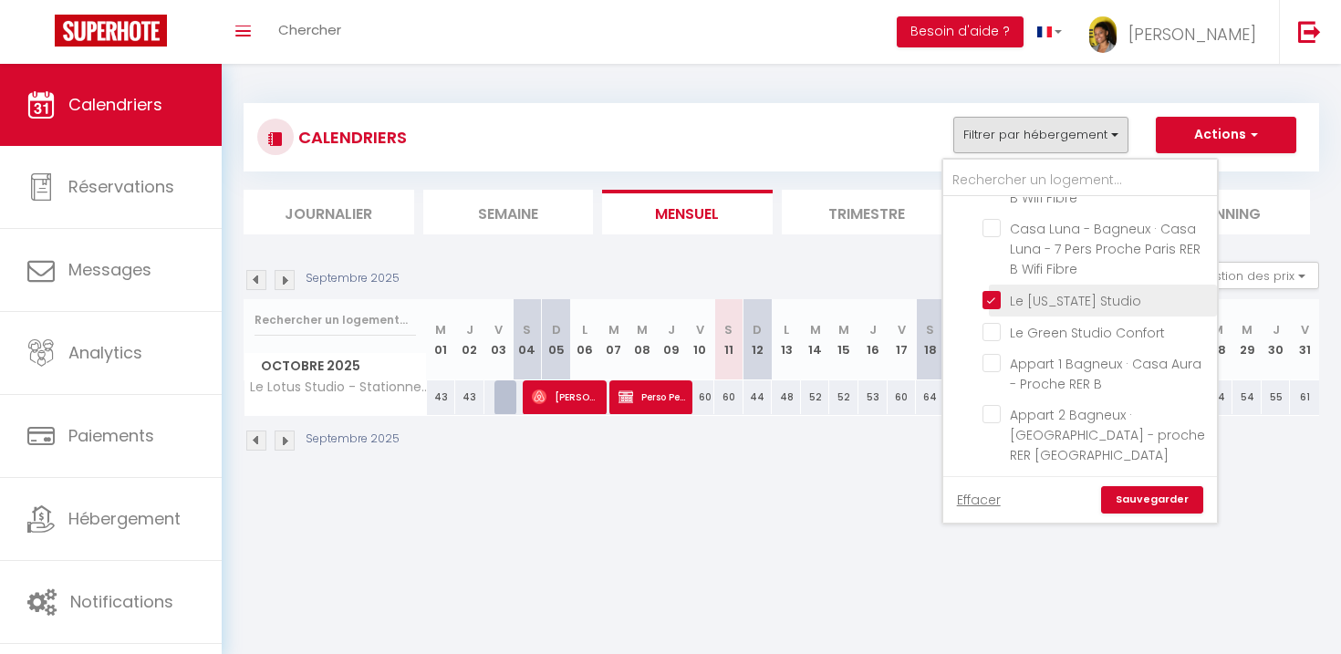
checkbox input "false"
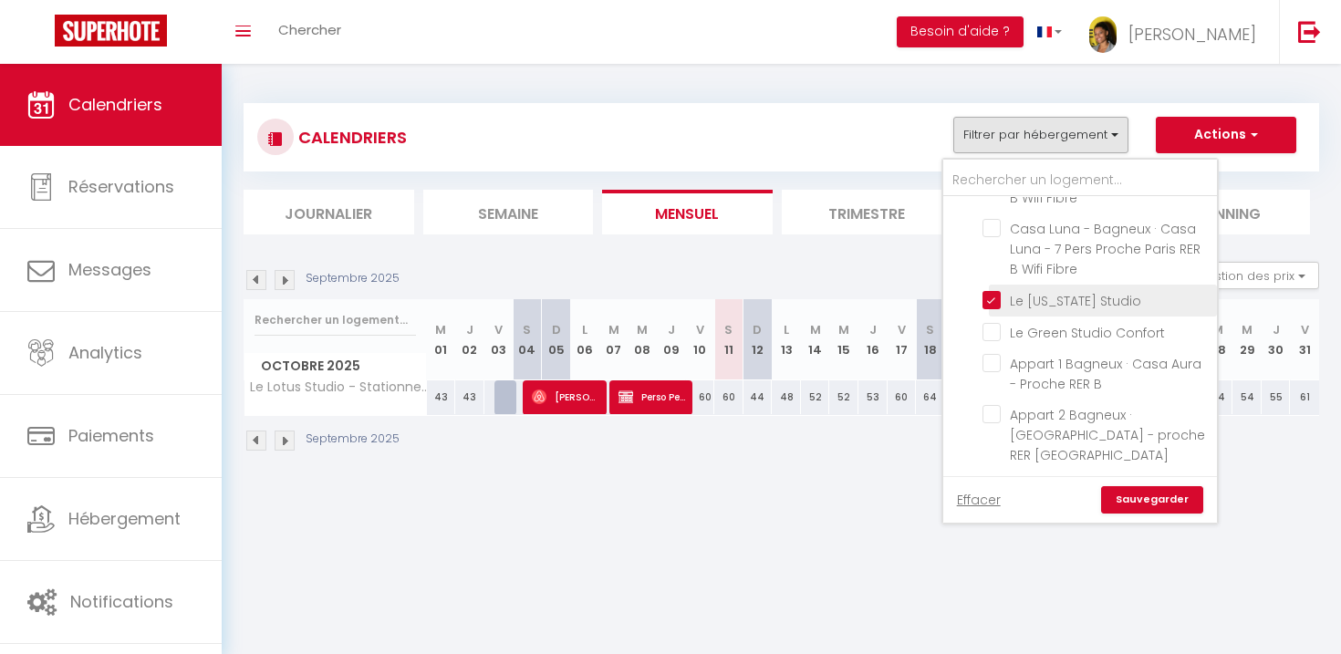
checkbox input "false"
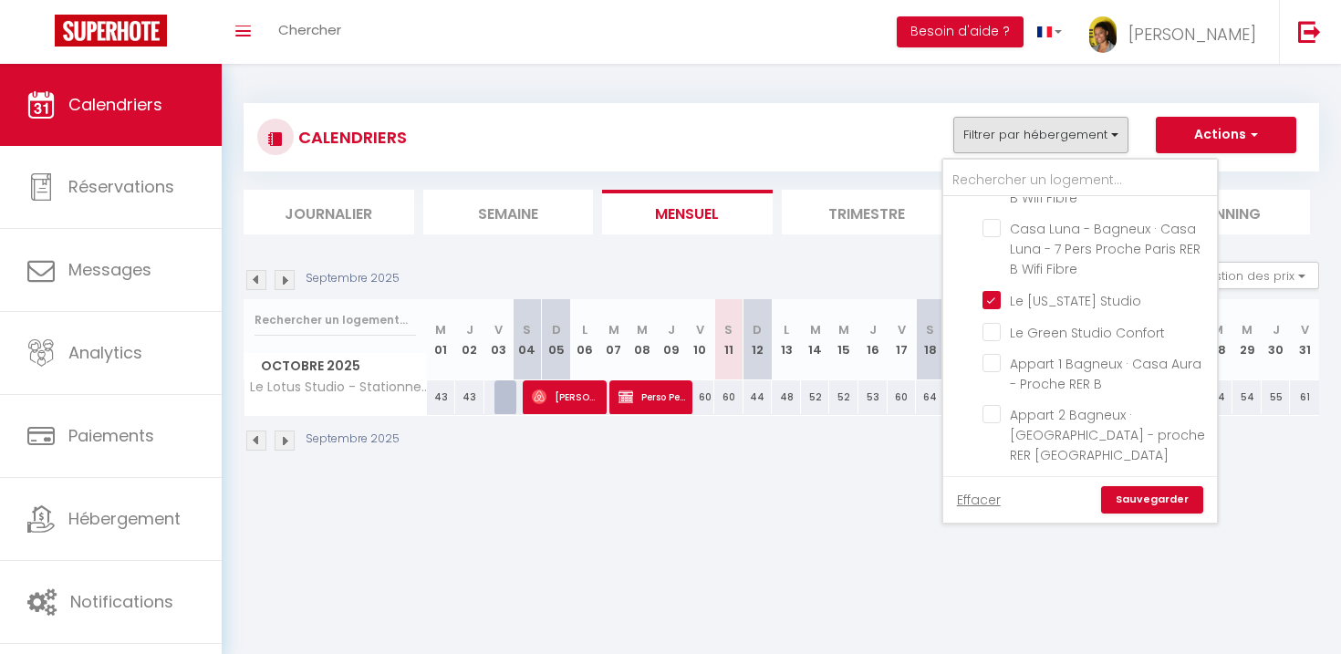
click at [1144, 498] on link "Sauvegarder" at bounding box center [1152, 499] width 102 height 27
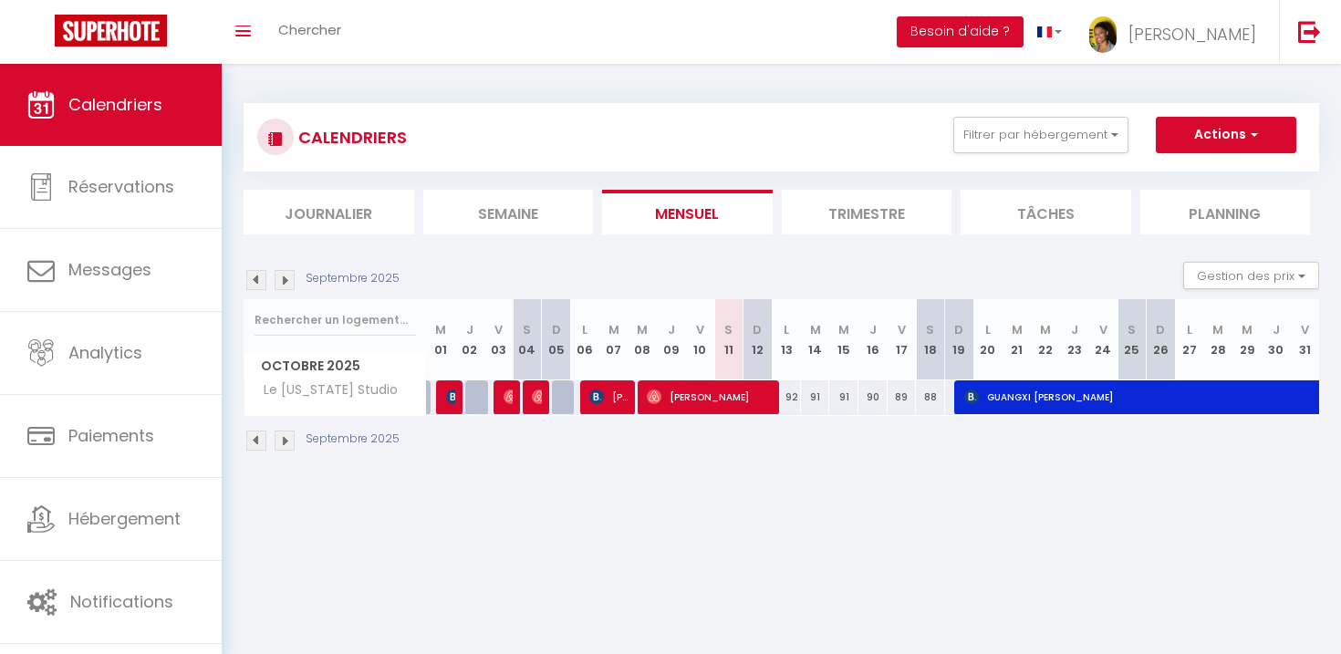
click at [259, 278] on img at bounding box center [256, 280] width 20 height 20
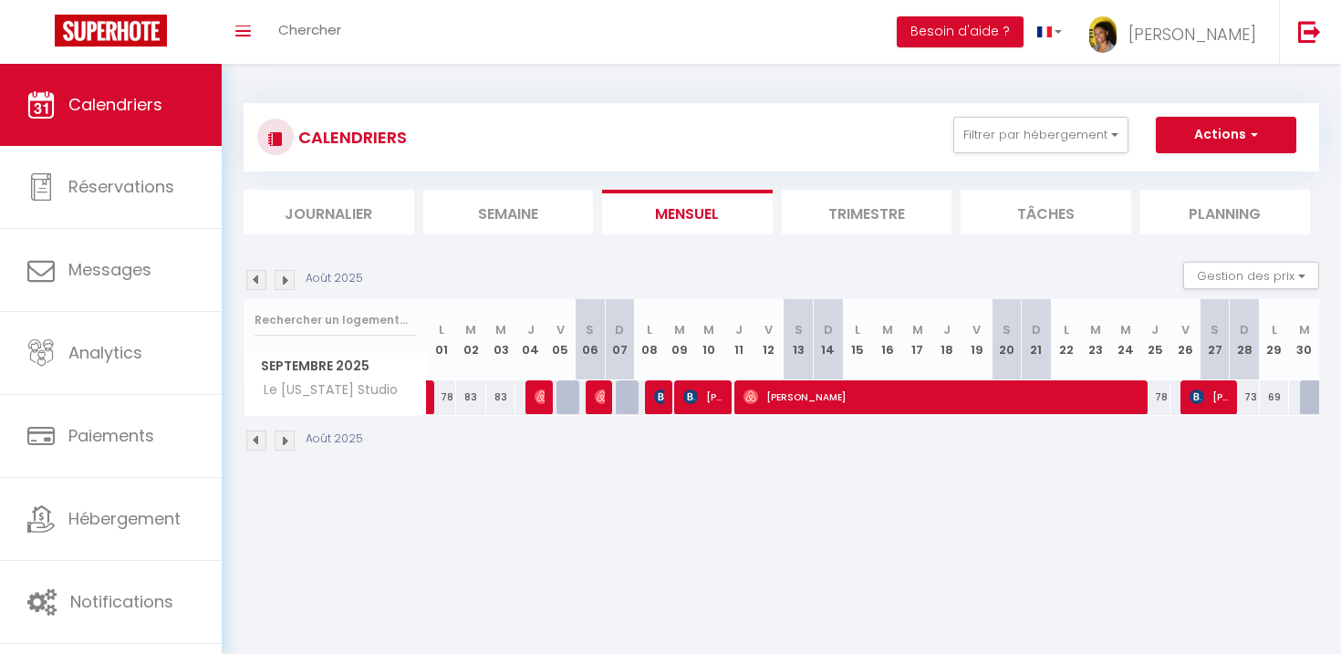
click at [260, 276] on img at bounding box center [256, 280] width 20 height 20
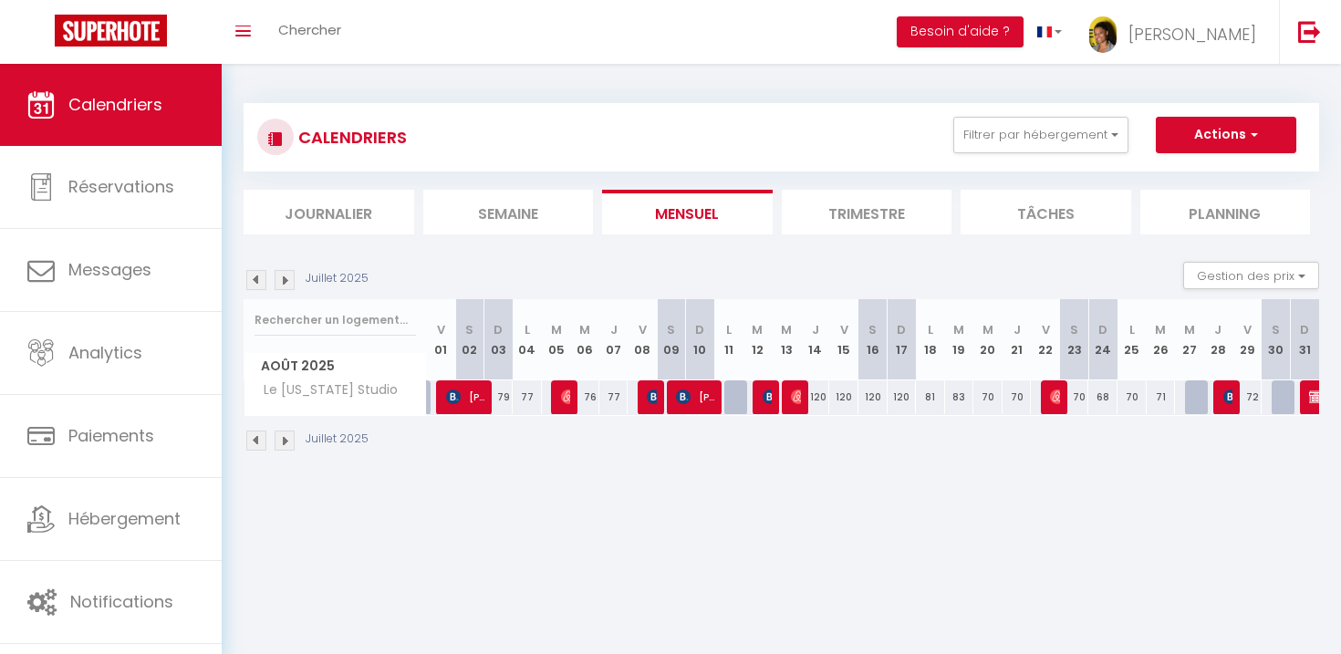
click at [289, 278] on img at bounding box center [285, 280] width 20 height 20
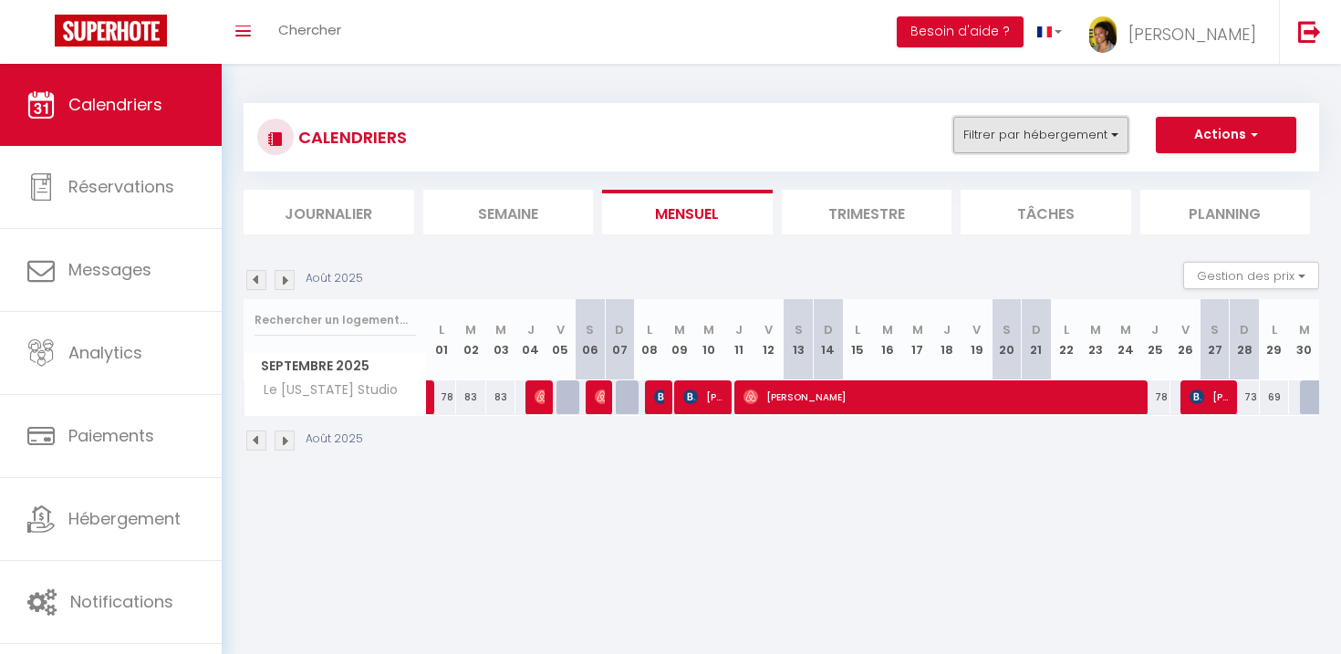
click at [1096, 141] on button "Filtrer par hébergement" at bounding box center [1041, 135] width 175 height 36
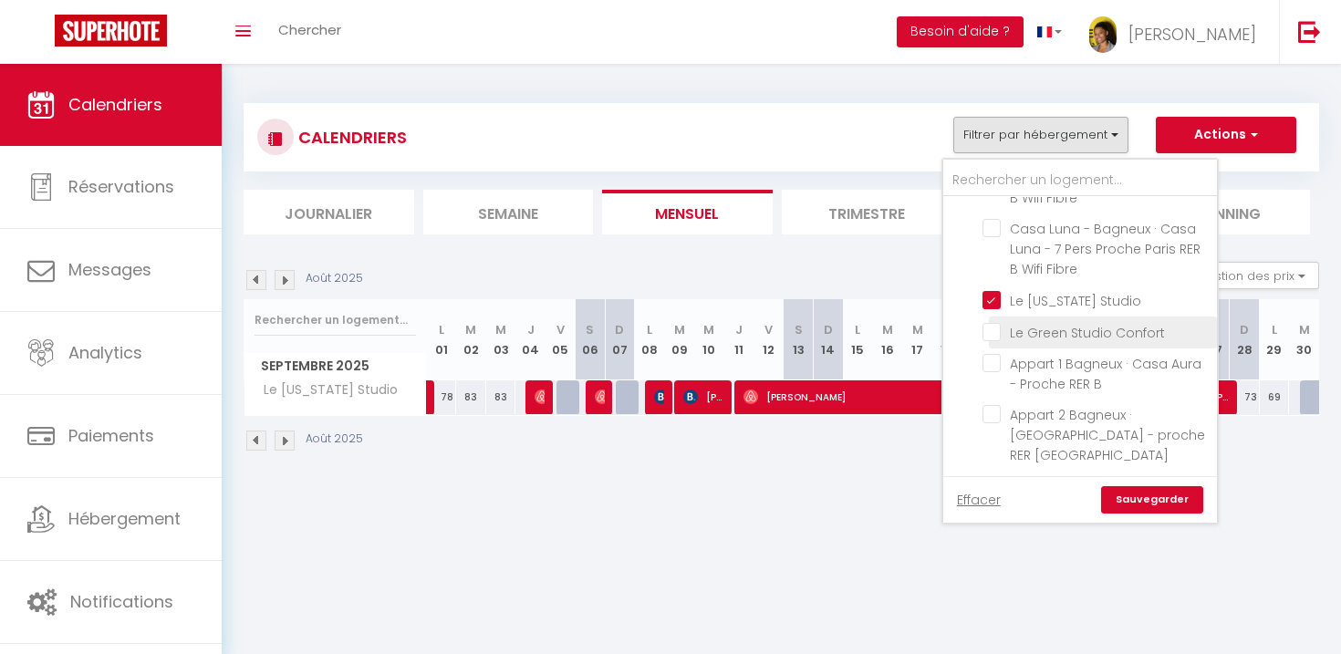
click at [994, 340] on input "Le Green Studio Confort" at bounding box center [1097, 331] width 228 height 18
checkbox input "true"
checkbox input "false"
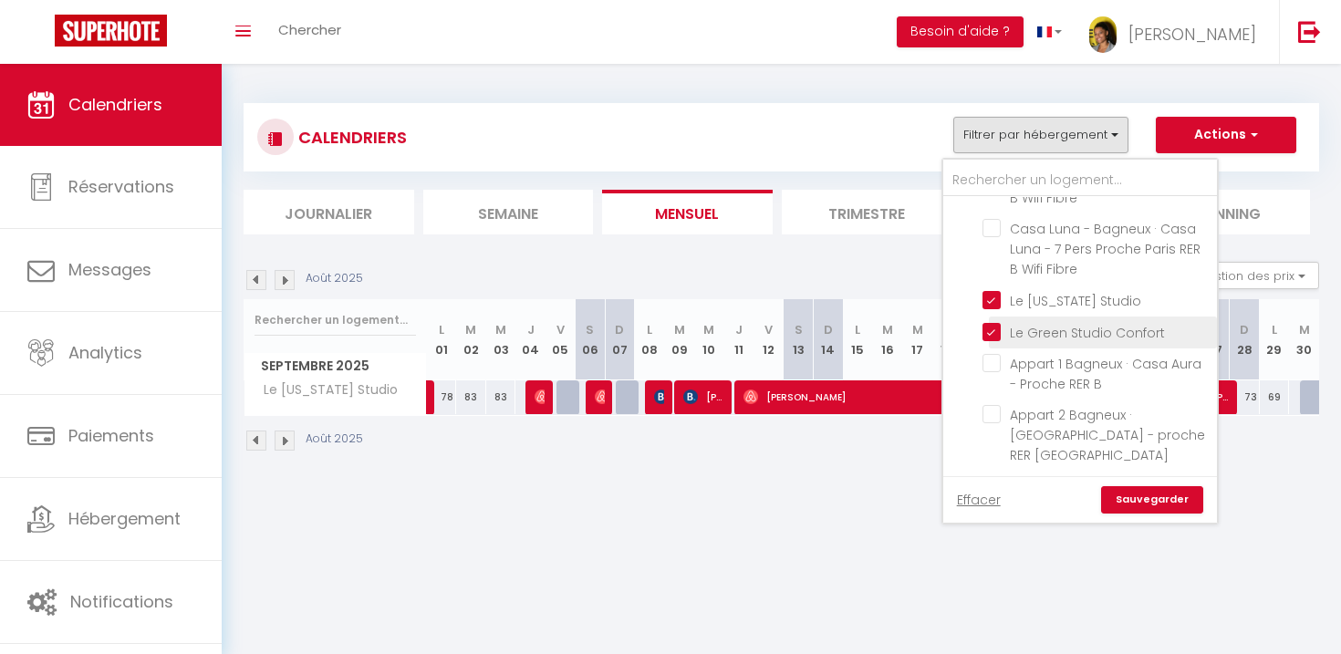
checkbox input "false"
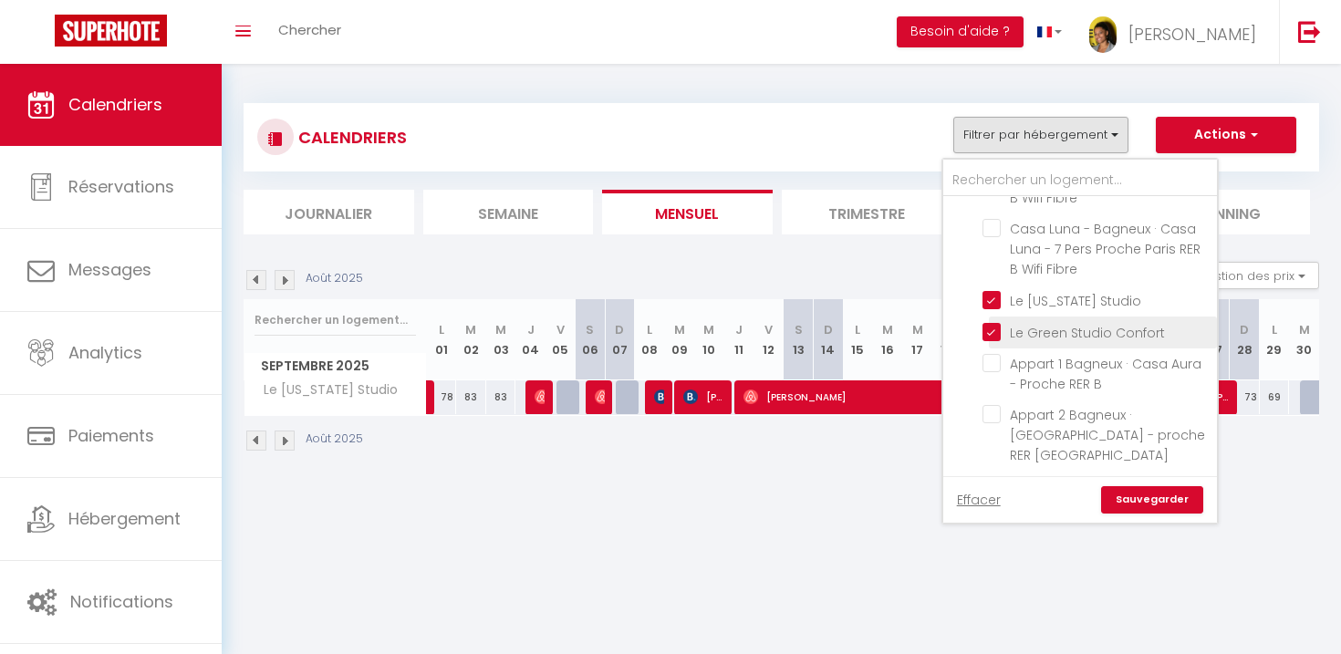
checkbox input "false"
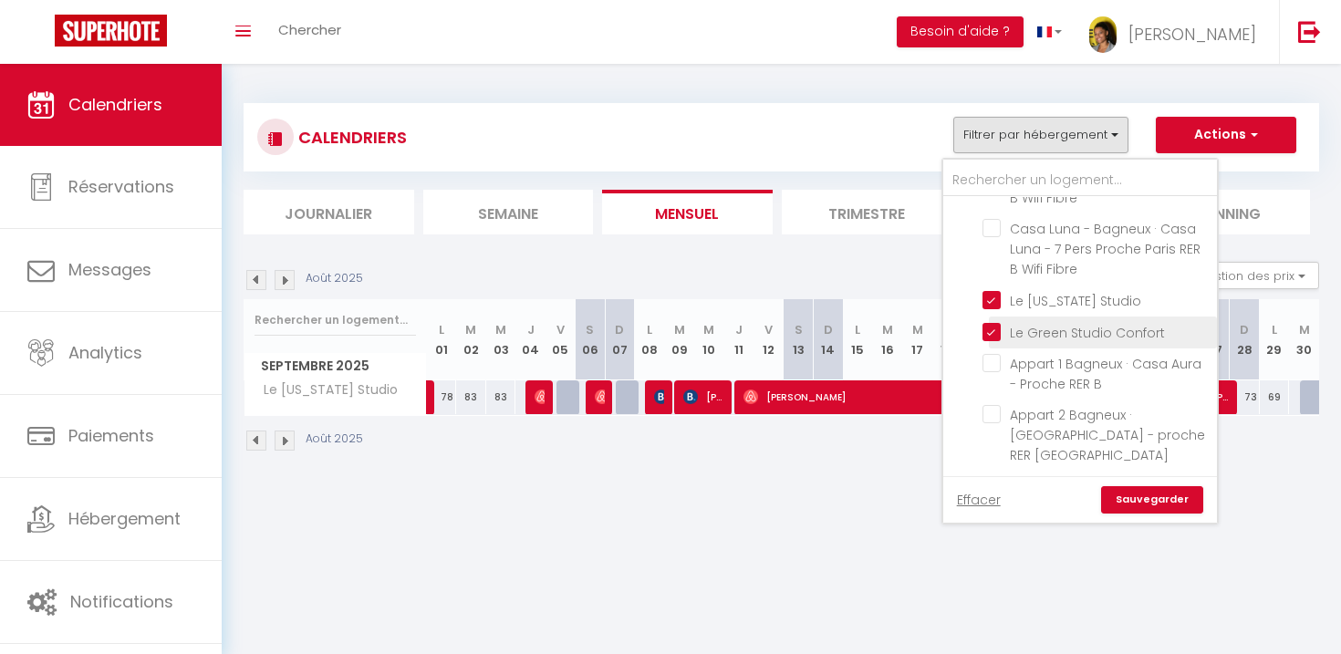
checkbox input "false"
click at [994, 308] on input "Le [US_STATE] Studio" at bounding box center [1097, 299] width 228 height 18
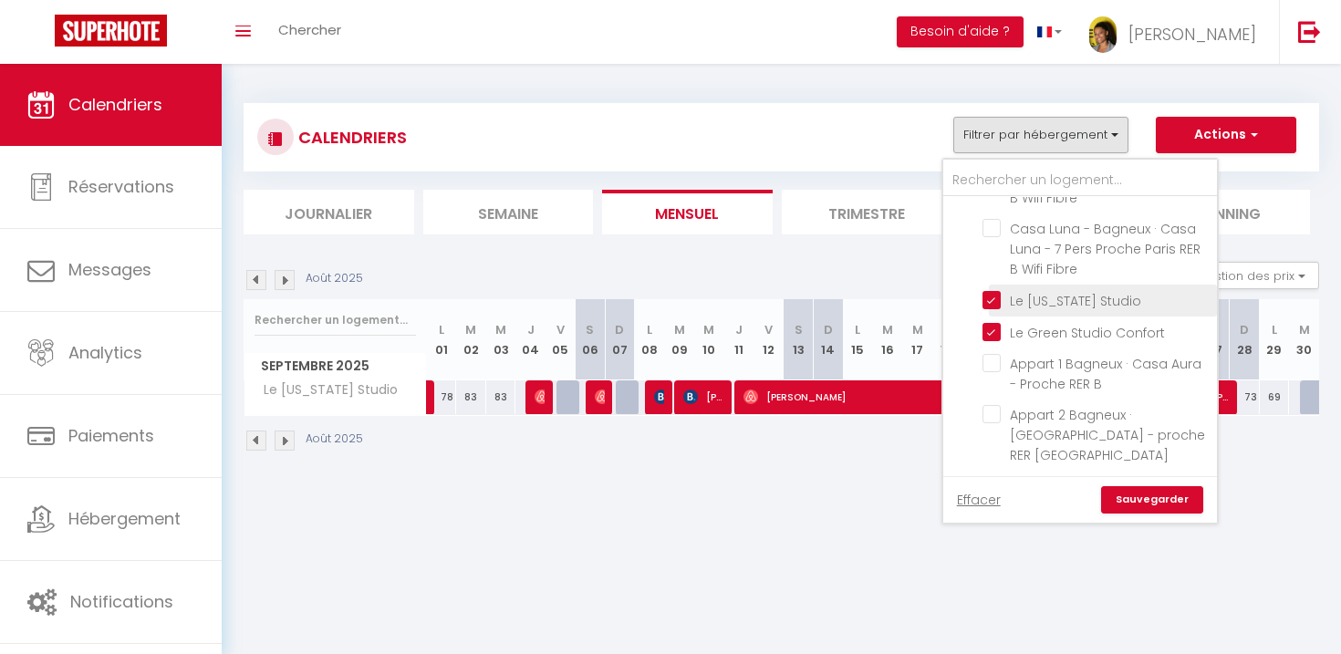
checkbox input "false"
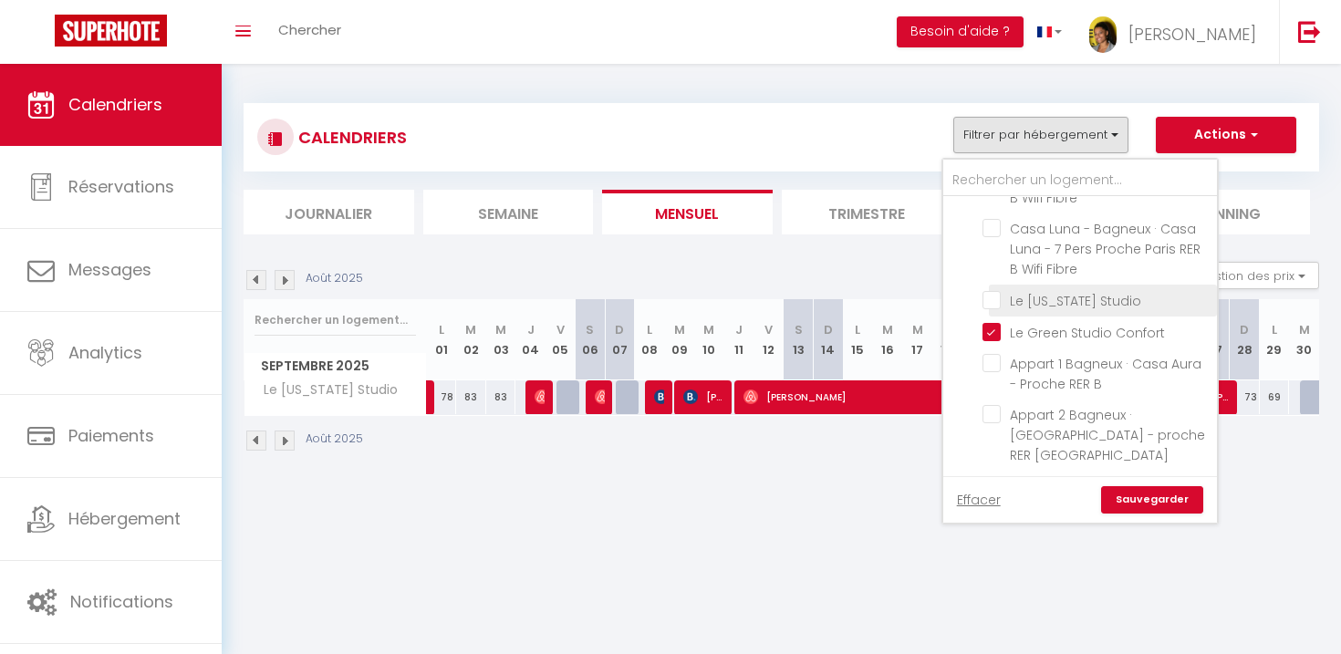
checkbox input "false"
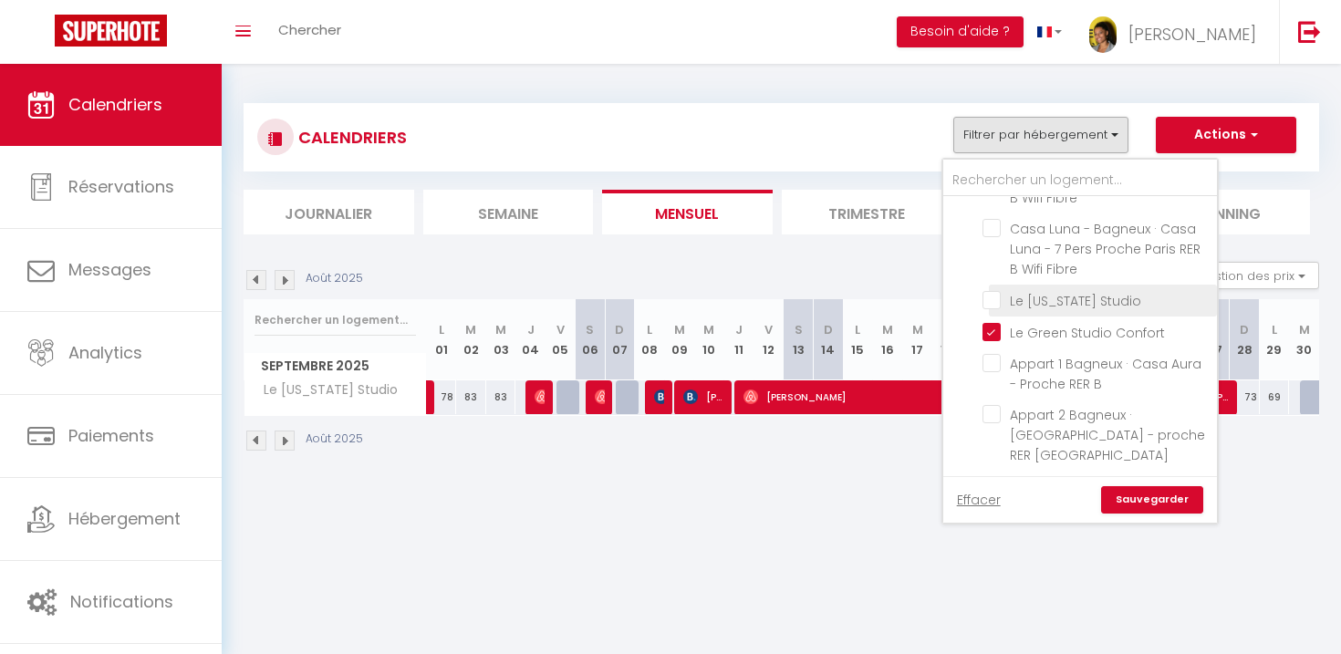
checkbox input "false"
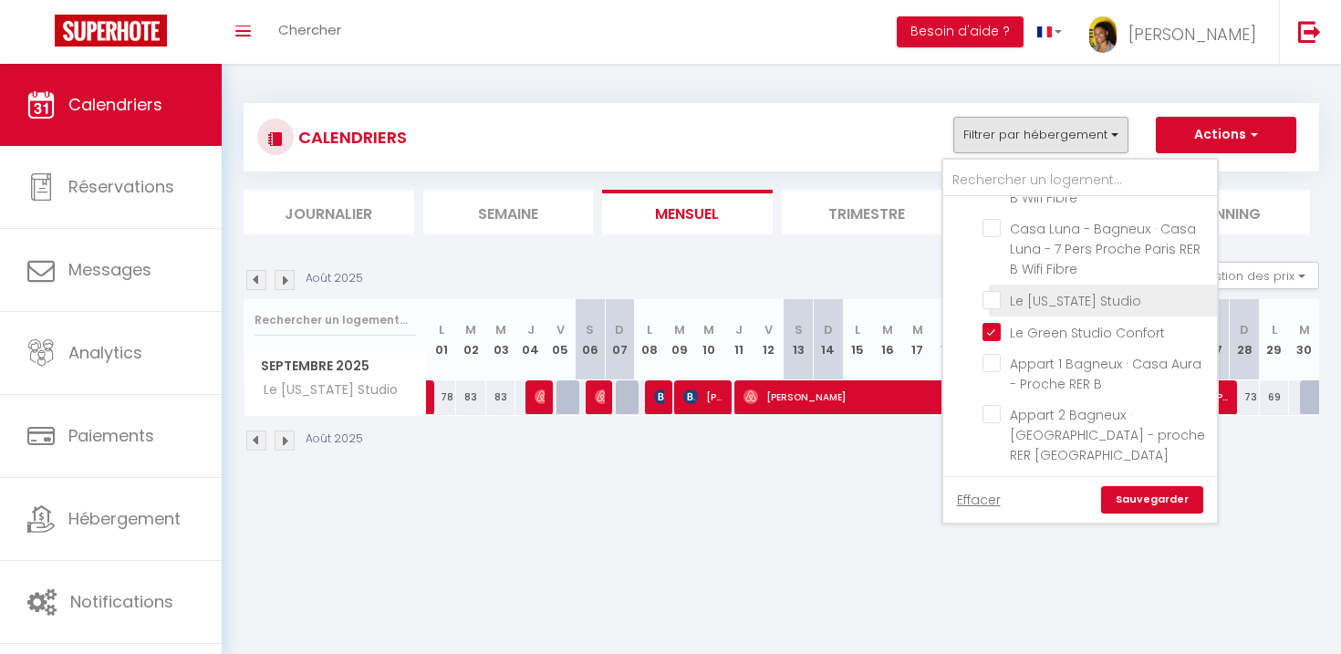
checkbox input "false"
click at [1130, 497] on link "Sauvegarder" at bounding box center [1152, 499] width 102 height 27
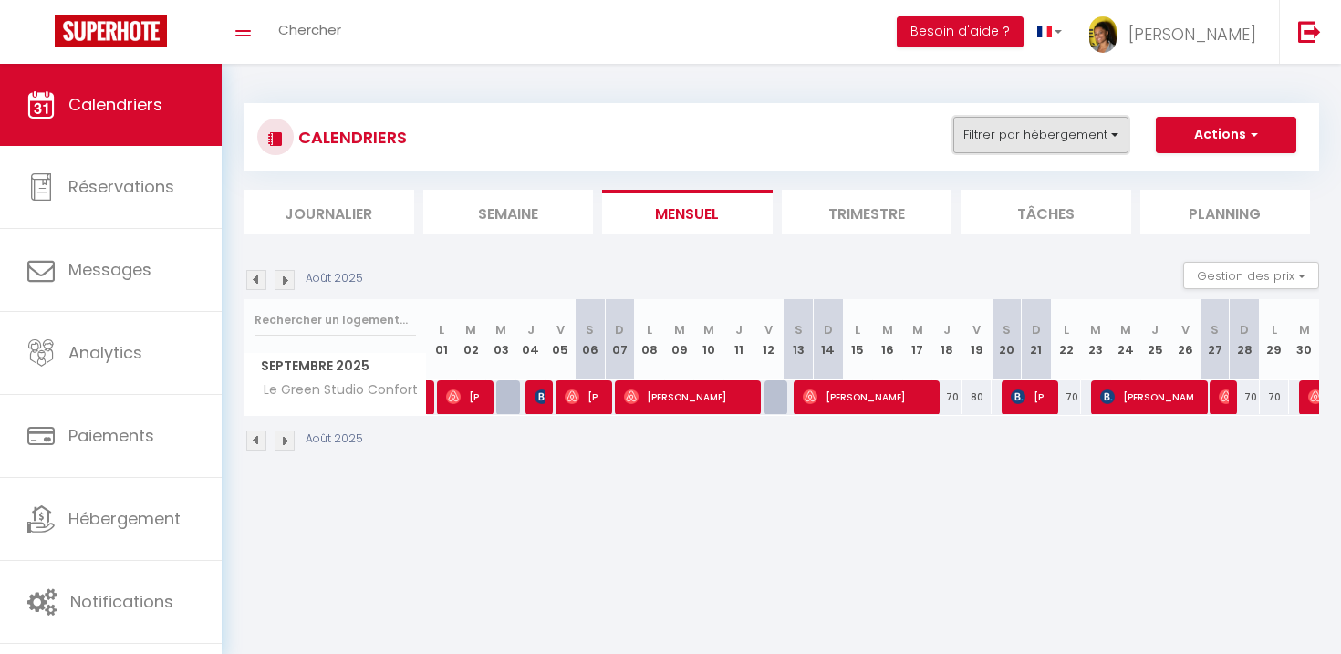
click at [1047, 131] on button "Filtrer par hébergement" at bounding box center [1041, 135] width 175 height 36
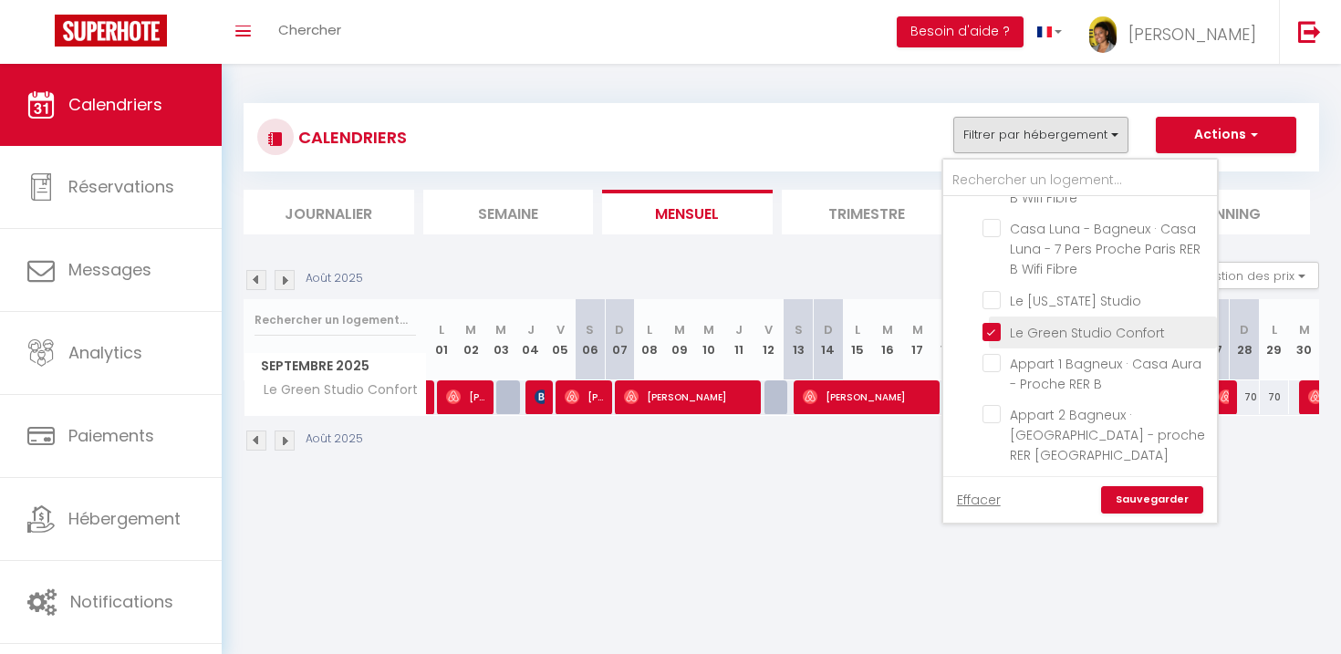
click at [1001, 343] on label "Le Green Studio Confort" at bounding box center [1083, 333] width 164 height 20
click at [993, 340] on input "Le Green Studio Confort" at bounding box center [1097, 331] width 228 height 18
checkbox input "false"
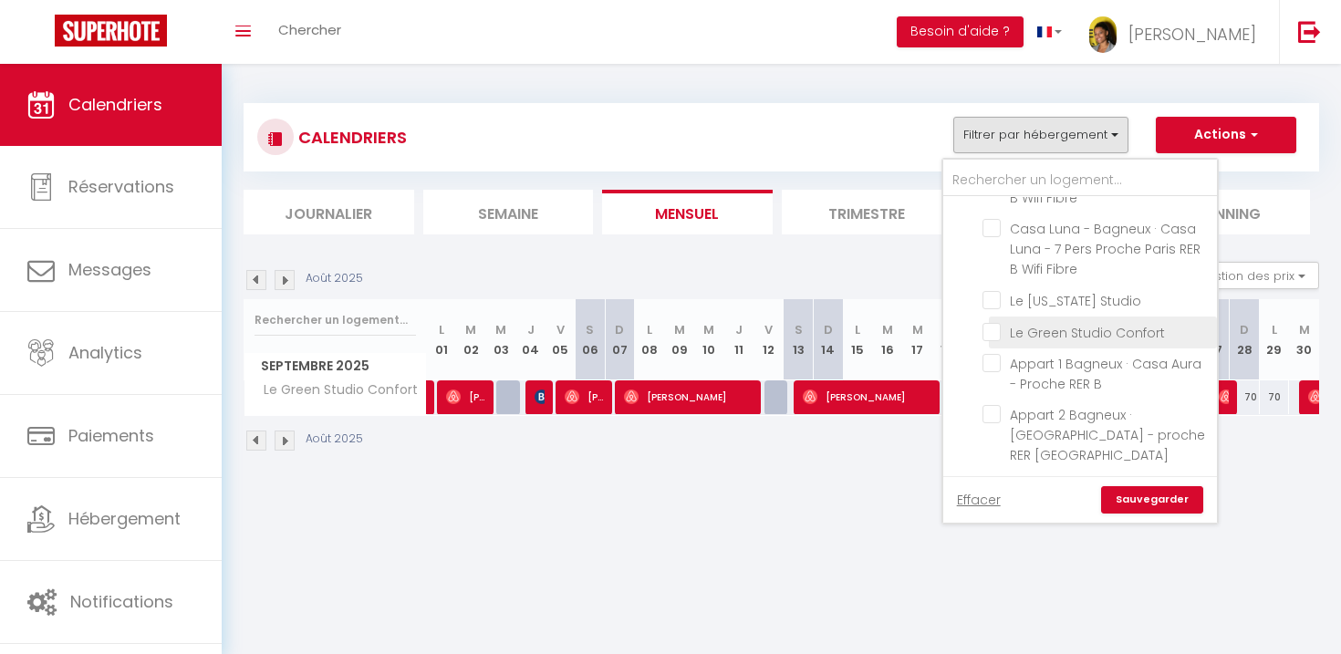
checkbox input "false"
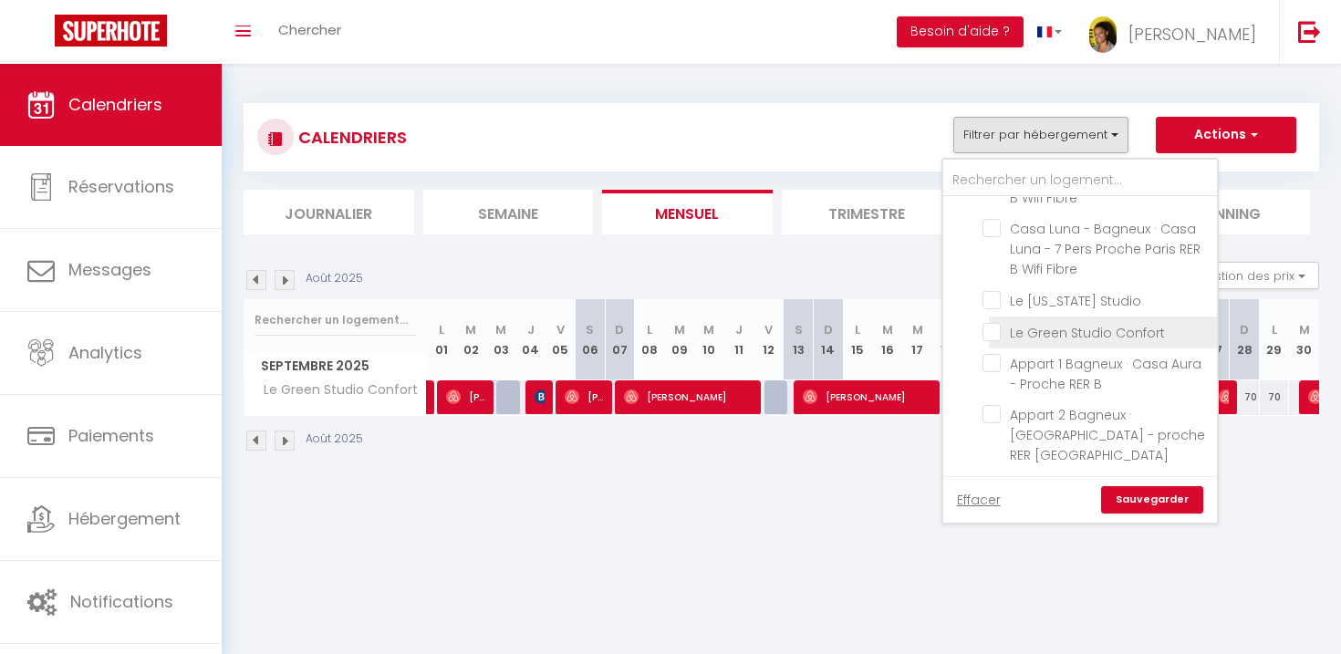
checkbox input "false"
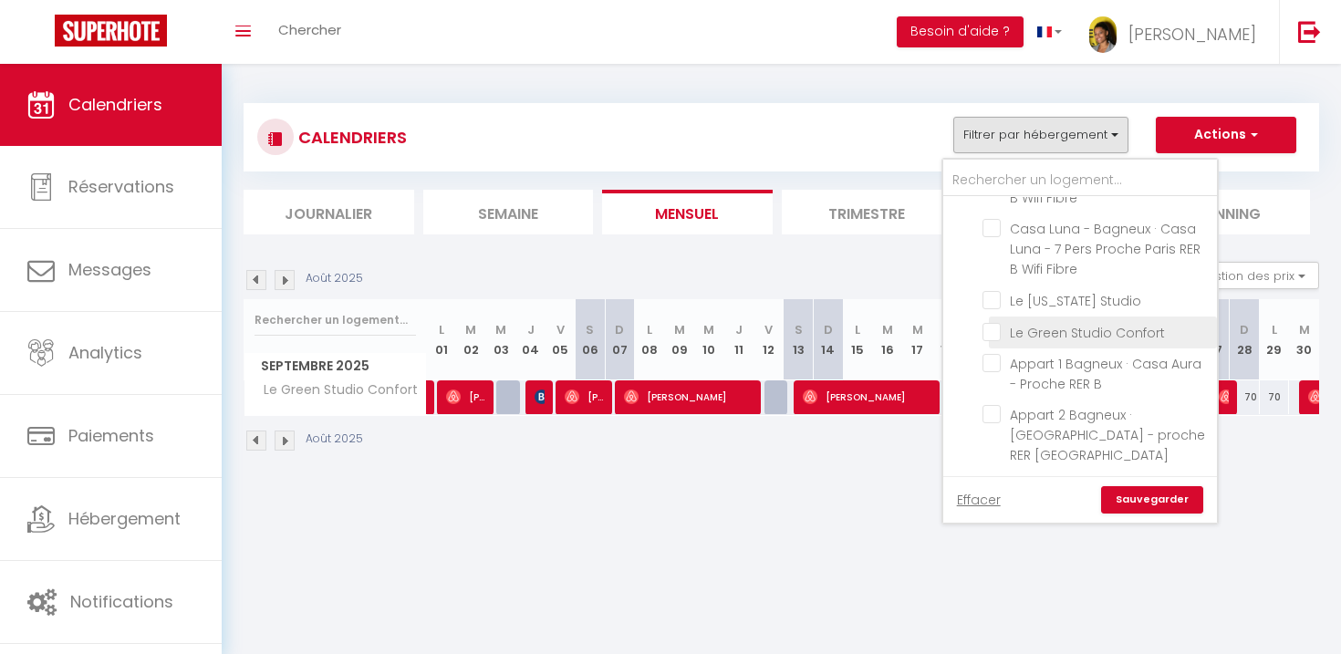
checkbox input "false"
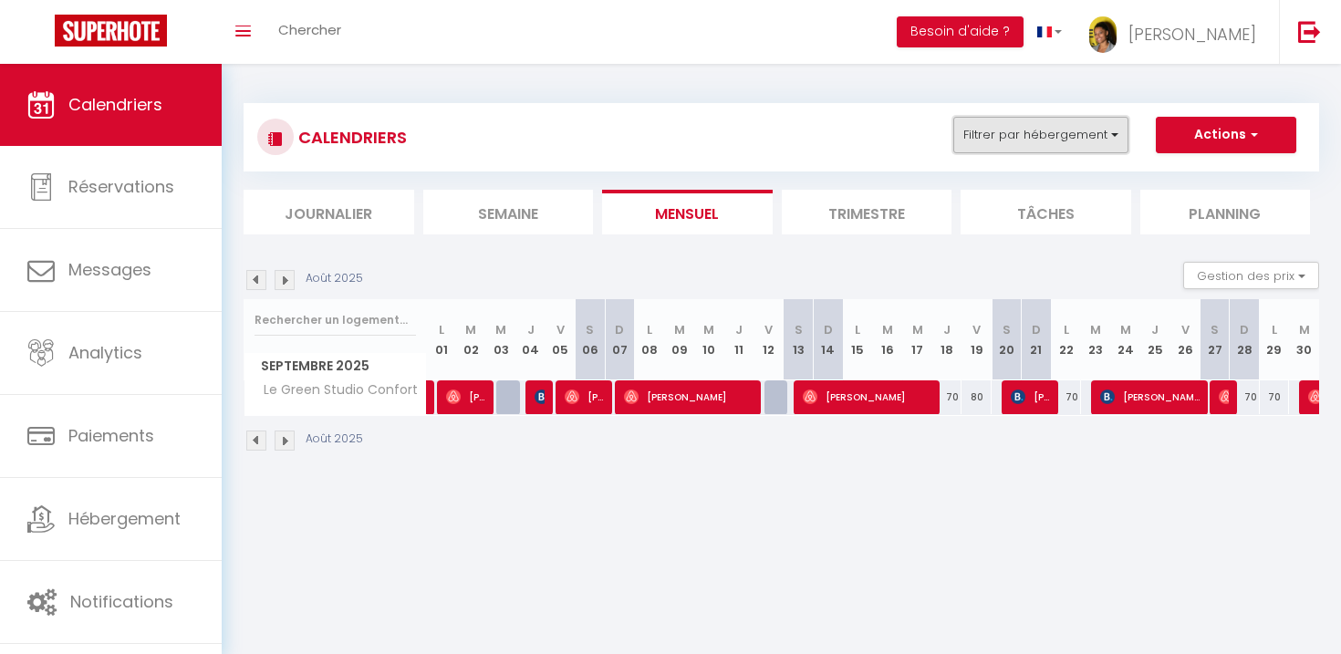
click at [1080, 140] on button "Filtrer par hébergement" at bounding box center [1041, 135] width 175 height 36
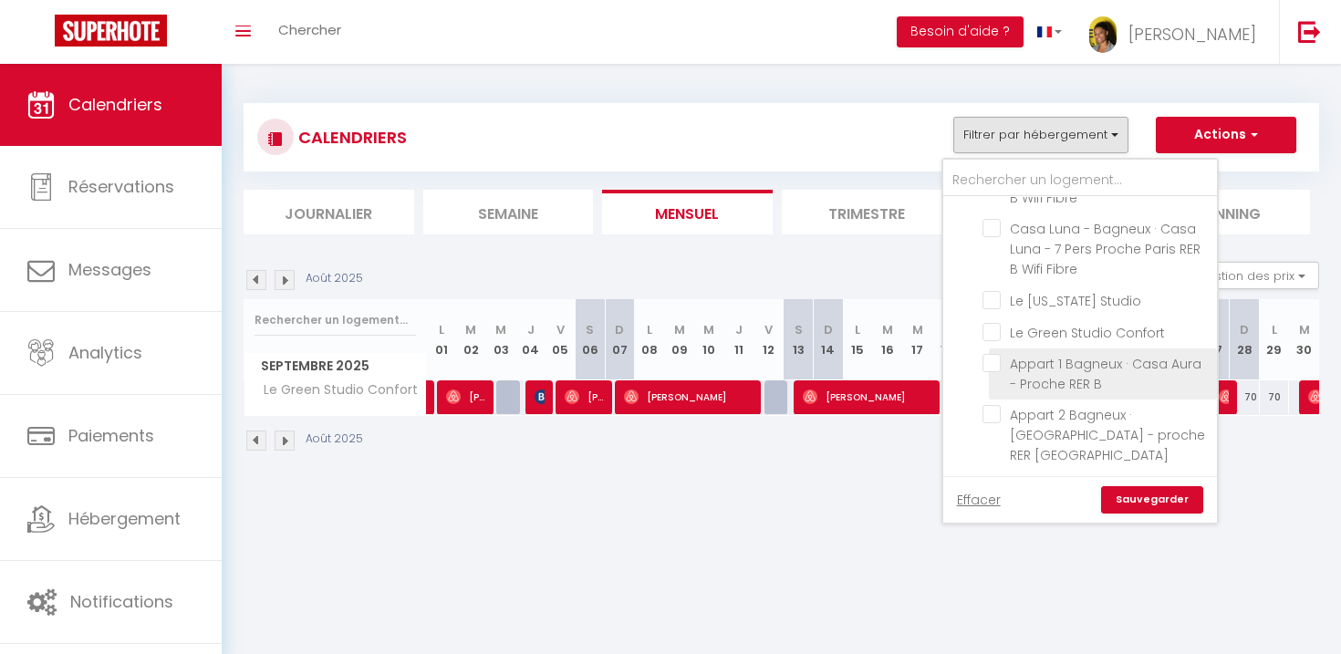
click at [991, 372] on input "Appart 1 Bagneux · Casa Aura - Proche RER B" at bounding box center [1097, 363] width 228 height 18
checkbox input "true"
checkbox input "false"
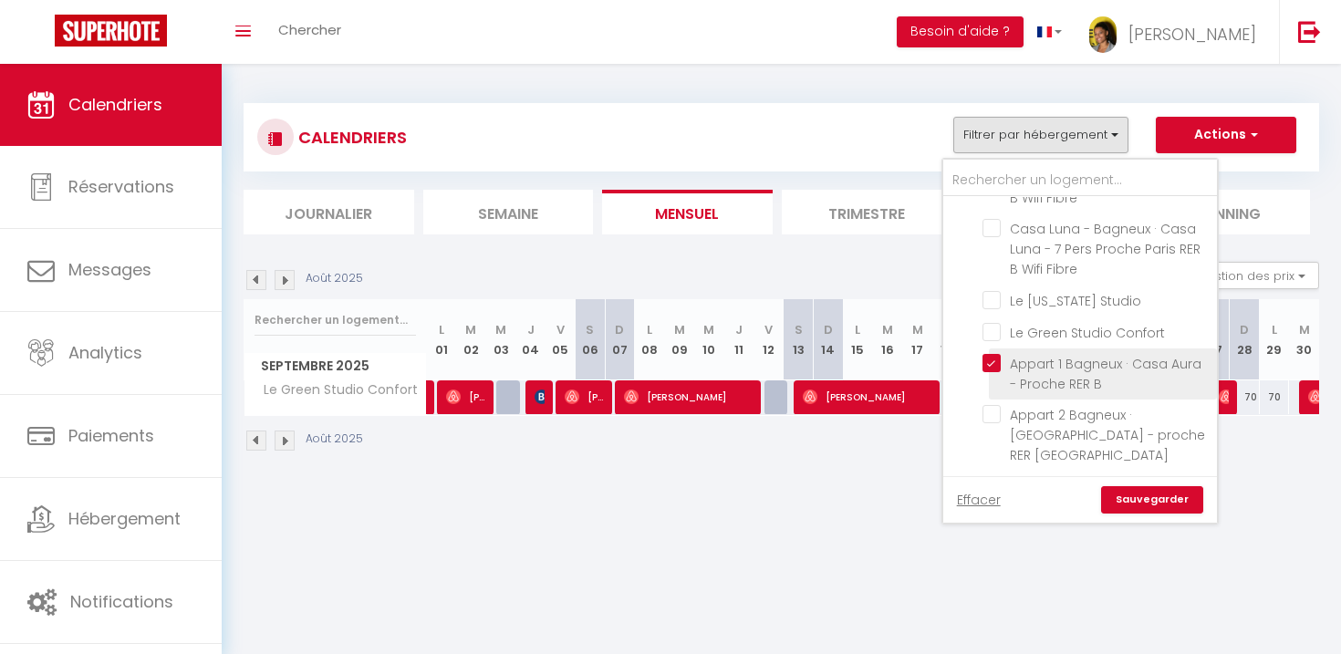
checkbox input "false"
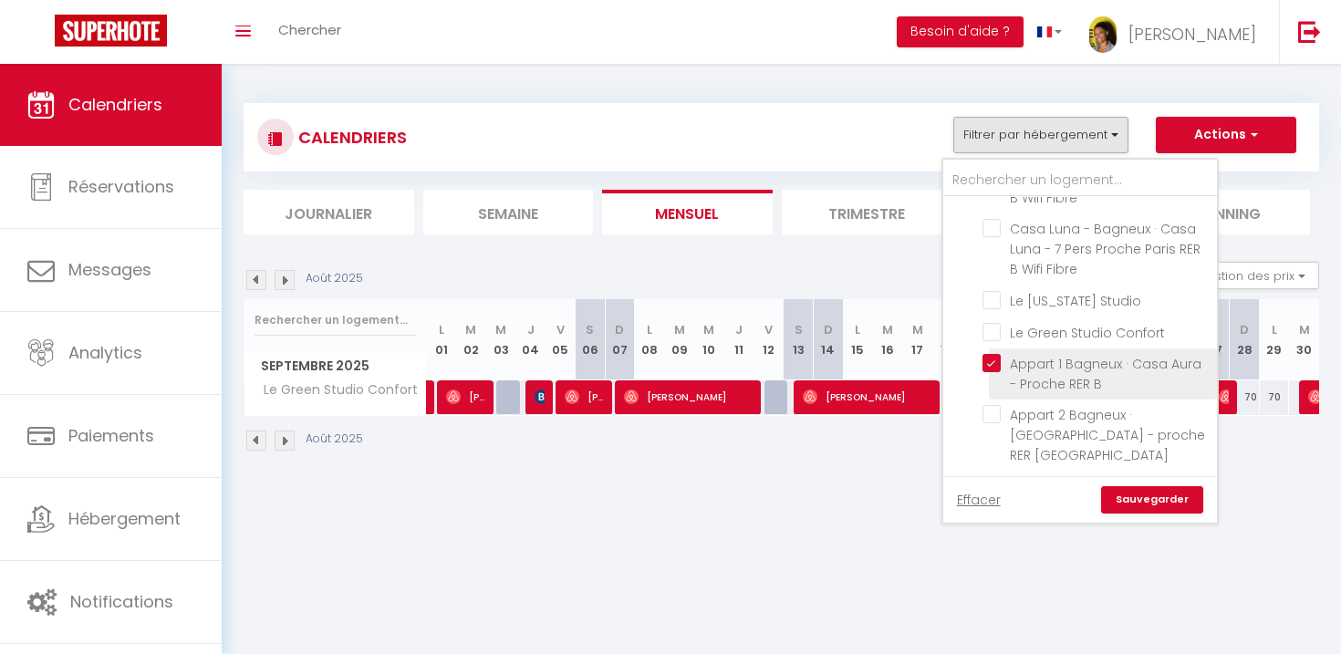
checkbox input "false"
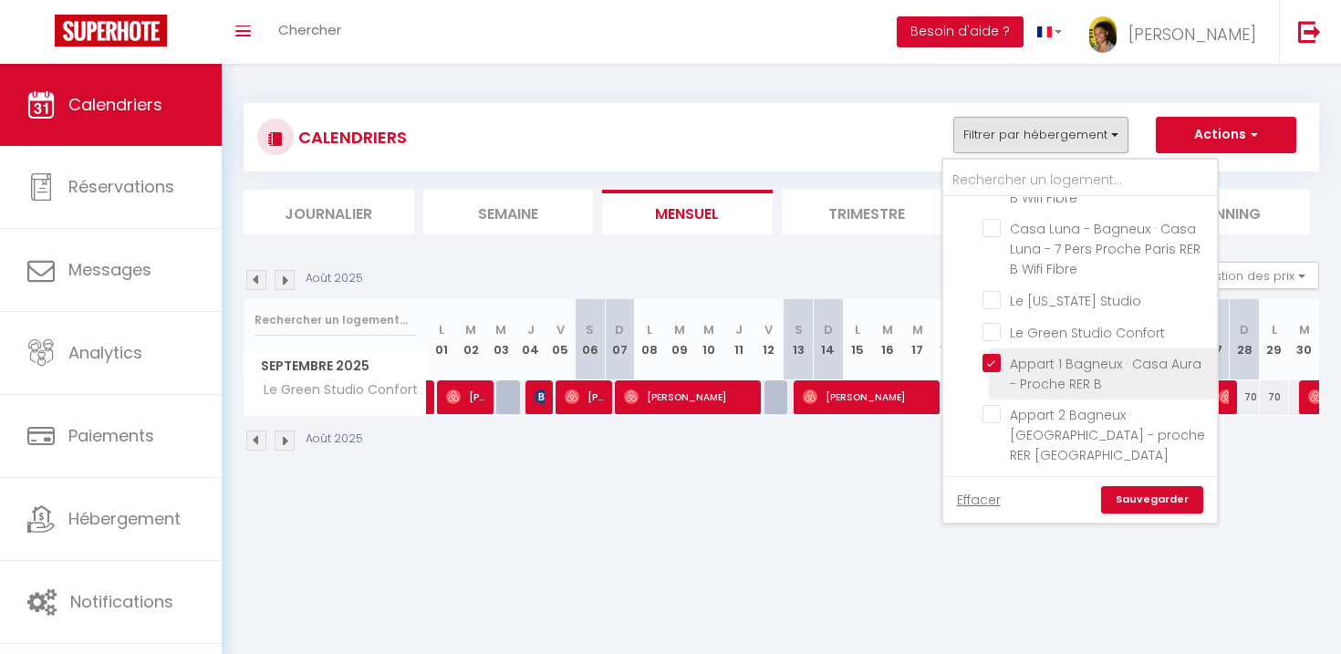
checkbox input "false"
click at [1147, 507] on link "Sauvegarder" at bounding box center [1152, 499] width 102 height 27
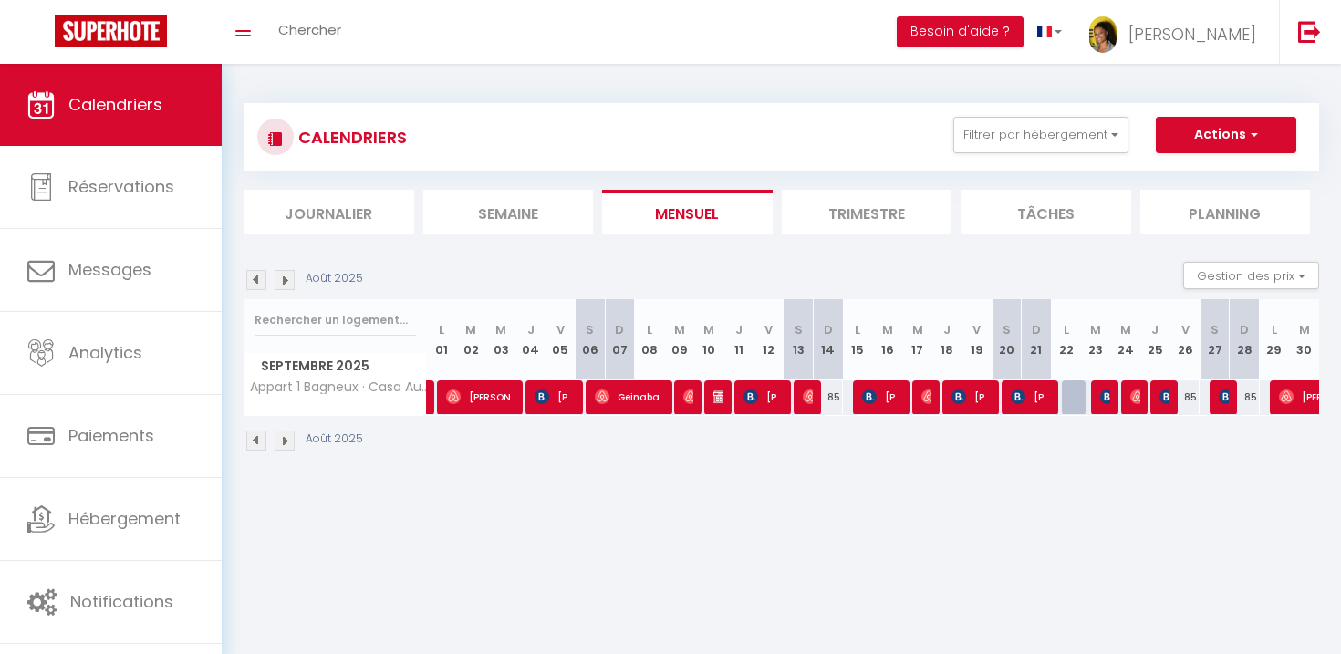
click at [293, 283] on img at bounding box center [285, 280] width 20 height 20
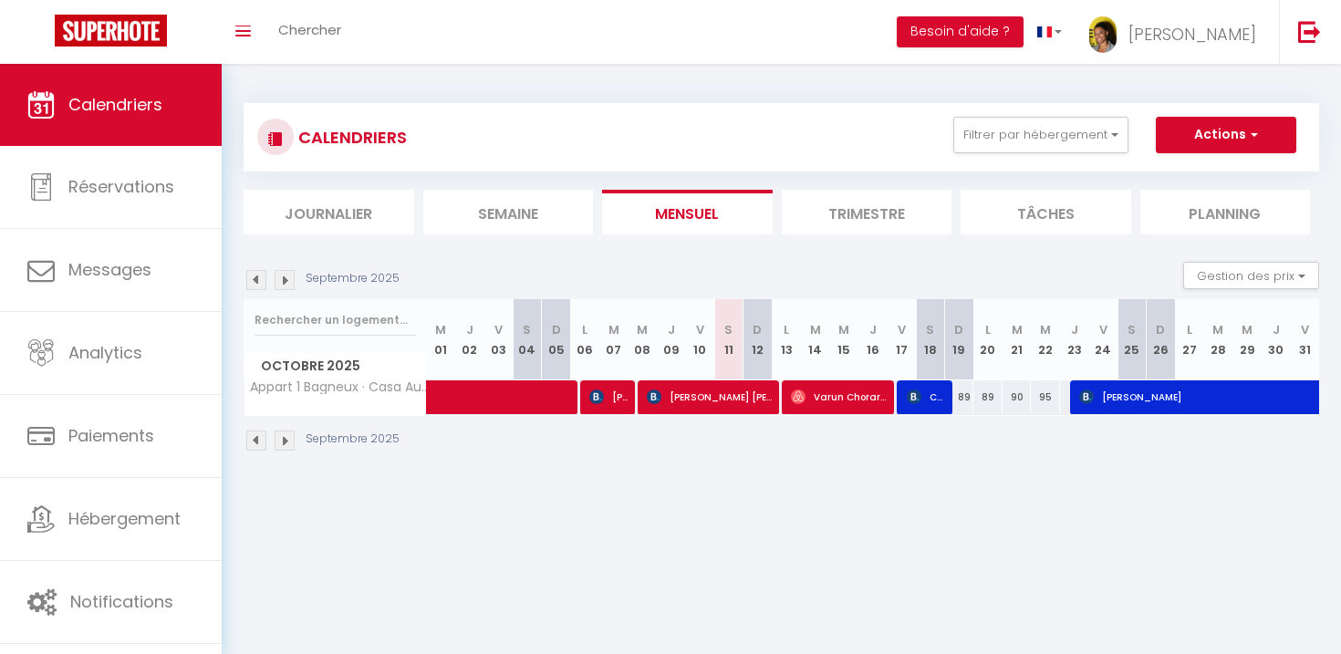
click at [283, 281] on img at bounding box center [285, 280] width 20 height 20
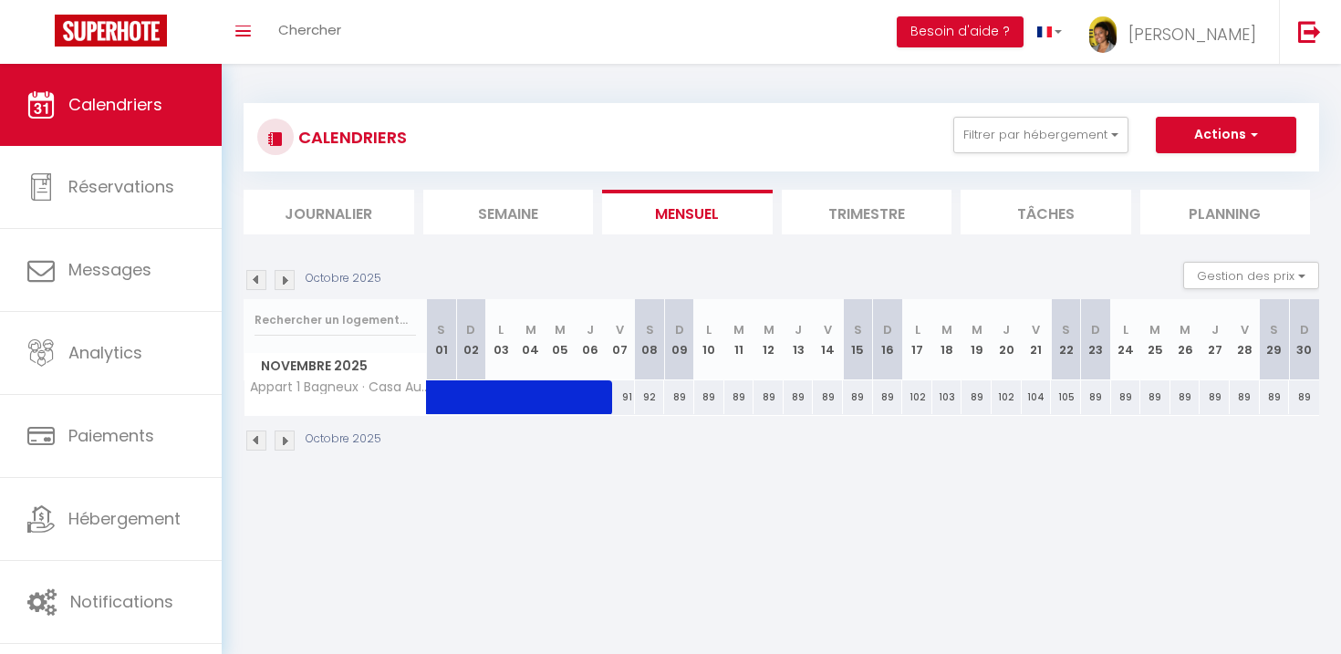
click at [263, 280] on img at bounding box center [256, 280] width 20 height 20
